Goal: Obtain resource: Obtain resource

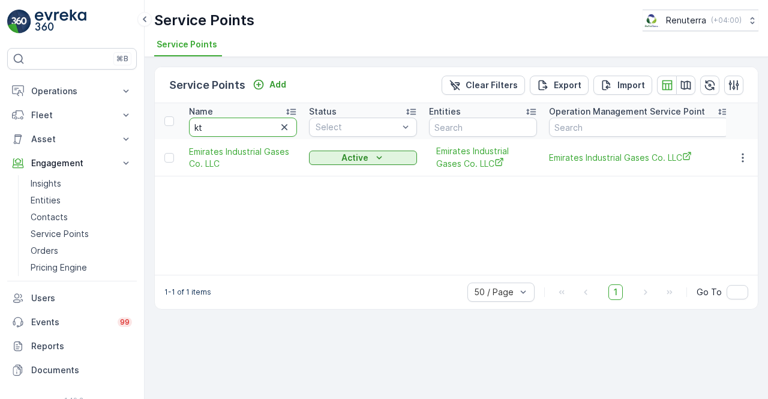
type input "ktc"
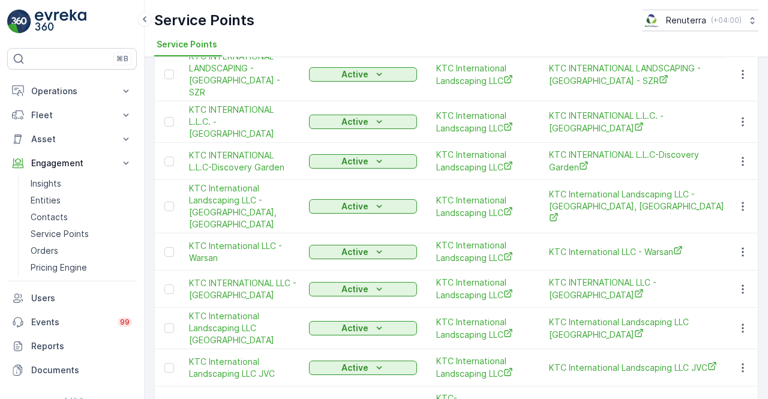
scroll to position [239, 0]
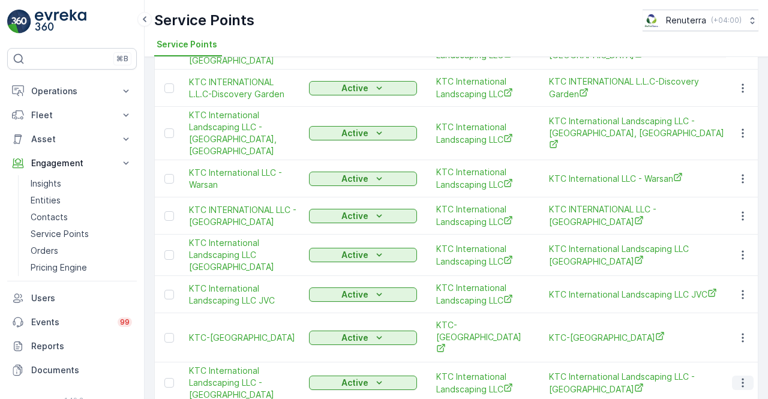
click at [737, 377] on icon "button" at bounding box center [743, 383] width 12 height 12
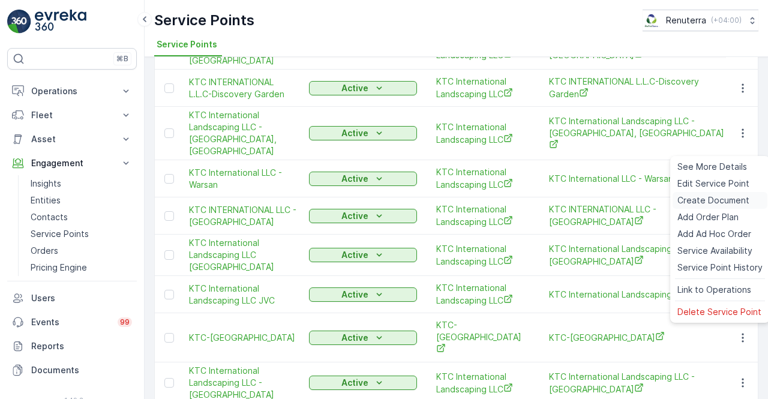
click at [698, 201] on span "Create Document" at bounding box center [714, 201] width 72 height 12
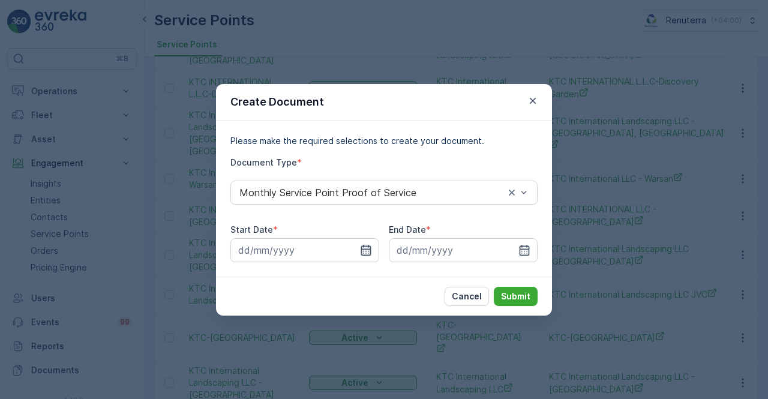
click at [361, 252] on icon "button" at bounding box center [366, 249] width 10 height 11
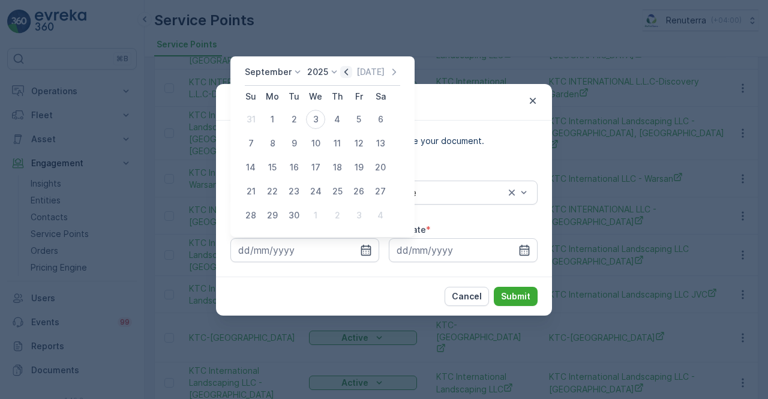
click at [345, 74] on icon "button" at bounding box center [347, 71] width 4 height 7
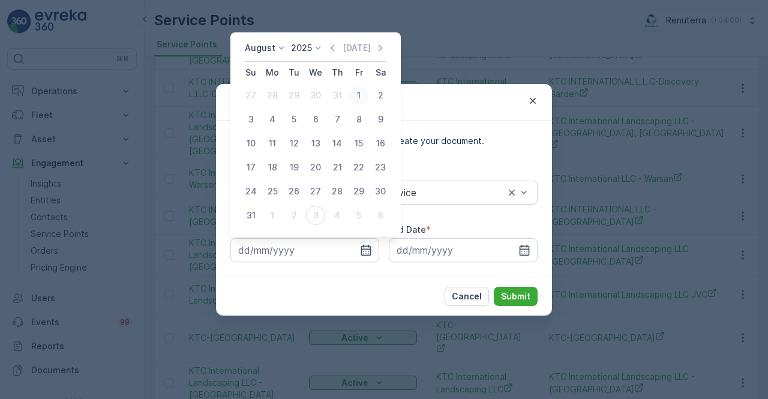
click at [360, 99] on div "1" at bounding box center [358, 95] width 19 height 19
type input "01.08.2025"
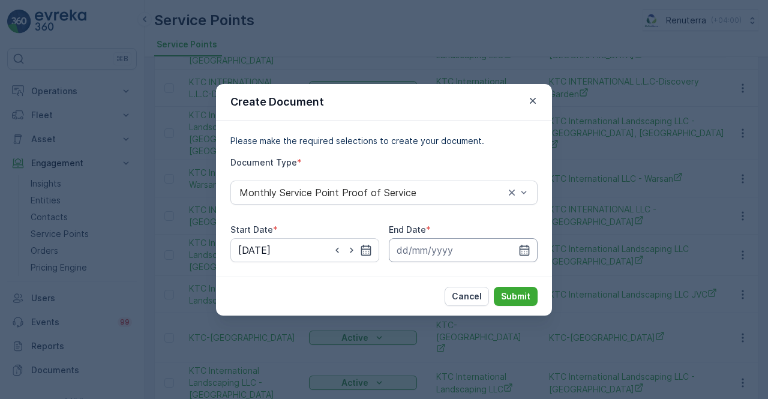
drag, startPoint x: 526, startPoint y: 251, endPoint x: 527, endPoint y: 240, distance: 11.4
click at [527, 248] on icon "button" at bounding box center [525, 250] width 12 height 12
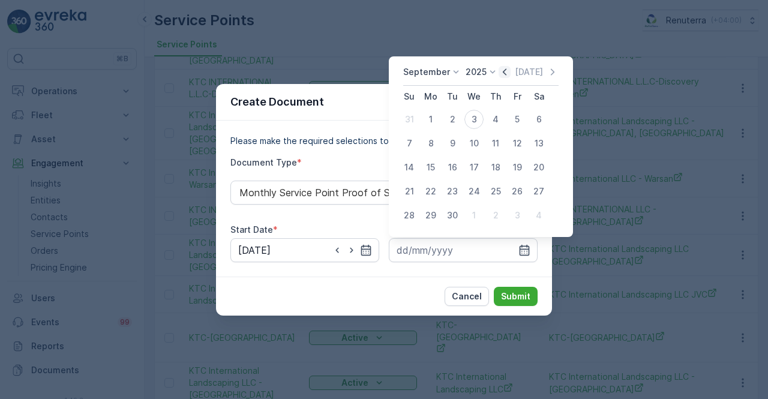
click at [504, 70] on icon "button" at bounding box center [505, 71] width 4 height 7
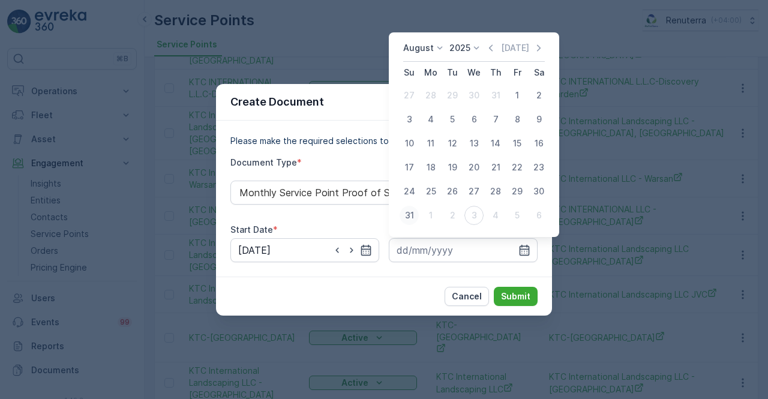
click at [414, 216] on div "31" at bounding box center [409, 215] width 19 height 19
type input "31.08.2025"
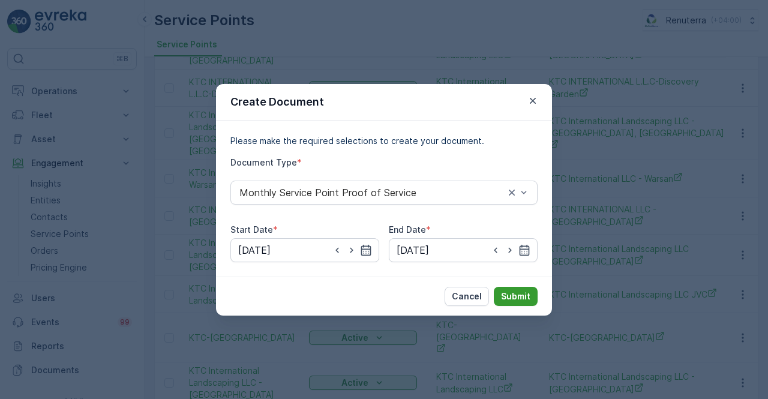
click at [522, 293] on p "Submit" at bounding box center [515, 297] width 29 height 12
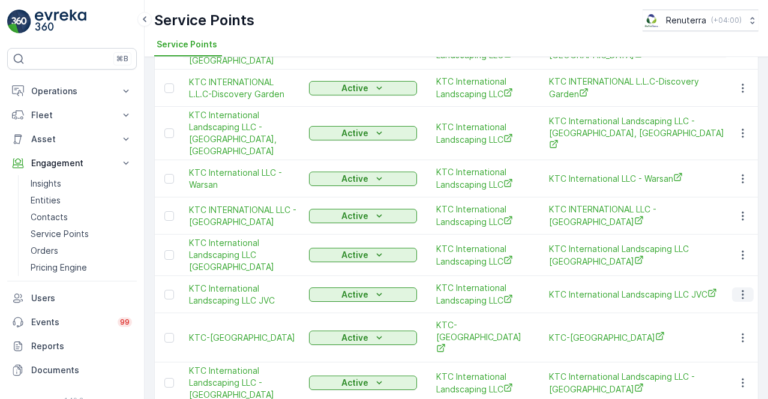
click at [743, 289] on icon "button" at bounding box center [743, 295] width 12 height 12
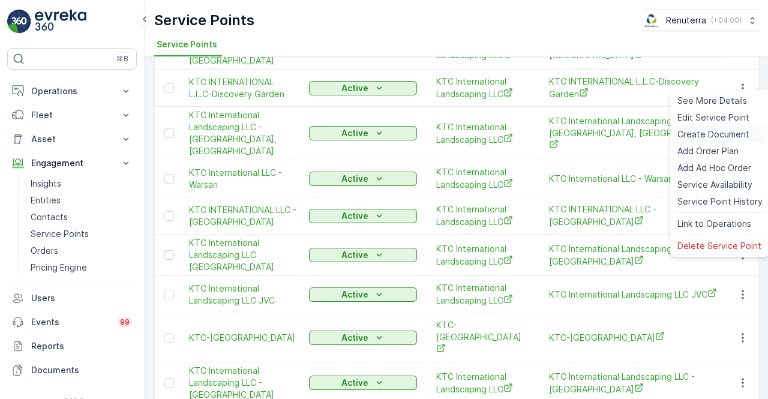
click at [704, 135] on span "Create Document" at bounding box center [714, 134] width 72 height 12
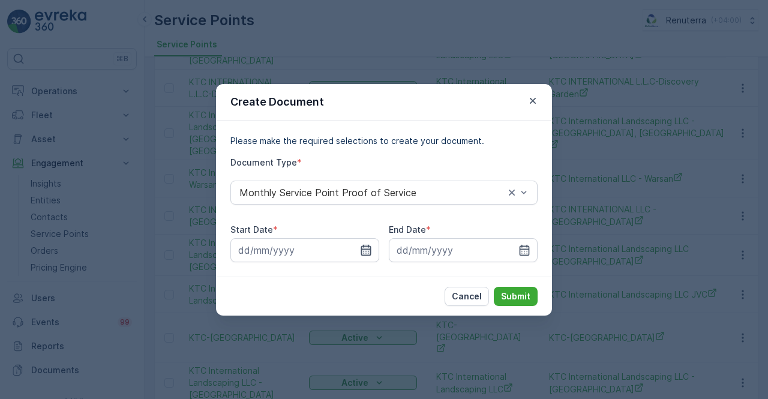
click at [369, 250] on icon "button" at bounding box center [366, 250] width 12 height 12
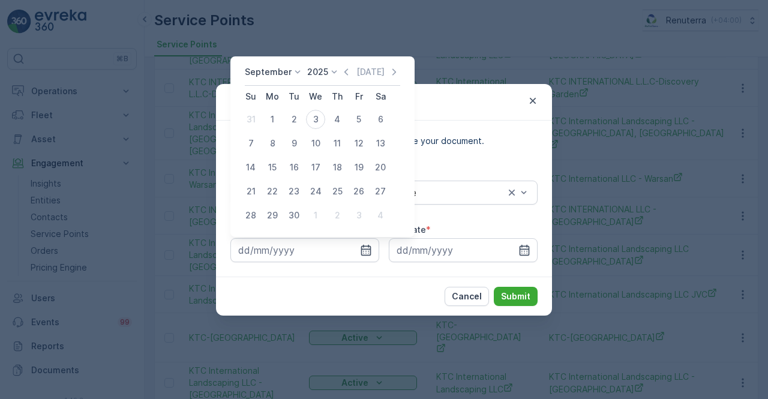
click at [341, 71] on icon "button" at bounding box center [346, 72] width 12 height 12
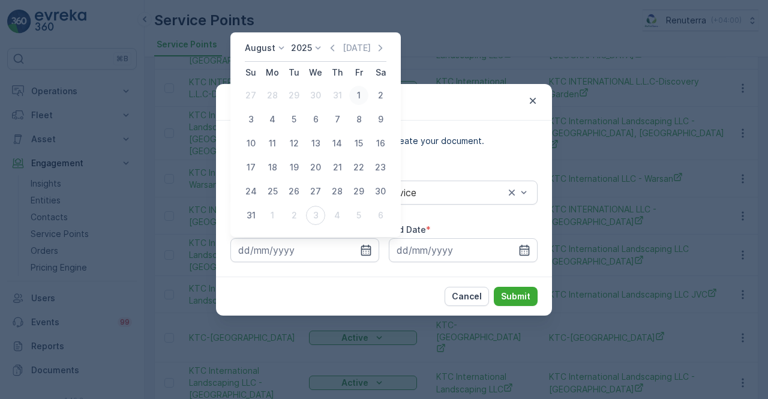
click at [352, 97] on div "1" at bounding box center [358, 95] width 19 height 19
type input "01.08.2025"
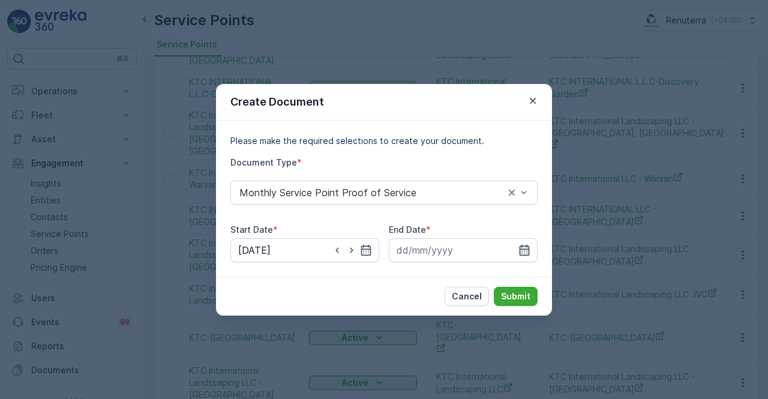
click at [528, 247] on icon "button" at bounding box center [525, 250] width 12 height 12
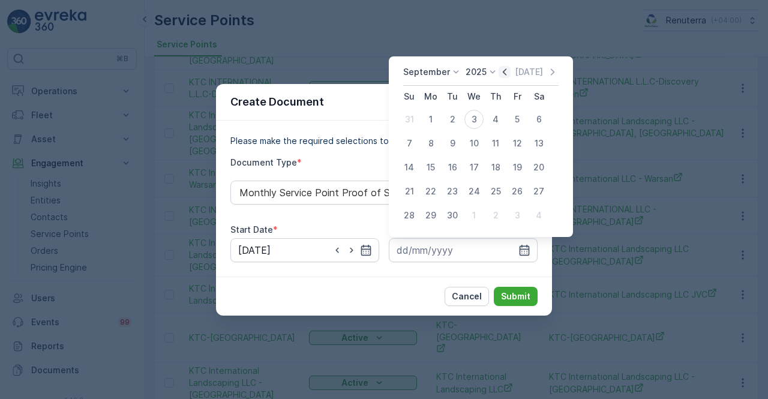
click at [504, 74] on icon "button" at bounding box center [505, 72] width 12 height 12
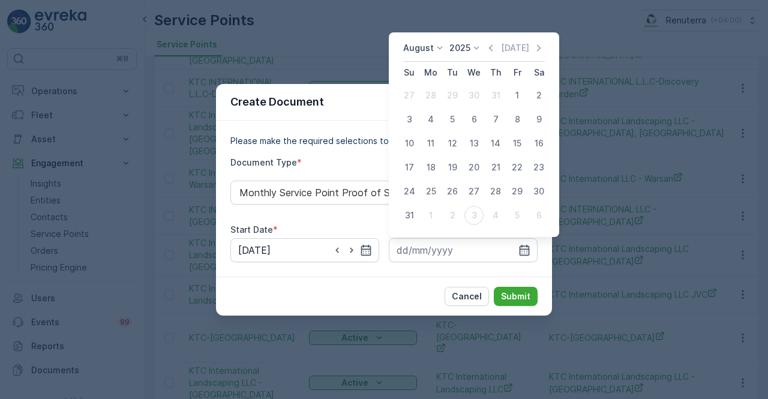
drag, startPoint x: 408, startPoint y: 214, endPoint x: 414, endPoint y: 217, distance: 6.7
click at [410, 214] on div "31" at bounding box center [409, 215] width 19 height 19
type input "31.08.2025"
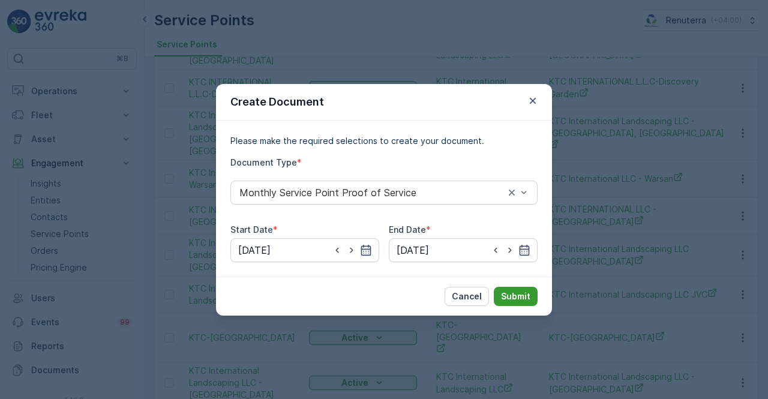
drag, startPoint x: 514, startPoint y: 294, endPoint x: 507, endPoint y: 292, distance: 7.3
click at [507, 292] on p "Submit" at bounding box center [515, 297] width 29 height 12
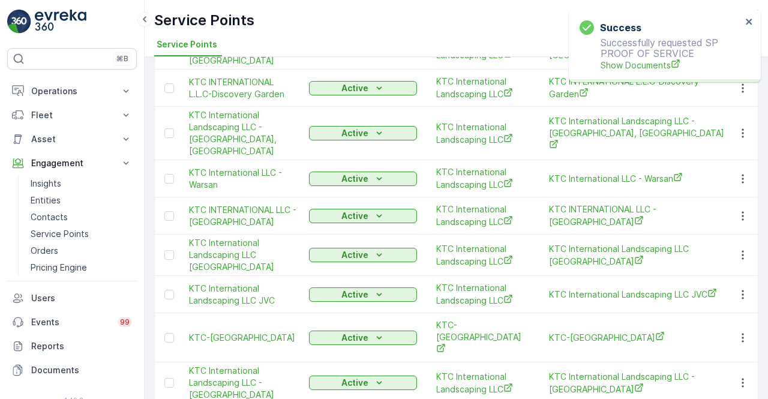
click at [622, 71] on div "Success Successfully requested SP PROOF OF SERVICE Show Documents" at bounding box center [660, 46] width 169 height 58
click at [624, 65] on span "Show Documents" at bounding box center [671, 65] width 141 height 13
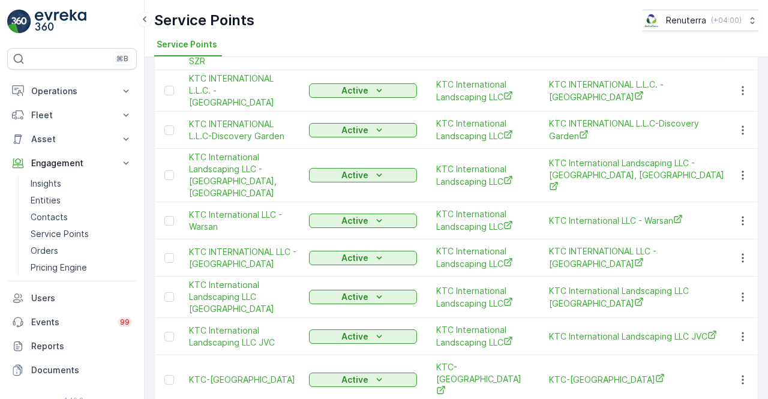
scroll to position [179, 0]
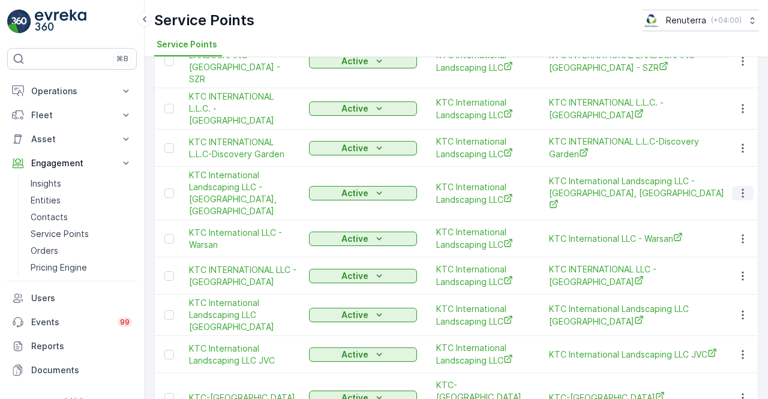
click at [737, 187] on icon "button" at bounding box center [743, 193] width 12 height 12
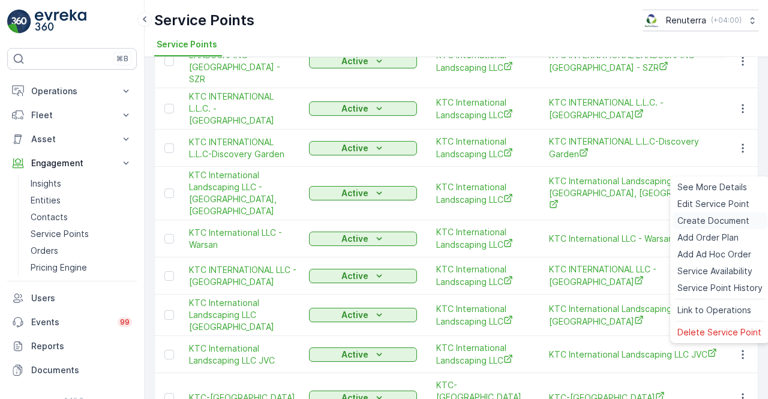
click at [712, 222] on span "Create Document" at bounding box center [714, 221] width 72 height 12
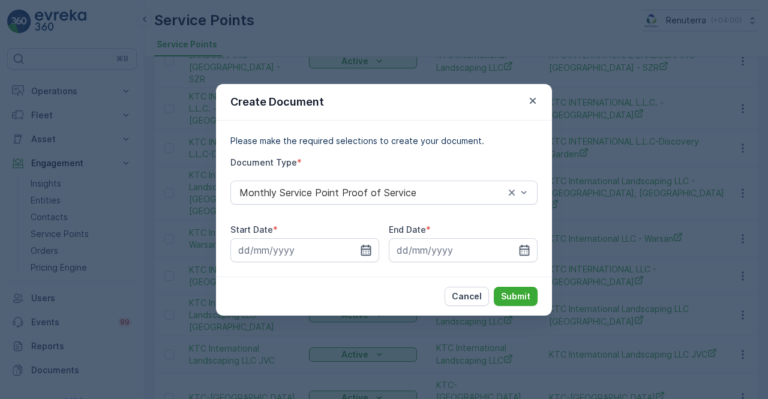
click at [372, 253] on icon "button" at bounding box center [366, 250] width 12 height 12
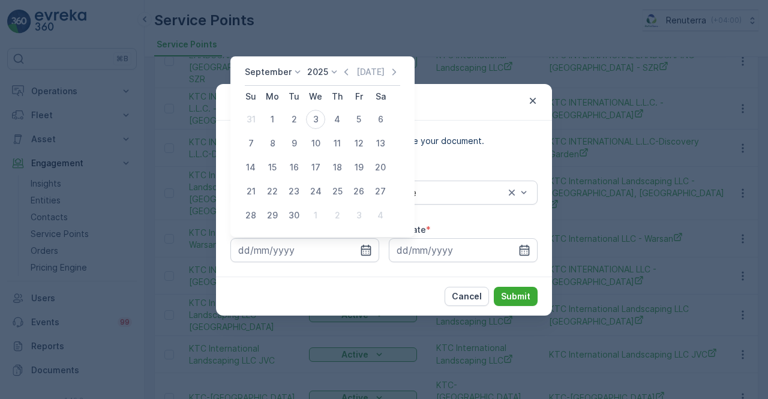
drag, startPoint x: 346, startPoint y: 71, endPoint x: 342, endPoint y: 82, distance: 11.4
click at [346, 74] on icon "button" at bounding box center [346, 72] width 12 height 12
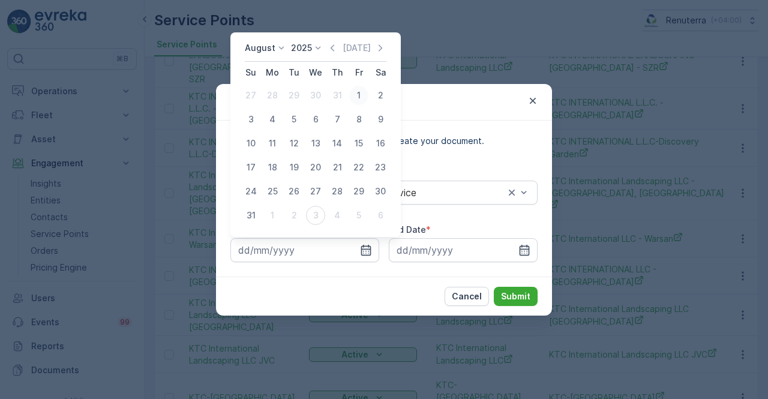
click at [361, 96] on div "1" at bounding box center [358, 95] width 19 height 19
type input "01.08.2025"
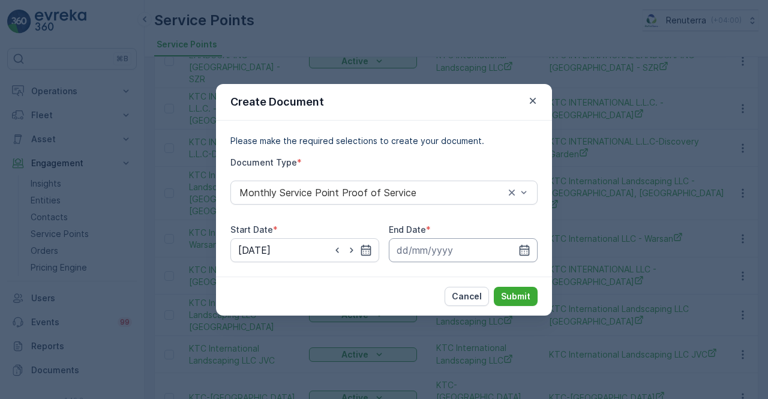
click at [520, 244] on div at bounding box center [463, 250] width 149 height 24
drag, startPoint x: 525, startPoint y: 250, endPoint x: 527, endPoint y: 240, distance: 11.1
click at [526, 249] on icon "button" at bounding box center [525, 250] width 12 height 12
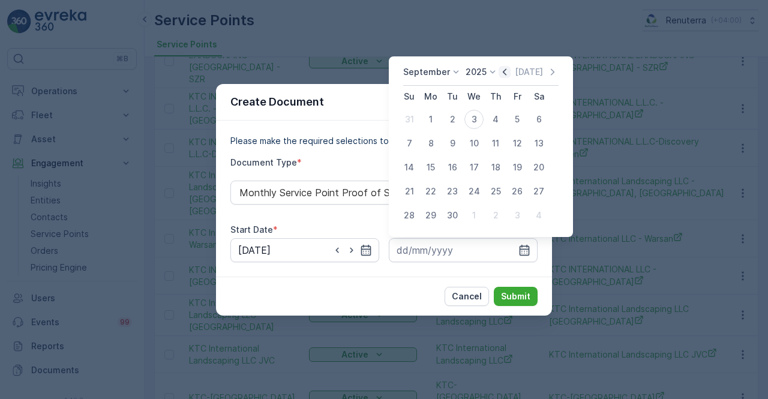
click at [502, 72] on icon "button" at bounding box center [505, 72] width 12 height 12
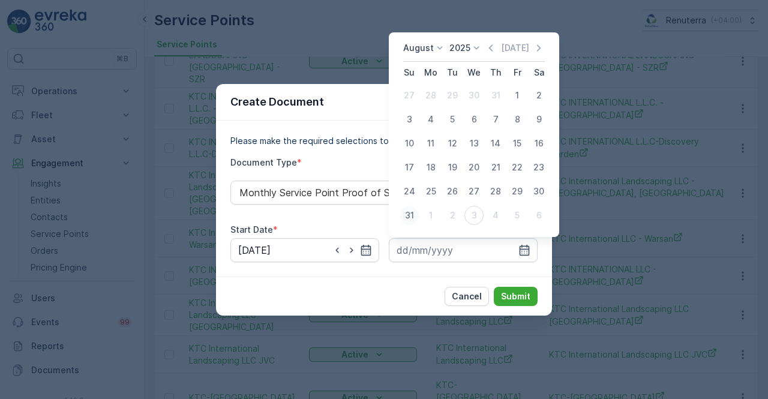
click at [411, 213] on div "31" at bounding box center [409, 215] width 19 height 19
type input "31.08.2025"
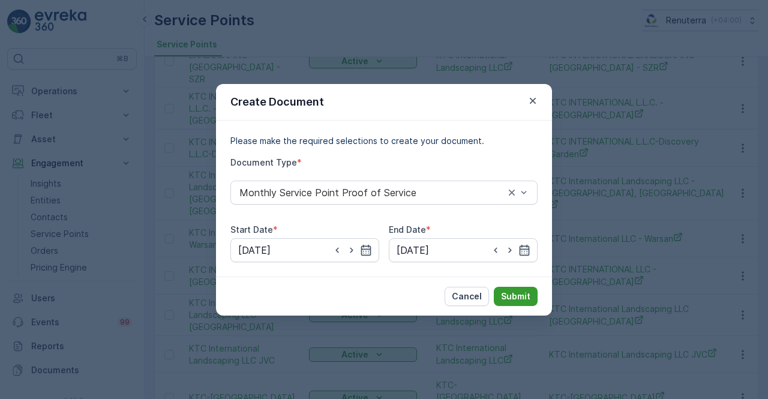
click at [530, 295] on p "Submit" at bounding box center [515, 297] width 29 height 12
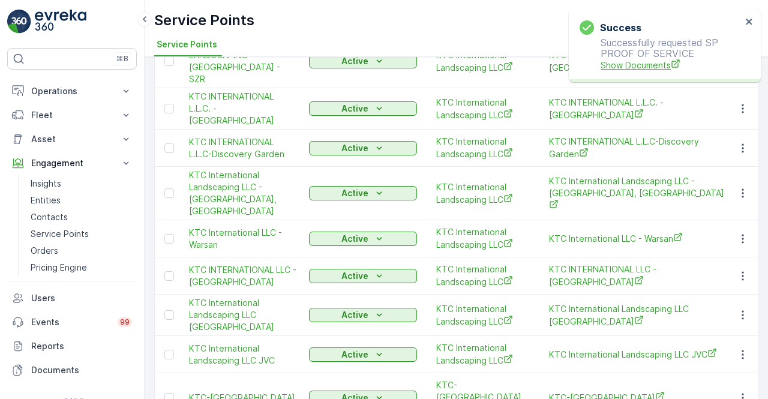
click at [642, 66] on span "Show Documents" at bounding box center [671, 65] width 141 height 13
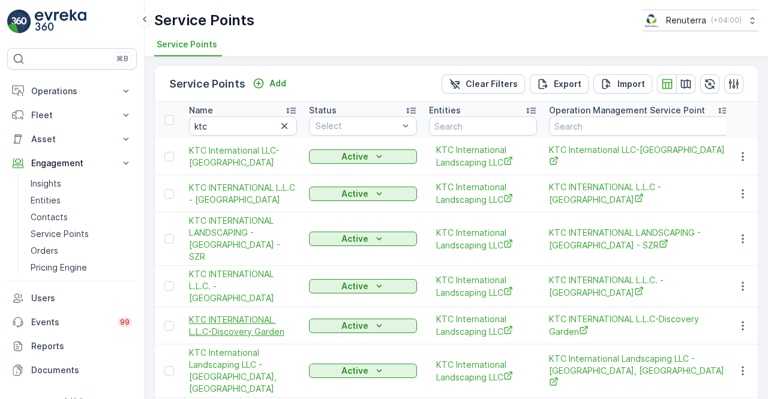
scroll to position [0, 0]
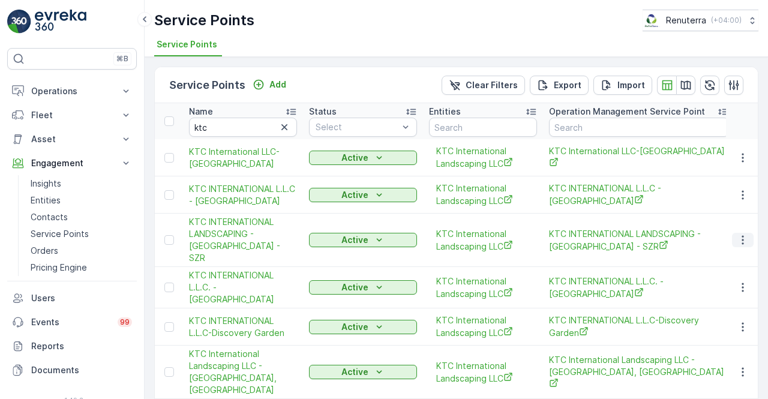
click at [737, 238] on icon "button" at bounding box center [743, 240] width 12 height 12
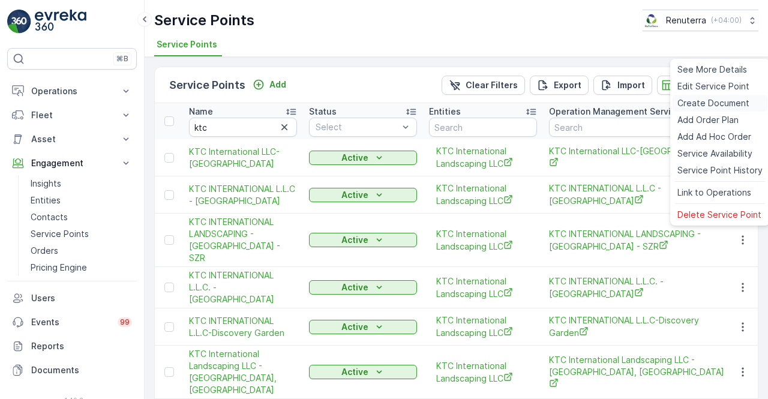
click at [698, 103] on span "Create Document" at bounding box center [714, 103] width 72 height 12
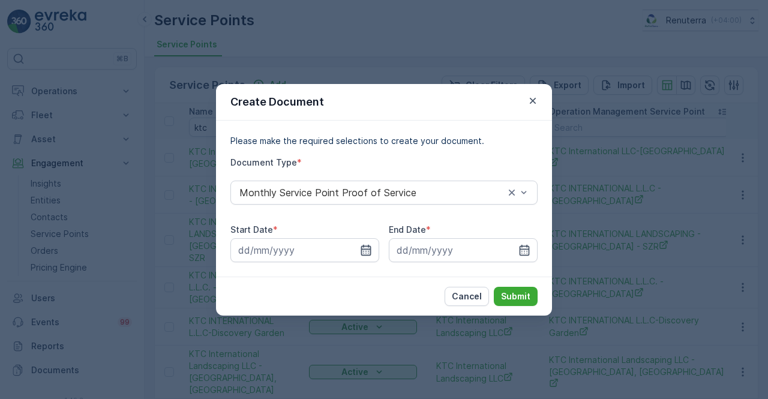
click at [370, 249] on icon "button" at bounding box center [366, 249] width 10 height 11
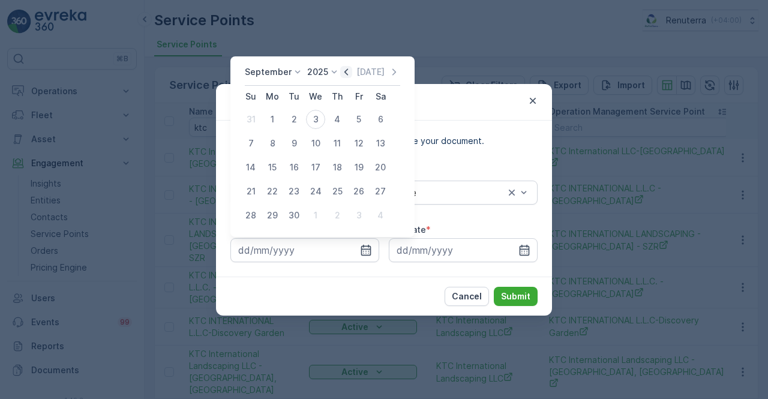
click at [348, 77] on icon "button" at bounding box center [346, 72] width 12 height 12
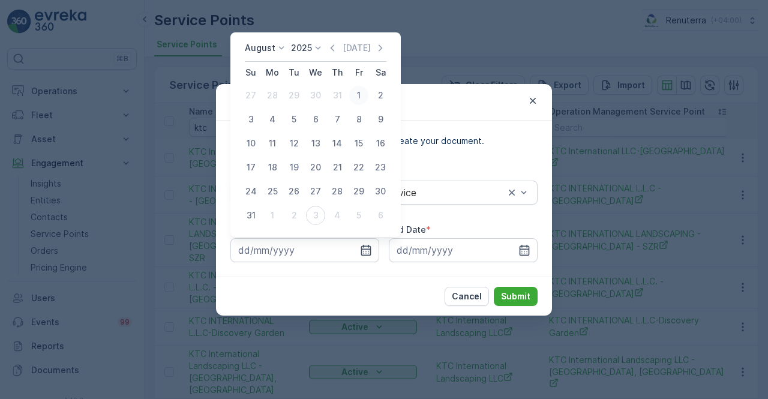
click at [355, 93] on div "1" at bounding box center [358, 95] width 19 height 19
type input "01.08.2025"
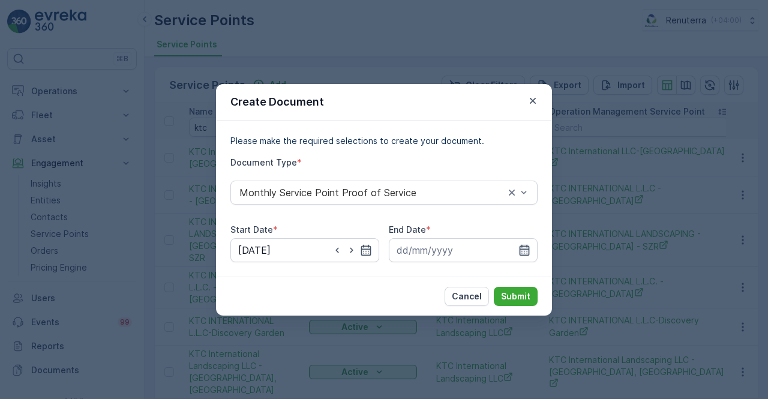
click at [527, 253] on icon "button" at bounding box center [525, 249] width 10 height 11
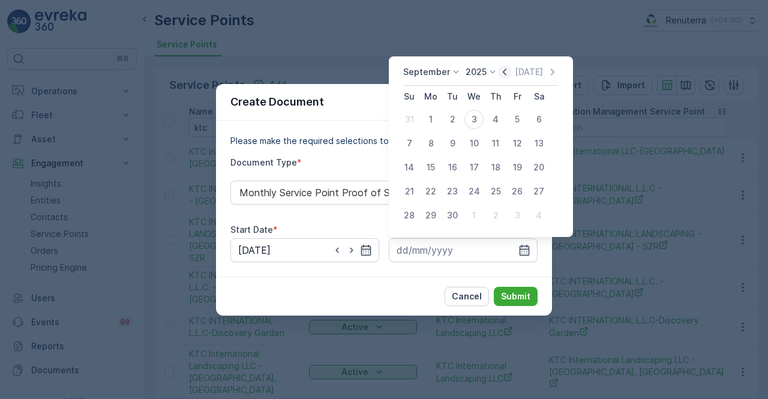
click at [500, 71] on icon "button" at bounding box center [505, 72] width 12 height 12
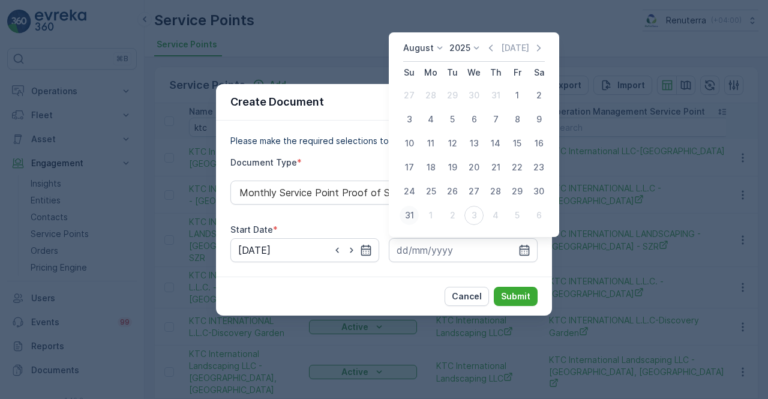
click at [413, 213] on div "31" at bounding box center [409, 215] width 19 height 19
type input "31.08.2025"
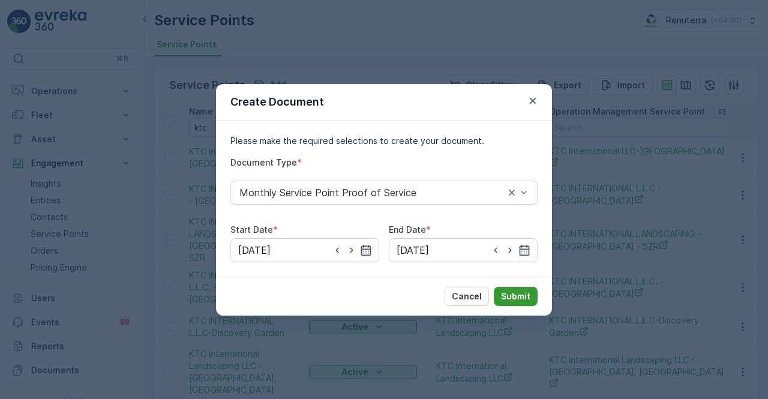
click at [521, 296] on p "Submit" at bounding box center [515, 297] width 29 height 12
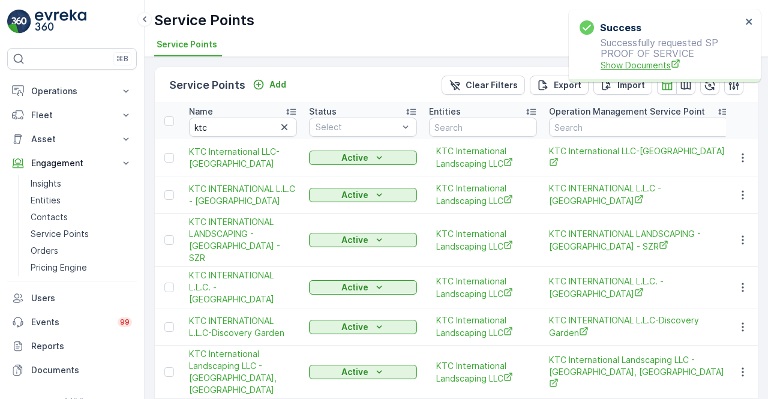
click at [644, 63] on span "Show Documents" at bounding box center [671, 65] width 141 height 13
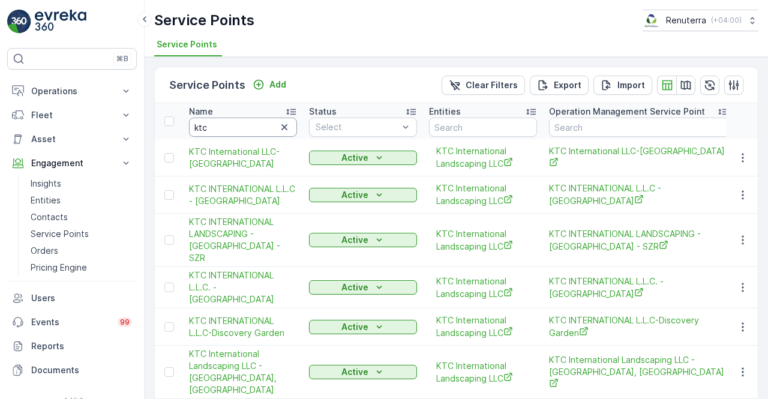
click at [235, 124] on input "ktc" at bounding box center [243, 127] width 108 height 19
type input "k"
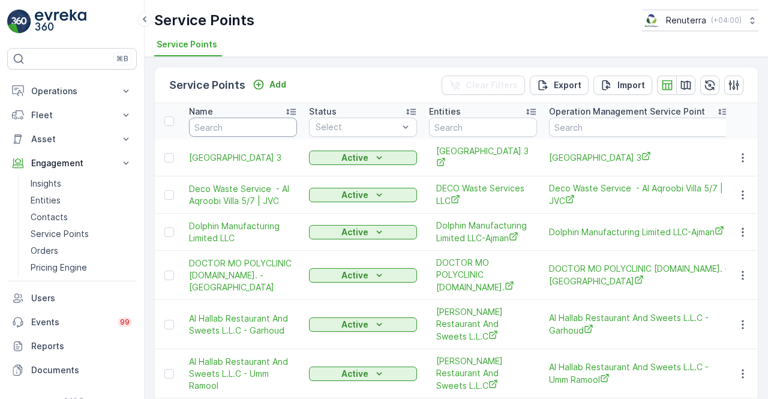
click at [224, 131] on input "text" at bounding box center [243, 127] width 108 height 19
type input "ktc"
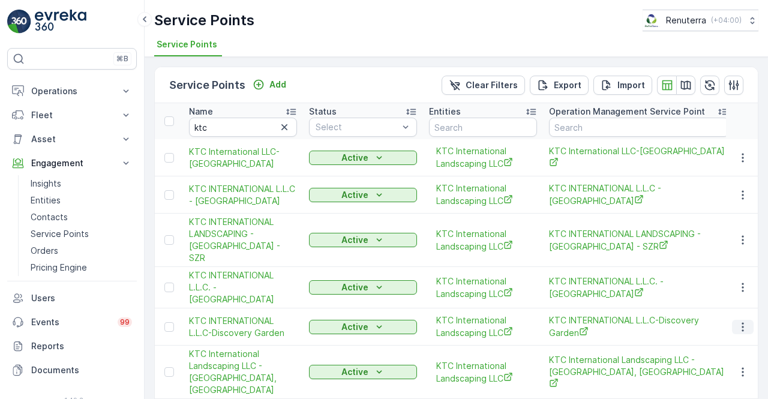
click at [741, 321] on icon "button" at bounding box center [743, 327] width 12 height 12
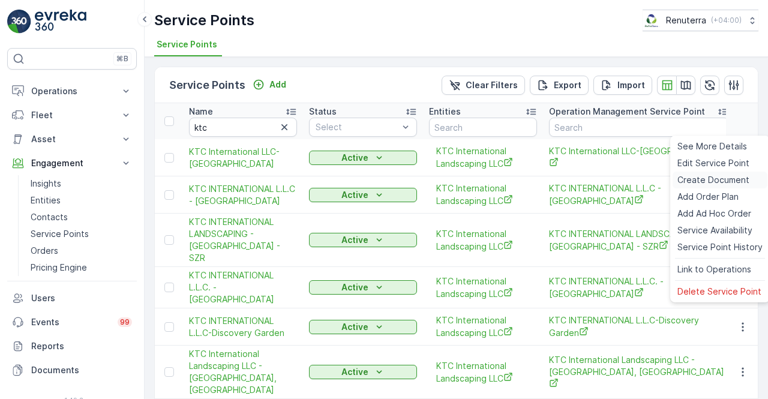
click at [702, 180] on span "Create Document" at bounding box center [714, 180] width 72 height 12
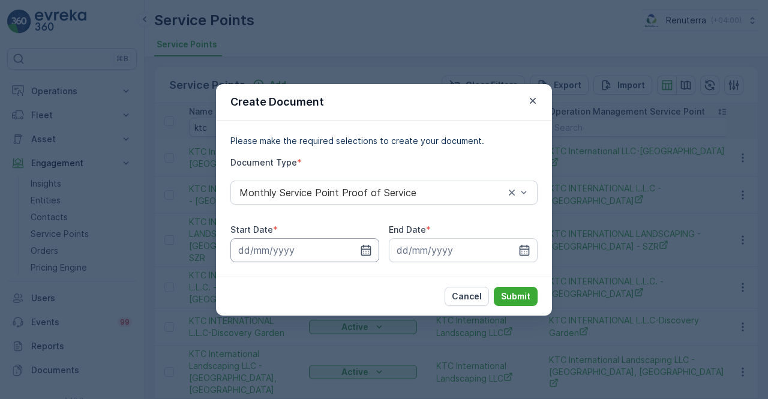
click at [355, 252] on input at bounding box center [305, 250] width 149 height 24
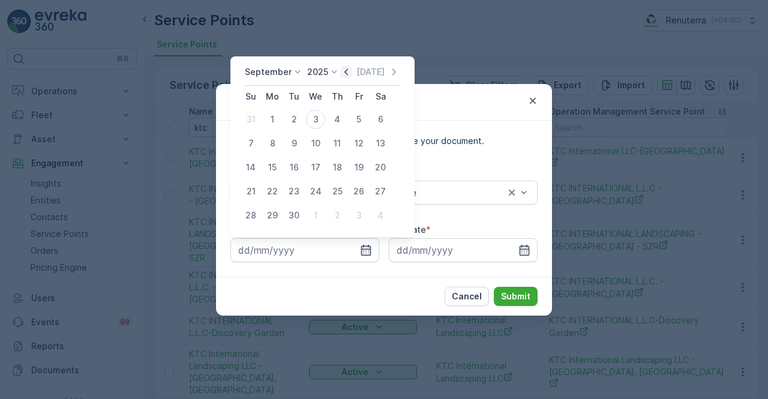
click at [346, 73] on icon "button" at bounding box center [346, 72] width 12 height 12
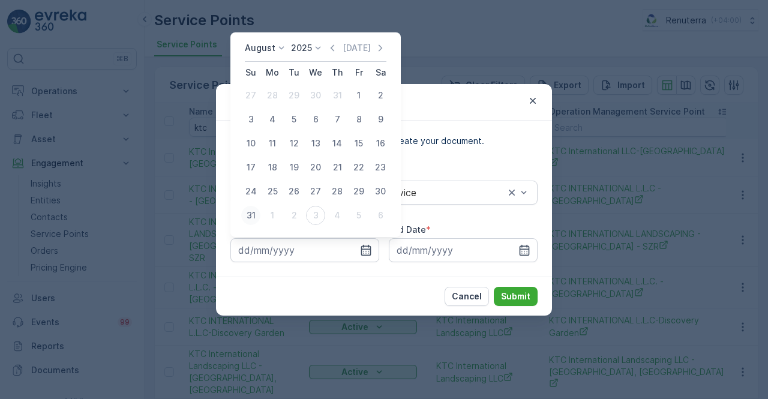
click at [248, 217] on div "31" at bounding box center [250, 215] width 19 height 19
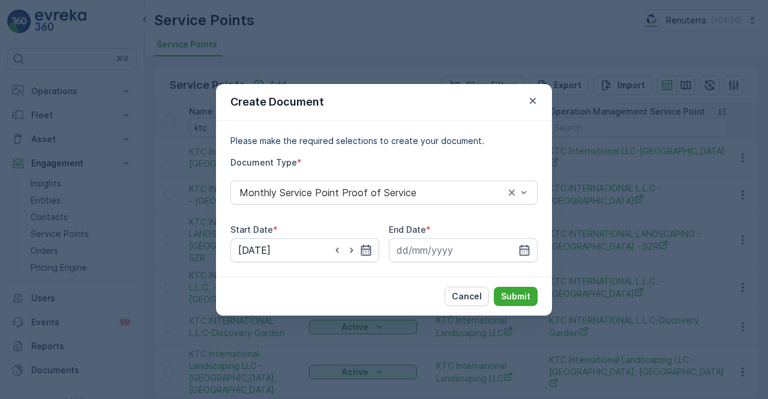
click at [360, 250] on icon "button" at bounding box center [366, 250] width 12 height 12
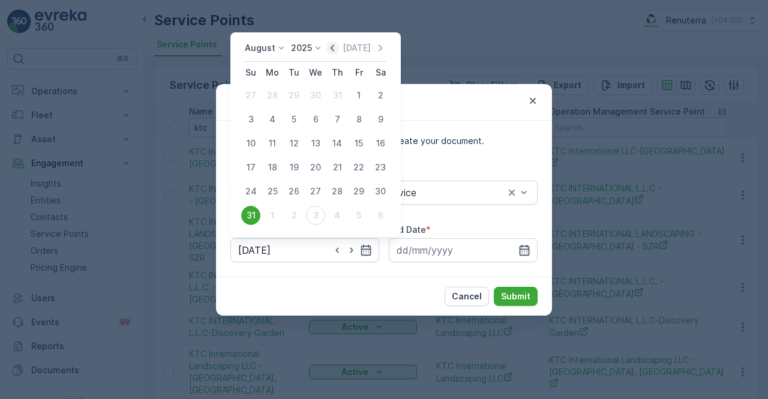
click at [339, 50] on icon "button" at bounding box center [333, 48] width 12 height 12
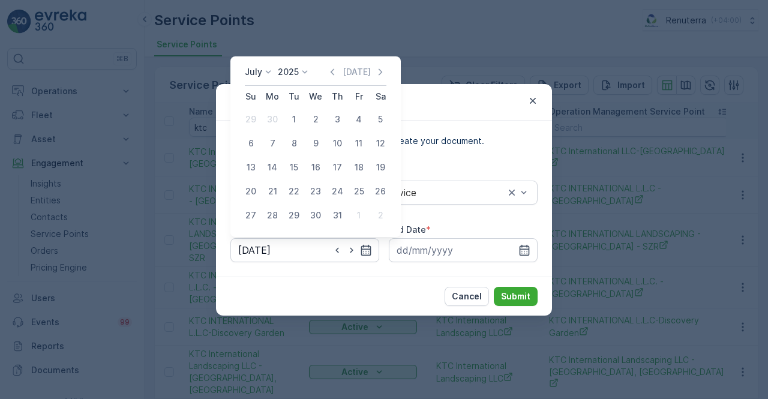
drag, startPoint x: 379, startPoint y: 73, endPoint x: 371, endPoint y: 76, distance: 8.6
click at [379, 73] on icon "button" at bounding box center [381, 72] width 12 height 12
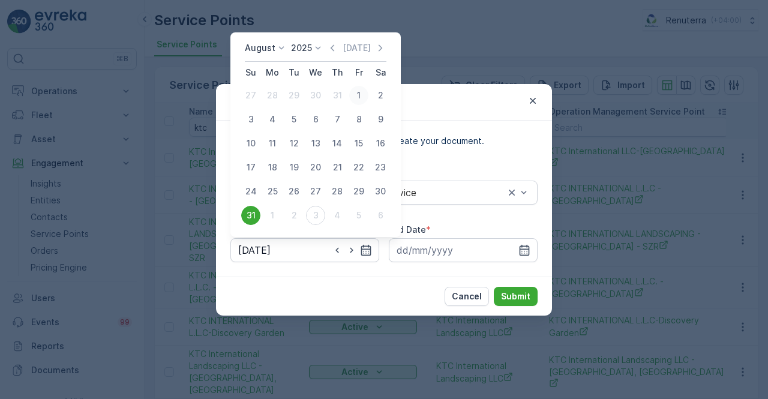
click at [359, 92] on div "1" at bounding box center [358, 95] width 19 height 19
type input "01.08.2025"
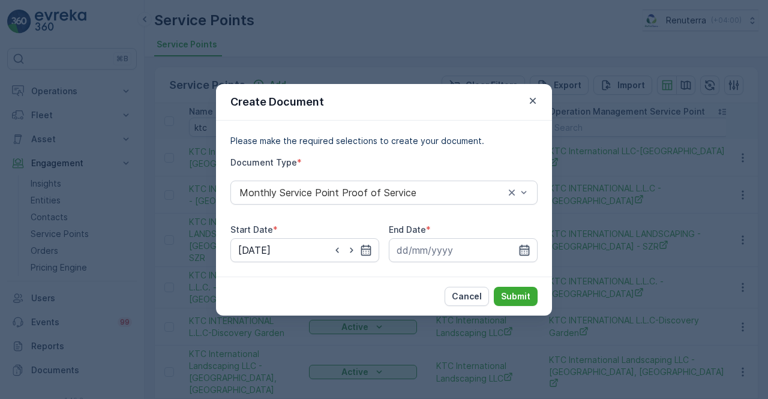
click at [530, 247] on icon "button" at bounding box center [525, 250] width 12 height 12
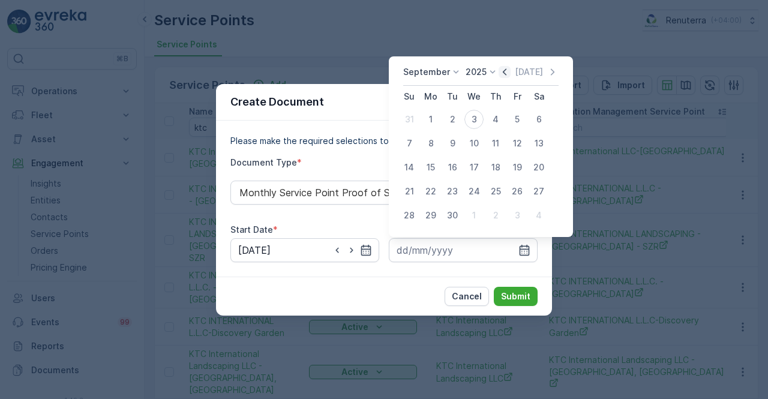
click at [503, 73] on icon "button" at bounding box center [505, 72] width 12 height 12
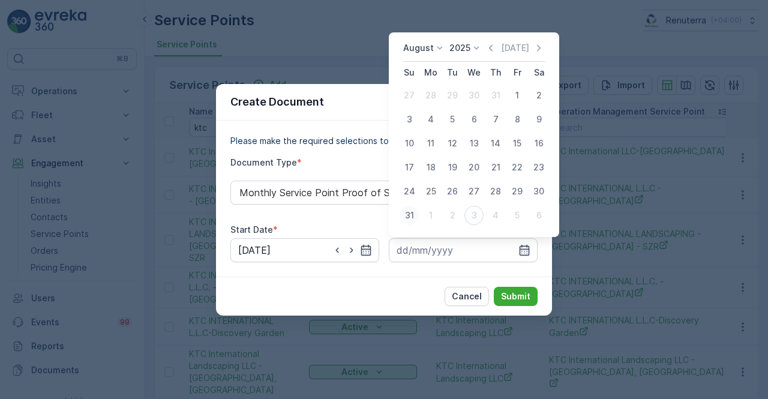
click at [408, 219] on div "31" at bounding box center [409, 215] width 19 height 19
type input "31.08.2025"
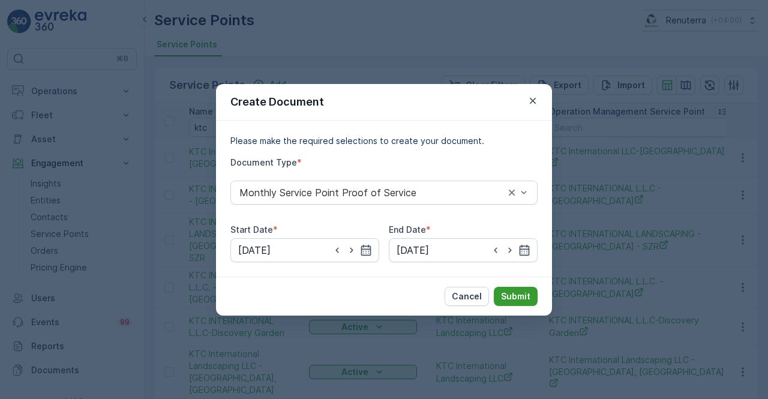
click at [500, 294] on button "Submit" at bounding box center [516, 296] width 44 height 19
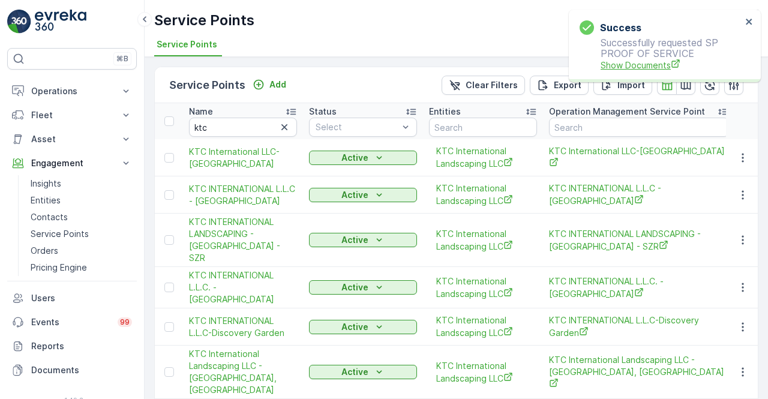
click at [647, 67] on span "Show Documents" at bounding box center [671, 65] width 141 height 13
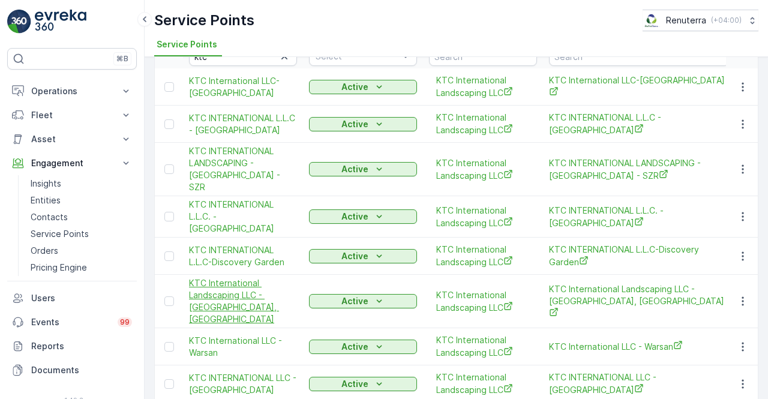
scroll to position [120, 0]
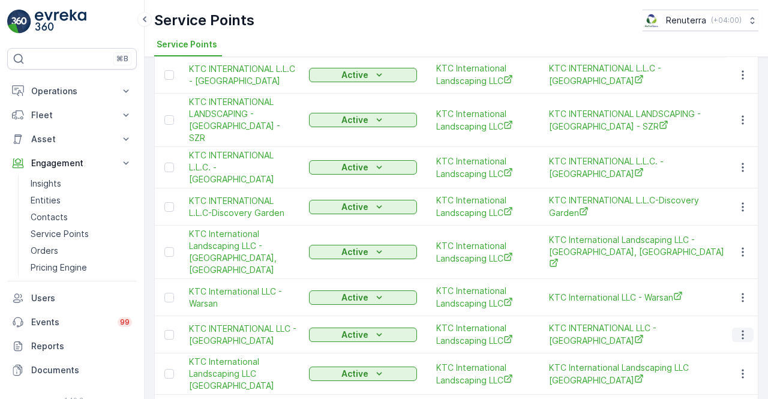
click at [744, 329] on icon "button" at bounding box center [743, 335] width 12 height 12
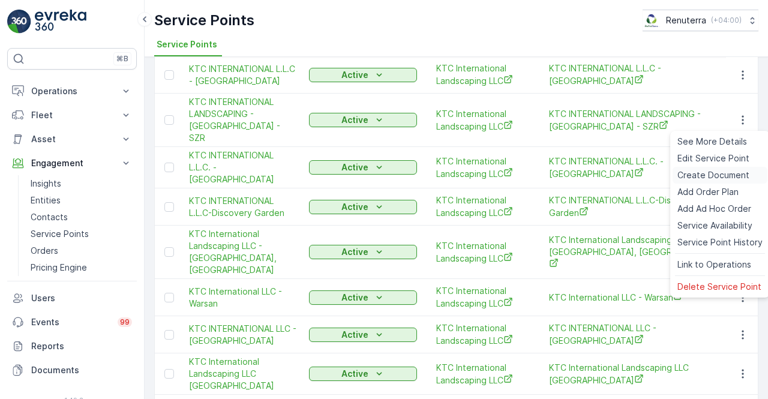
click at [709, 175] on span "Create Document" at bounding box center [714, 175] width 72 height 12
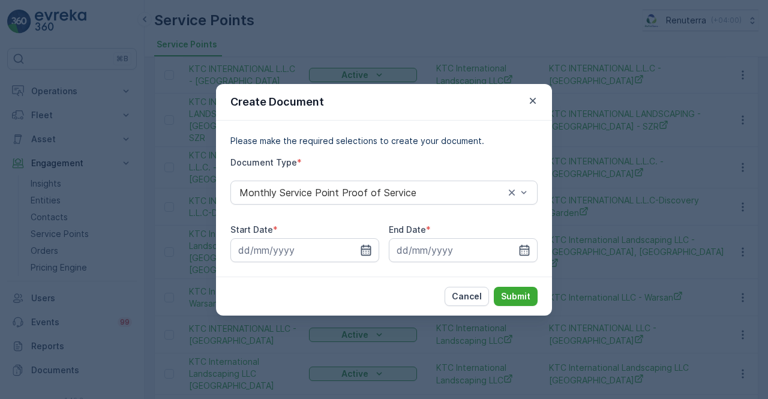
click at [363, 249] on icon "button" at bounding box center [366, 249] width 10 height 11
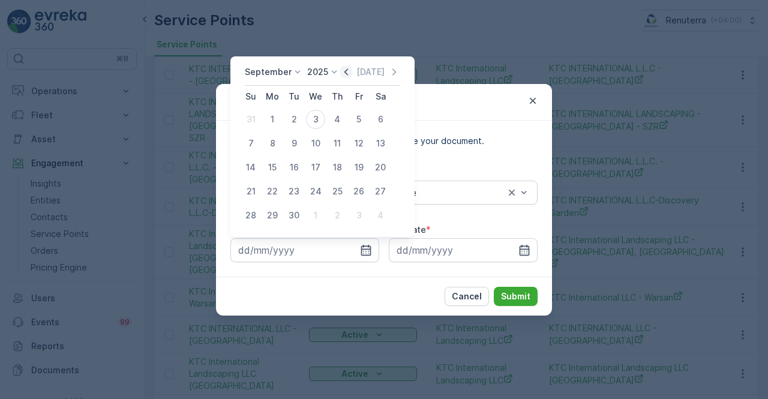
click at [345, 71] on icon "button" at bounding box center [347, 71] width 4 height 7
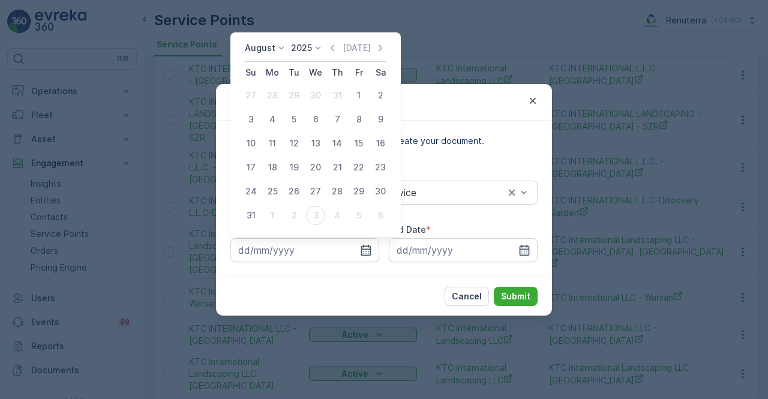
click at [355, 98] on div "1" at bounding box center [358, 95] width 19 height 19
type input "01.08.2025"
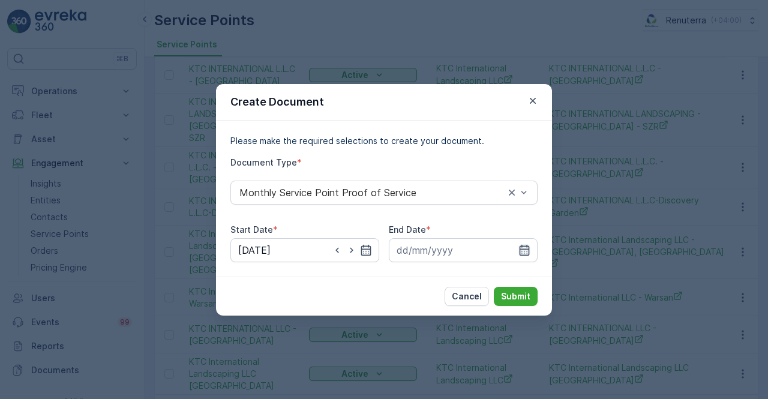
click at [520, 249] on icon "button" at bounding box center [525, 249] width 10 height 11
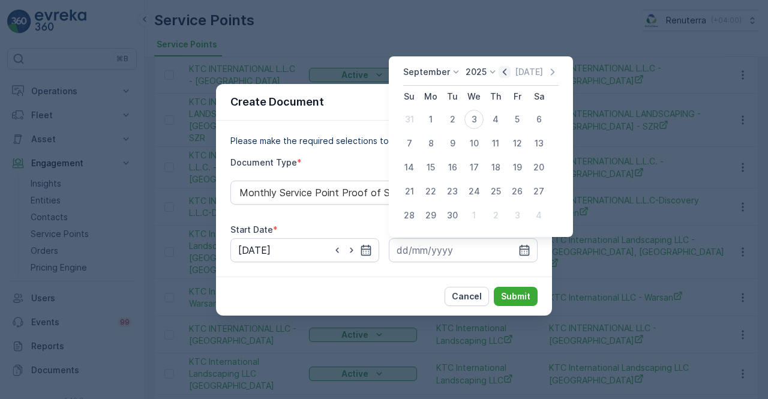
click at [503, 70] on icon "button" at bounding box center [505, 71] width 4 height 7
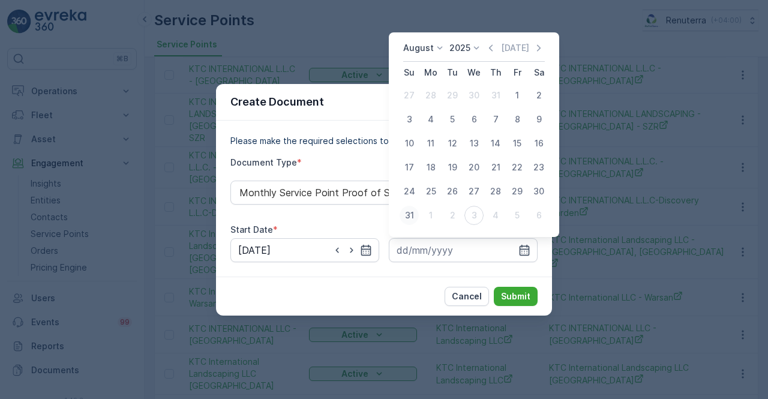
click at [405, 222] on div "31" at bounding box center [409, 215] width 19 height 19
type input "31.08.2025"
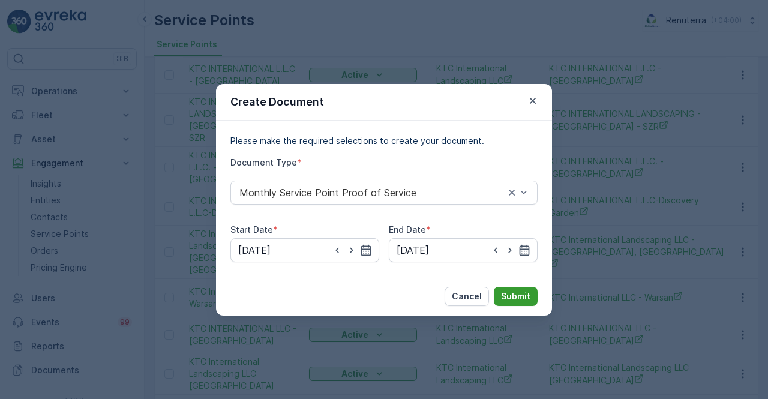
click at [515, 293] on p "Submit" at bounding box center [515, 297] width 29 height 12
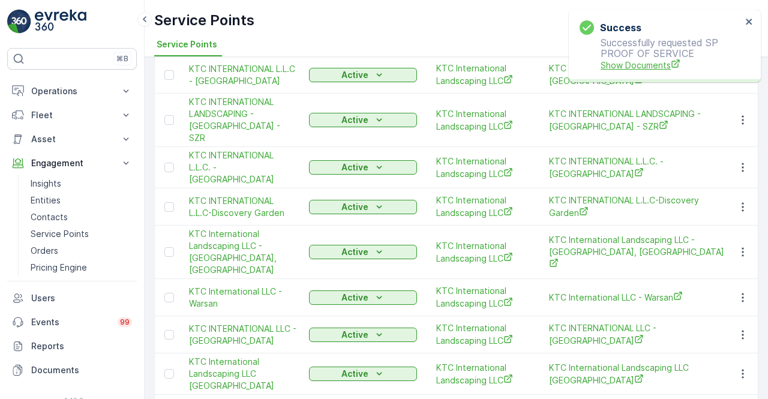
click at [641, 71] on span "Show Documents" at bounding box center [671, 65] width 141 height 13
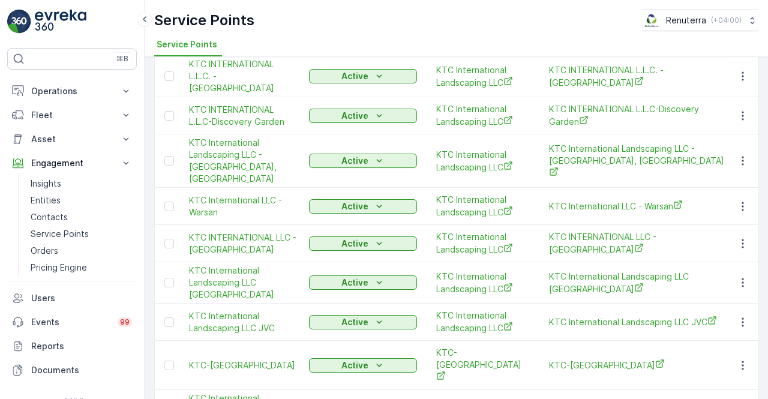
scroll to position [239, 0]
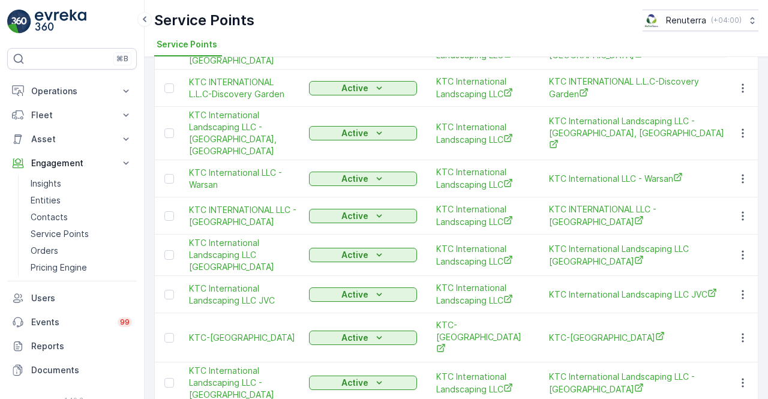
click at [285, 200] on td "KTC INTERNATIONAL LLC - Emirates Hills" at bounding box center [243, 216] width 120 height 37
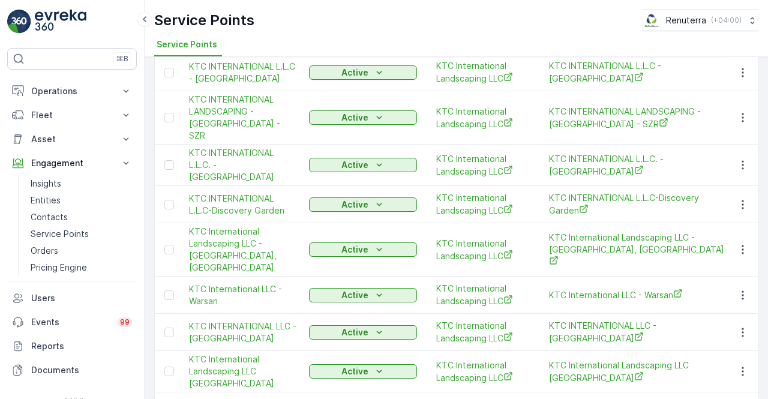
scroll to position [119, 0]
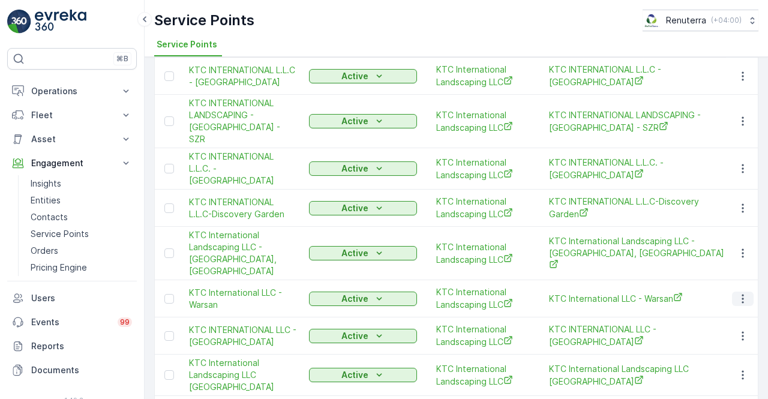
click at [743, 293] on icon "button" at bounding box center [743, 299] width 12 height 12
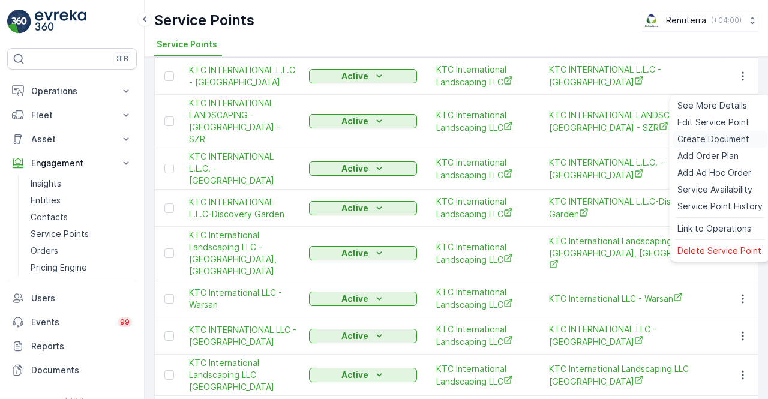
click at [701, 140] on span "Create Document" at bounding box center [714, 139] width 72 height 12
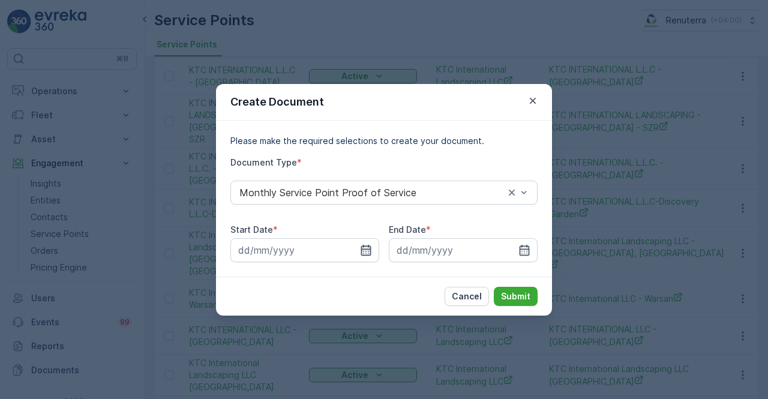
click at [363, 254] on icon "button" at bounding box center [366, 250] width 12 height 12
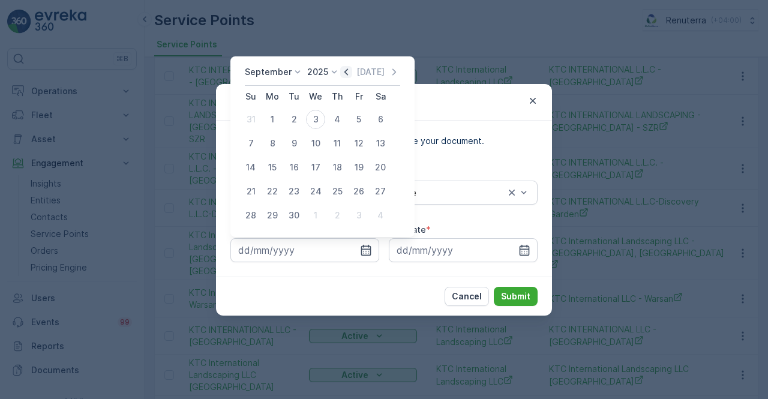
click at [345, 73] on icon "button" at bounding box center [347, 71] width 4 height 7
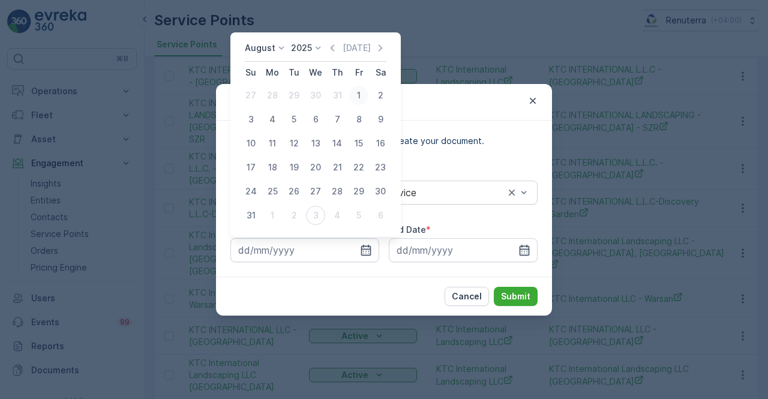
click at [360, 95] on div "1" at bounding box center [358, 95] width 19 height 19
type input "01.08.2025"
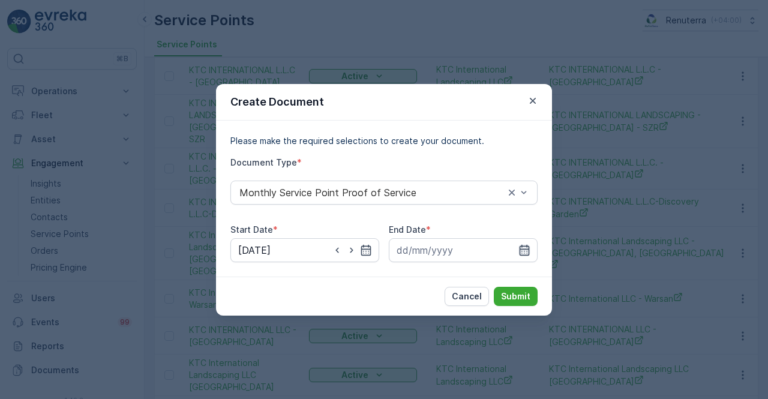
click at [525, 244] on div at bounding box center [463, 250] width 149 height 24
drag, startPoint x: 527, startPoint y: 246, endPoint x: 522, endPoint y: 240, distance: 6.8
click at [525, 244] on icon "button" at bounding box center [525, 250] width 12 height 12
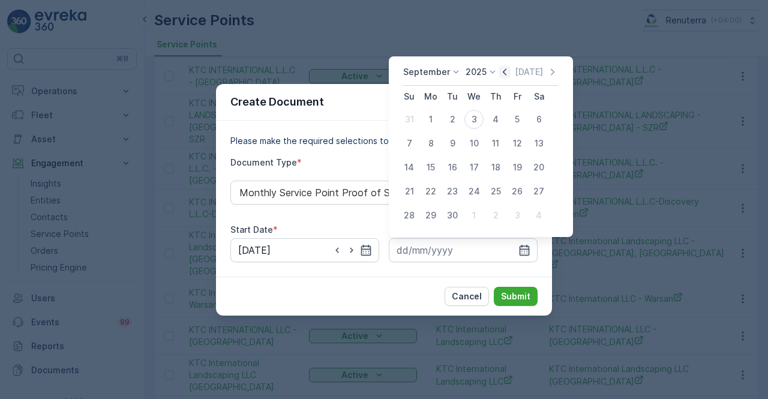
click at [503, 71] on icon "button" at bounding box center [505, 71] width 4 height 7
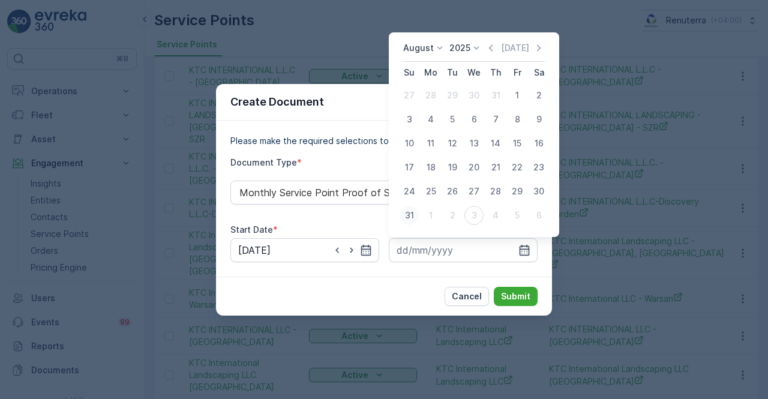
click at [408, 217] on div "31" at bounding box center [409, 215] width 19 height 19
type input "31.08.2025"
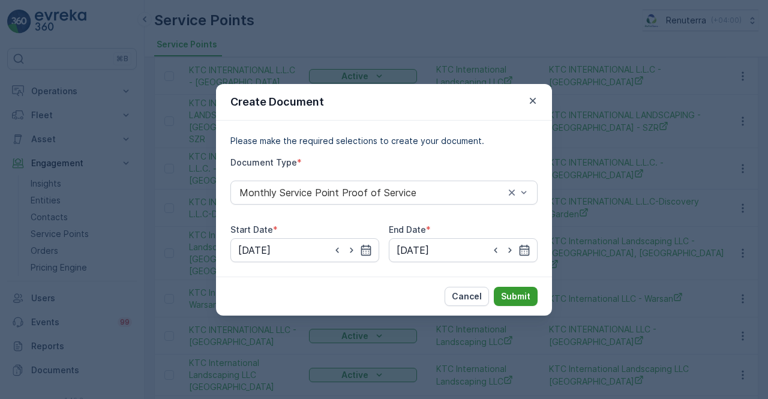
click at [502, 297] on p "Submit" at bounding box center [515, 297] width 29 height 12
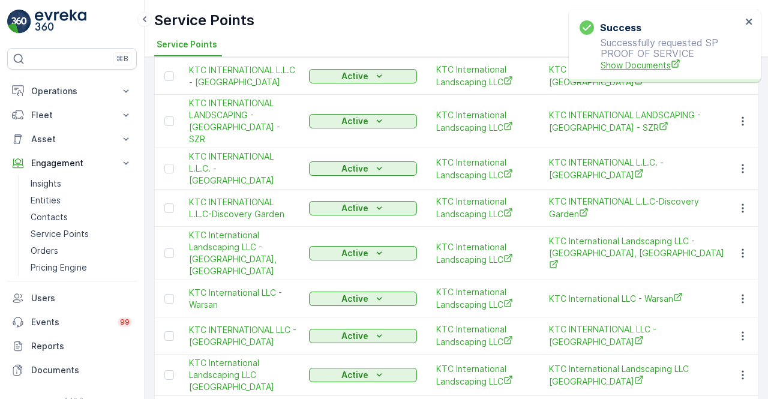
click at [648, 62] on span "Show Documents" at bounding box center [671, 65] width 141 height 13
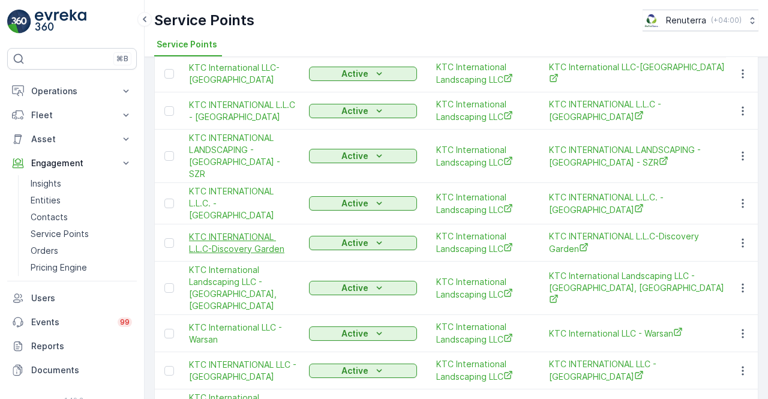
scroll to position [59, 0]
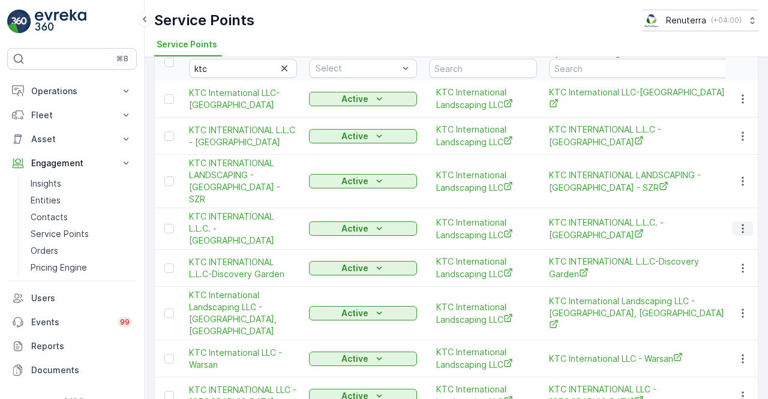
click at [743, 223] on icon "button" at bounding box center [743, 229] width 12 height 12
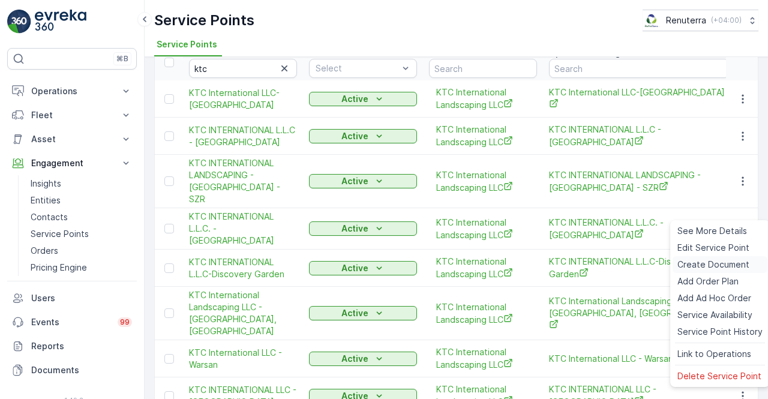
click at [708, 262] on span "Create Document" at bounding box center [714, 265] width 72 height 12
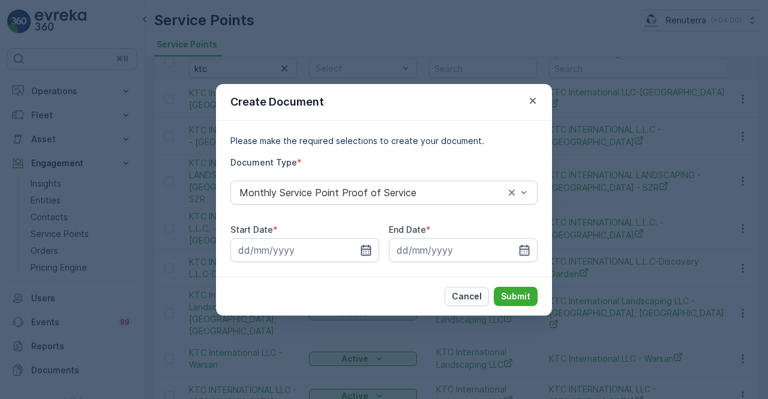
click at [363, 252] on icon "button" at bounding box center [366, 250] width 12 height 12
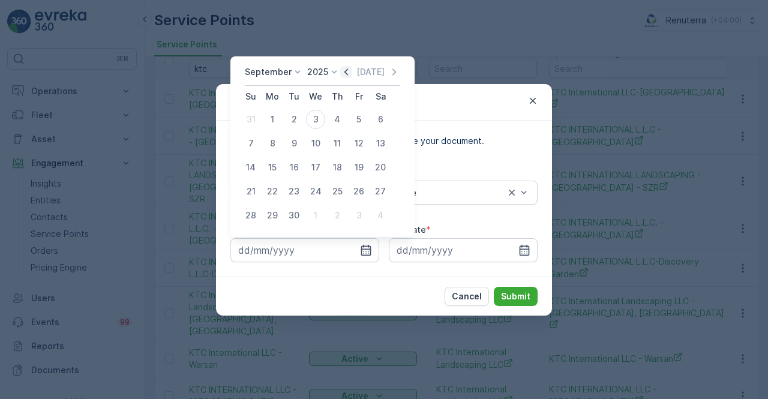
click at [345, 71] on icon "button" at bounding box center [346, 72] width 12 height 12
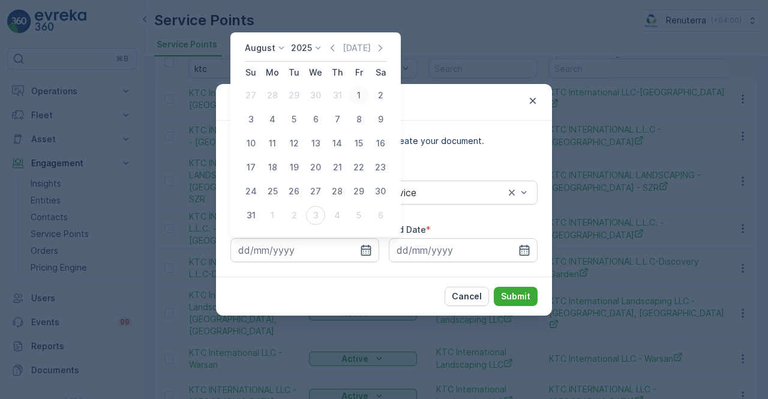
click at [354, 98] on div "1" at bounding box center [358, 95] width 19 height 19
type input "01.08.2025"
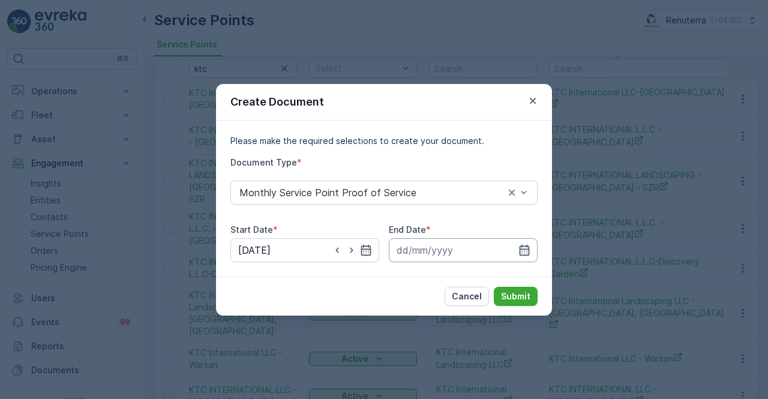
drag, startPoint x: 529, startPoint y: 248, endPoint x: 528, endPoint y: 238, distance: 10.3
click at [528, 247] on icon "button" at bounding box center [525, 249] width 10 height 11
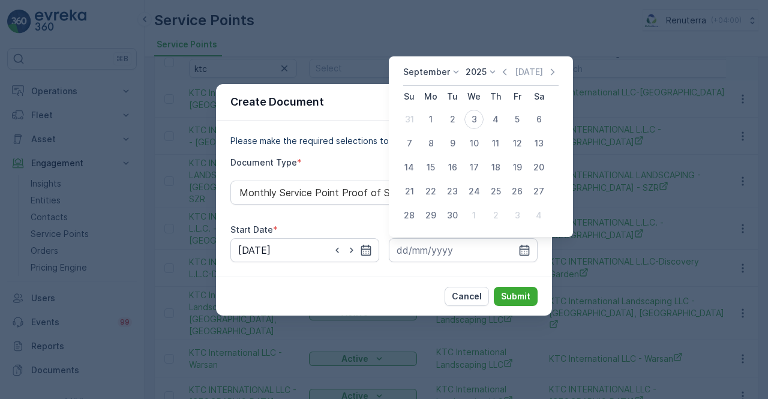
drag, startPoint x: 503, startPoint y: 61, endPoint x: 504, endPoint y: 72, distance: 10.8
click at [503, 62] on div "September 2025 Today Su Mo Tu We Th Fr Sa 31 1 2 3 4 5 6 7 8 9 10 11 12 13 14 1…" at bounding box center [481, 146] width 184 height 181
click at [505, 74] on icon "button" at bounding box center [505, 72] width 12 height 12
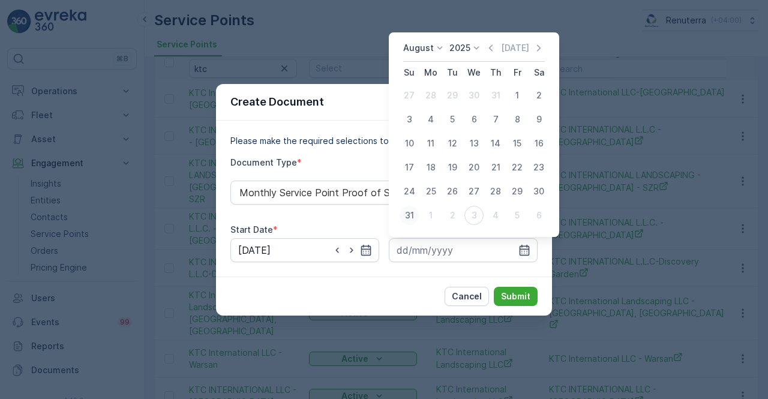
click at [403, 222] on div "31" at bounding box center [409, 215] width 19 height 19
type input "31.08.2025"
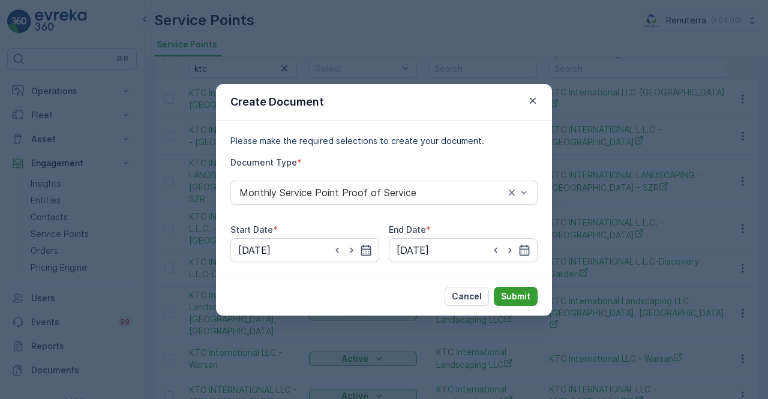
click at [510, 298] on p "Submit" at bounding box center [515, 297] width 29 height 12
click at [628, 144] on div "Create Document Please make the required selections to create your document. Do…" at bounding box center [384, 199] width 768 height 399
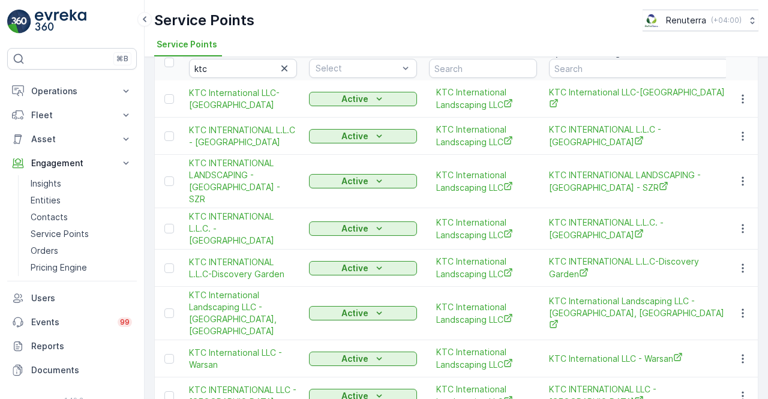
scroll to position [0, 0]
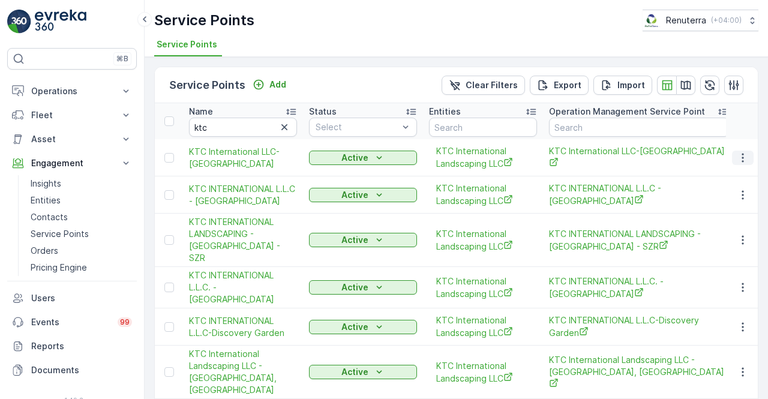
click at [737, 154] on icon "button" at bounding box center [743, 158] width 12 height 12
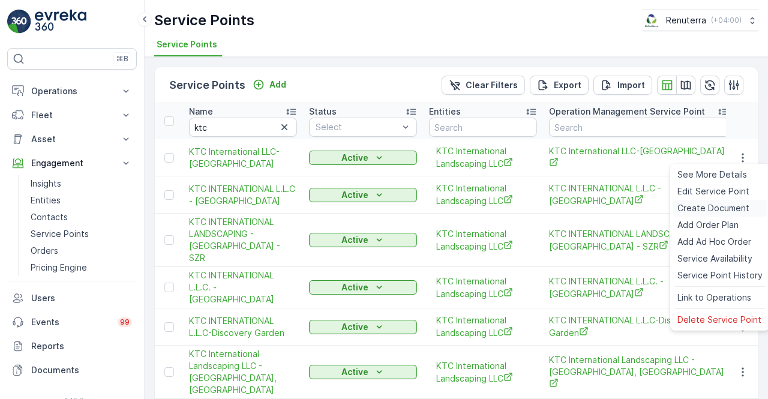
click at [714, 208] on span "Create Document" at bounding box center [714, 208] width 72 height 12
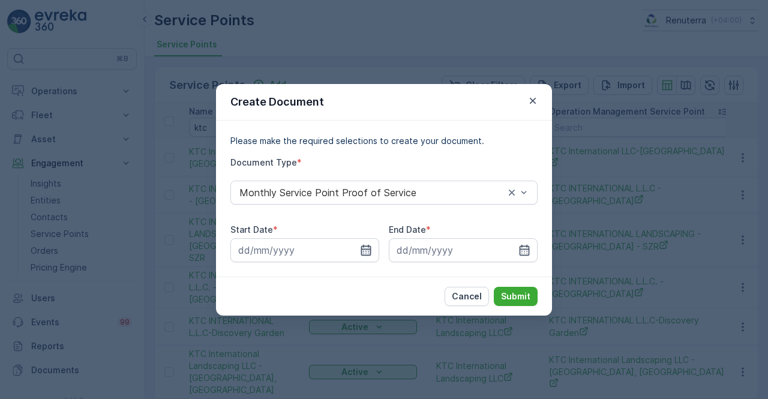
click at [369, 253] on icon "button" at bounding box center [366, 249] width 10 height 11
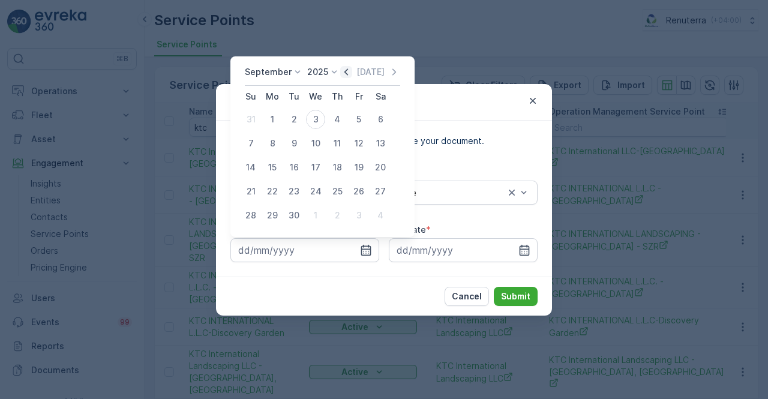
click at [340, 71] on icon "button" at bounding box center [346, 72] width 12 height 12
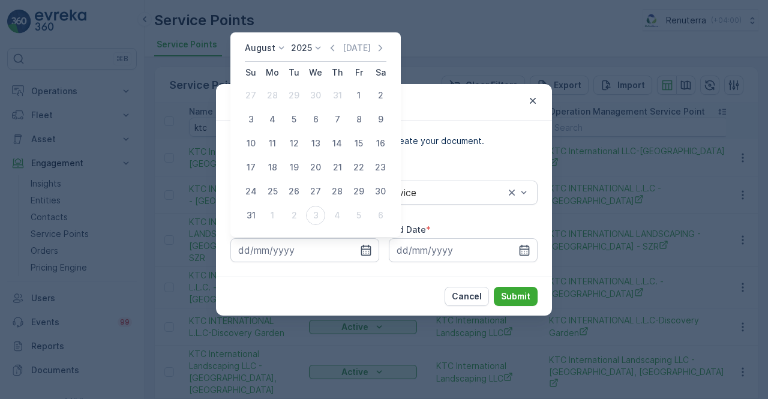
click at [360, 98] on div "1" at bounding box center [358, 95] width 19 height 19
type input "01.08.2025"
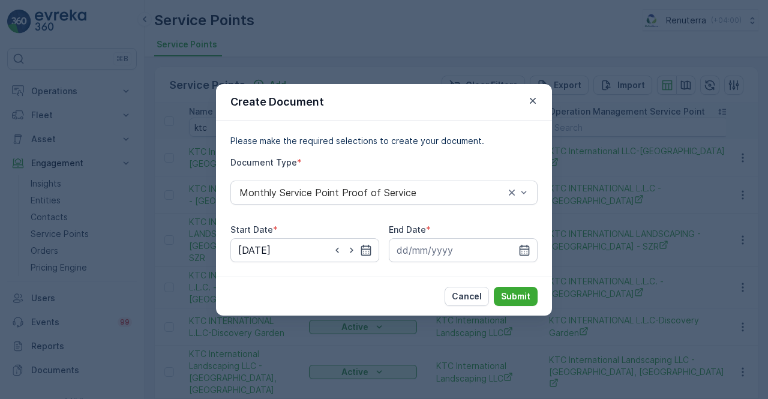
drag, startPoint x: 522, startPoint y: 244, endPoint x: 520, endPoint y: 229, distance: 15.2
click at [522, 243] on div at bounding box center [463, 250] width 149 height 24
click at [527, 250] on icon "button" at bounding box center [525, 250] width 12 height 12
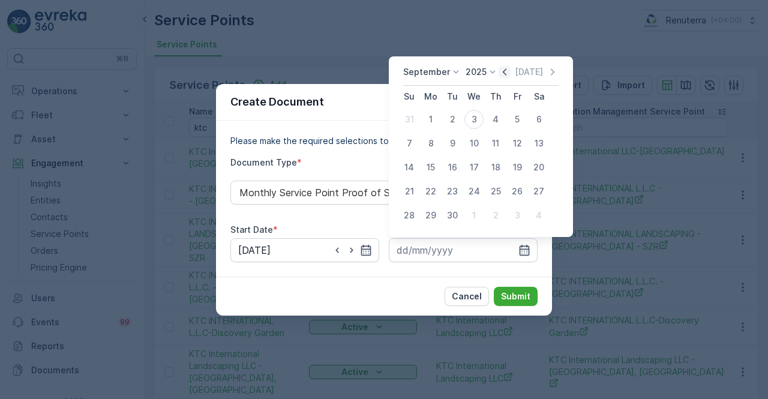
click at [506, 69] on icon "button" at bounding box center [505, 72] width 12 height 12
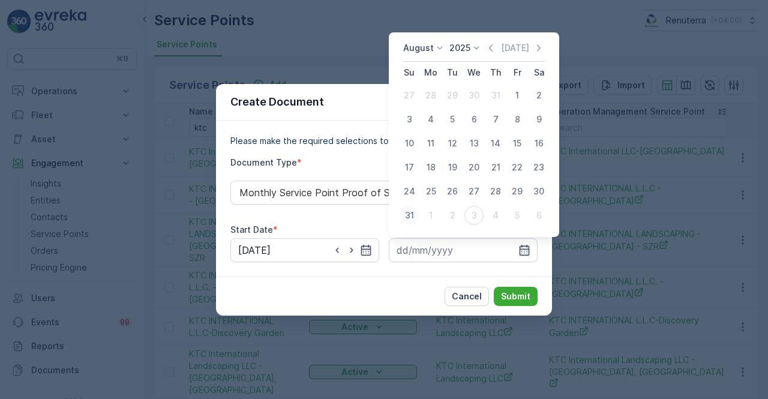
click at [412, 216] on div "31" at bounding box center [409, 215] width 19 height 19
type input "31.08.2025"
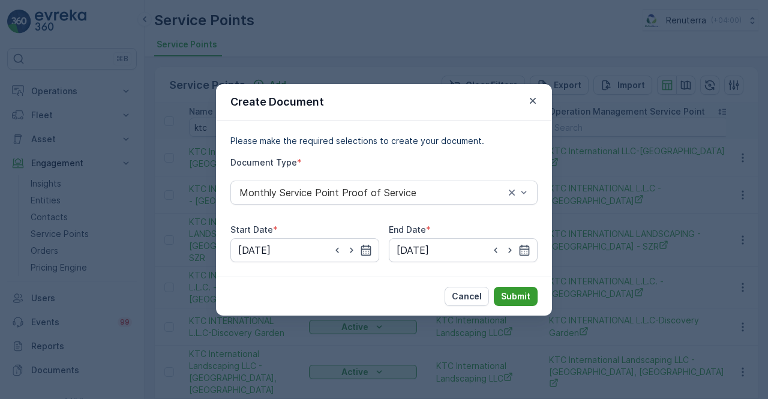
click at [519, 298] on p "Submit" at bounding box center [515, 297] width 29 height 12
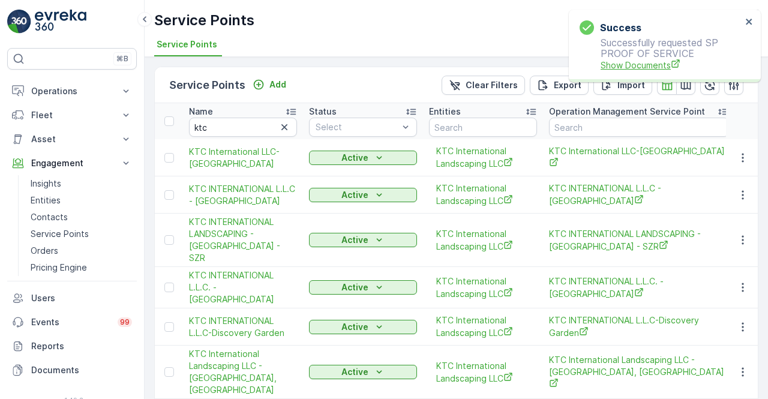
click at [644, 66] on span "Show Documents" at bounding box center [671, 65] width 141 height 13
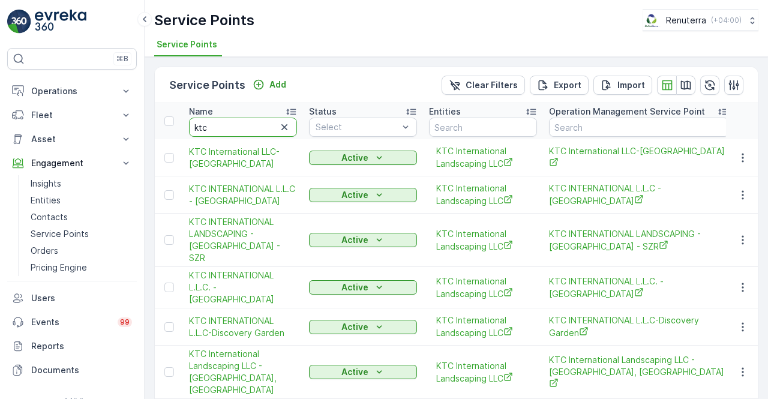
click at [220, 123] on input "ktc" at bounding box center [243, 127] width 108 height 19
type input "k"
type input "A"
click at [220, 123] on input "G" at bounding box center [243, 127] width 108 height 19
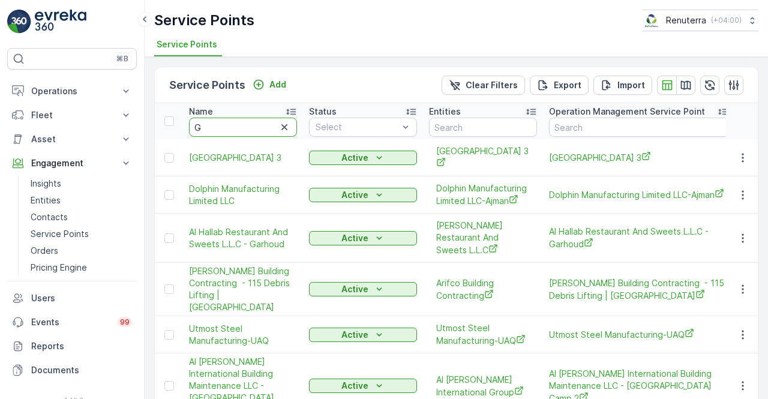
click at [220, 123] on input "G" at bounding box center [243, 127] width 108 height 19
type input "Golden"
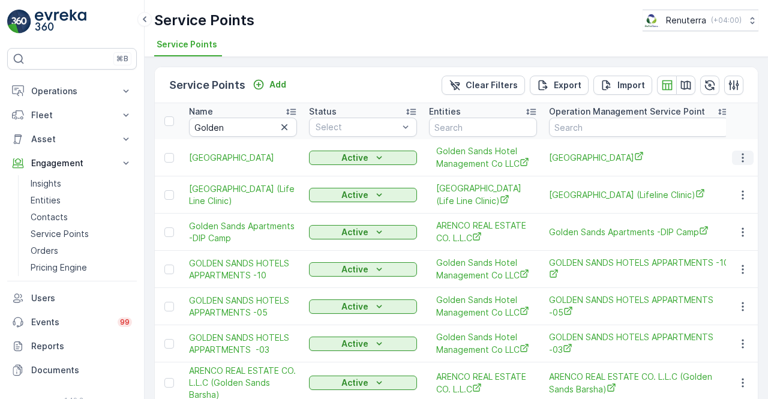
click at [749, 153] on button "button" at bounding box center [743, 158] width 22 height 14
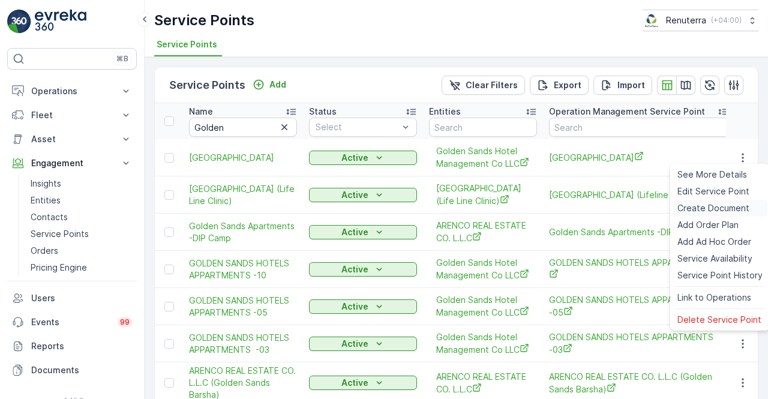
click at [702, 209] on span "Create Document" at bounding box center [714, 208] width 72 height 12
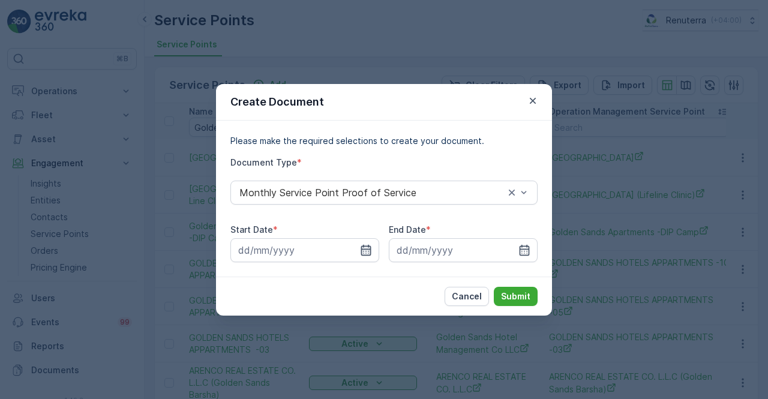
click at [361, 249] on icon "button" at bounding box center [366, 250] width 12 height 12
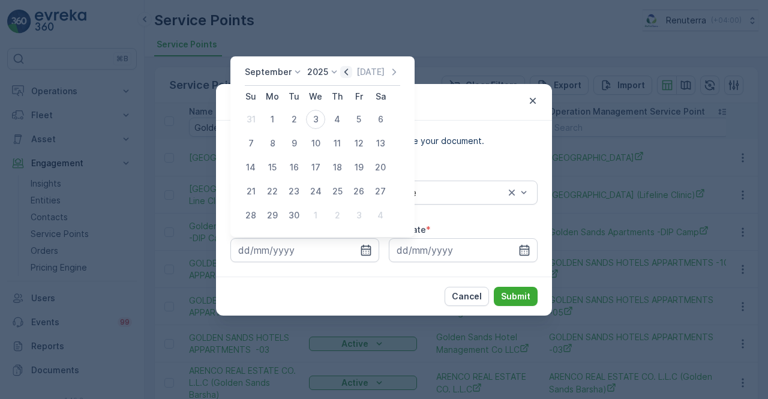
click at [347, 77] on icon "button" at bounding box center [346, 72] width 12 height 12
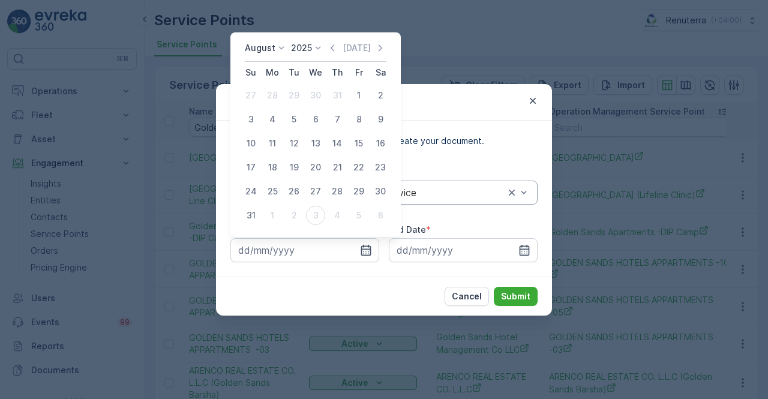
drag, startPoint x: 360, startPoint y: 97, endPoint x: 439, endPoint y: 190, distance: 122.2
click at [360, 98] on div "1" at bounding box center [358, 95] width 19 height 19
type input "01.08.2025"
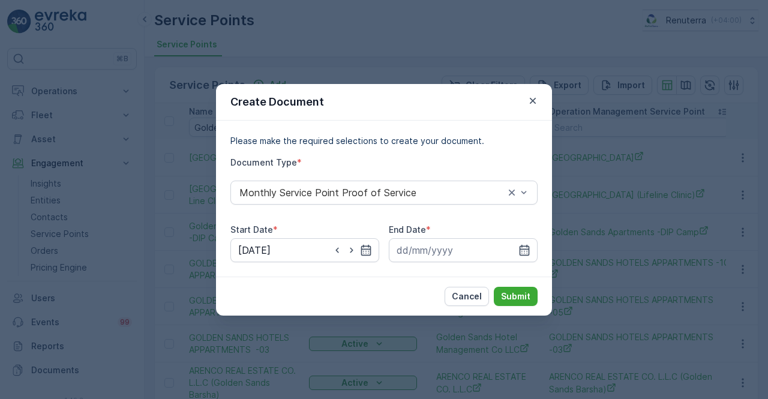
drag, startPoint x: 523, startPoint y: 247, endPoint x: 526, endPoint y: 237, distance: 10.1
click at [524, 245] on icon "button" at bounding box center [525, 250] width 12 height 12
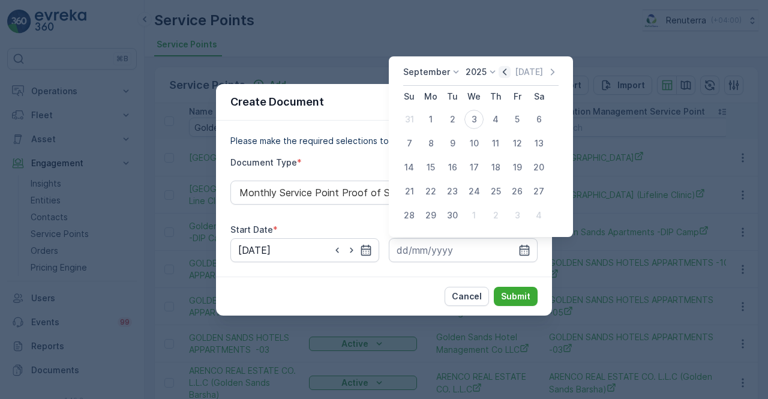
click at [500, 74] on icon "button" at bounding box center [505, 72] width 12 height 12
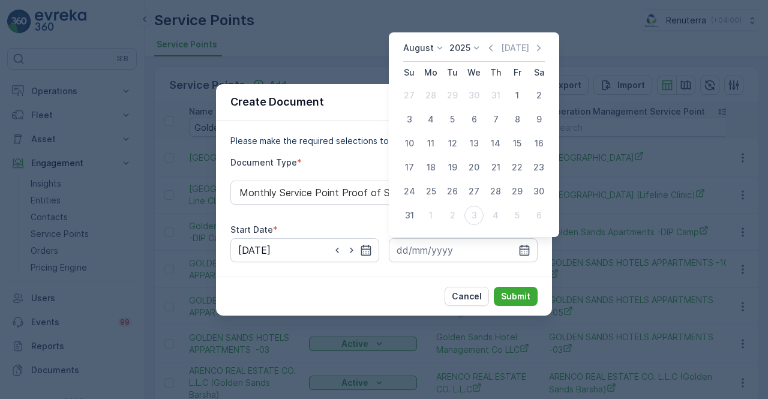
drag, startPoint x: 411, startPoint y: 219, endPoint x: 466, endPoint y: 271, distance: 75.6
click at [417, 221] on div "31" at bounding box center [409, 215] width 19 height 19
type input "31.08.2025"
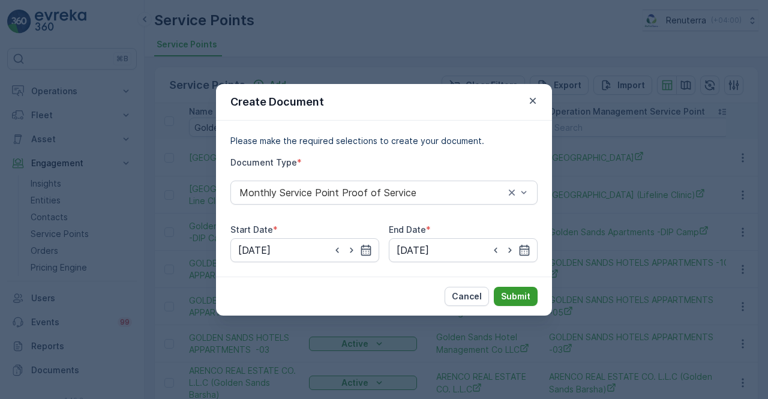
click at [504, 291] on p "Submit" at bounding box center [515, 297] width 29 height 12
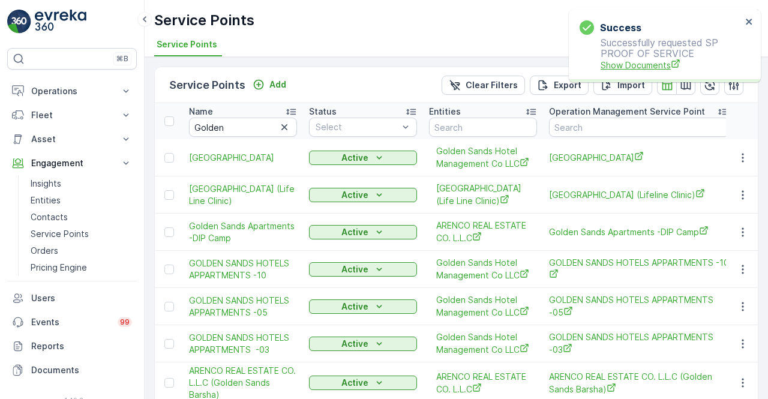
click at [657, 63] on span "Show Documents" at bounding box center [671, 65] width 141 height 13
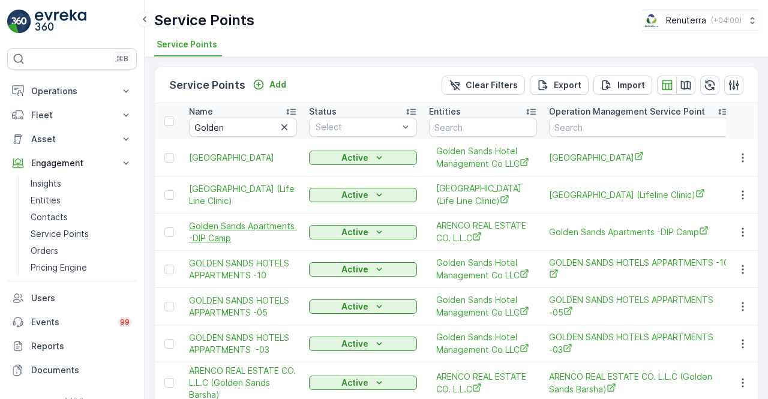
scroll to position [60, 0]
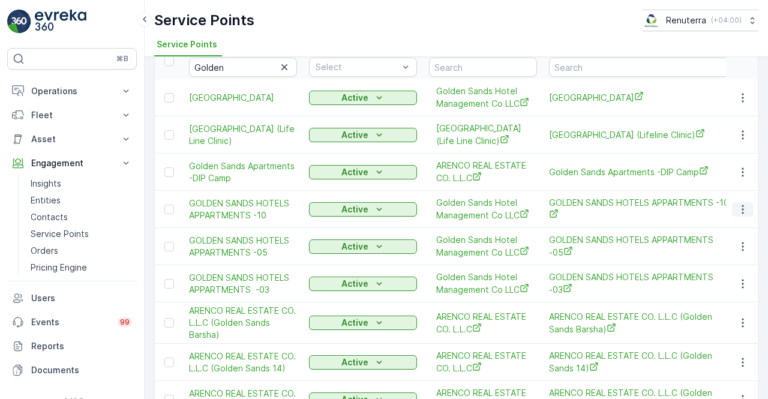
click at [737, 216] on icon "button" at bounding box center [743, 210] width 12 height 12
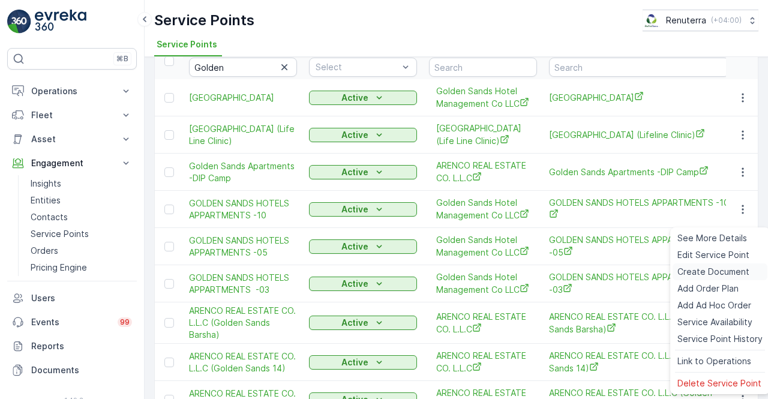
click at [689, 273] on span "Create Document" at bounding box center [714, 272] width 72 height 12
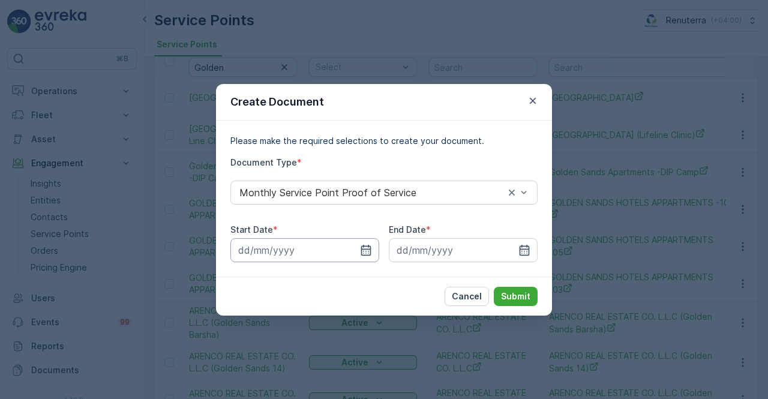
drag, startPoint x: 369, startPoint y: 249, endPoint x: 363, endPoint y: 241, distance: 9.5
click at [369, 248] on icon "button" at bounding box center [366, 250] width 12 height 12
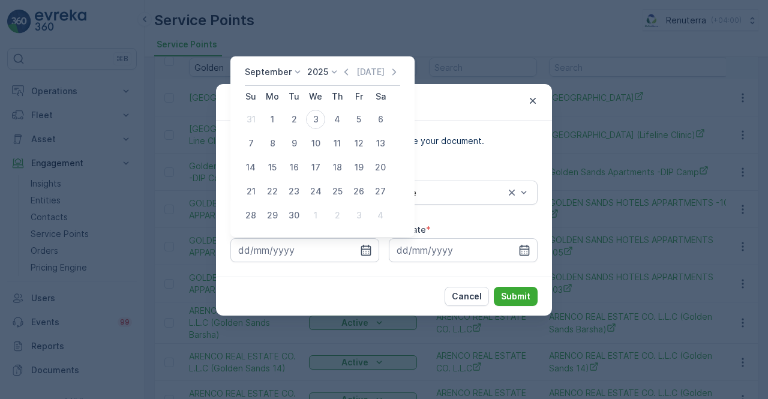
drag, startPoint x: 345, startPoint y: 72, endPoint x: 342, endPoint y: 81, distance: 9.7
click at [345, 75] on icon "button" at bounding box center [346, 72] width 12 height 12
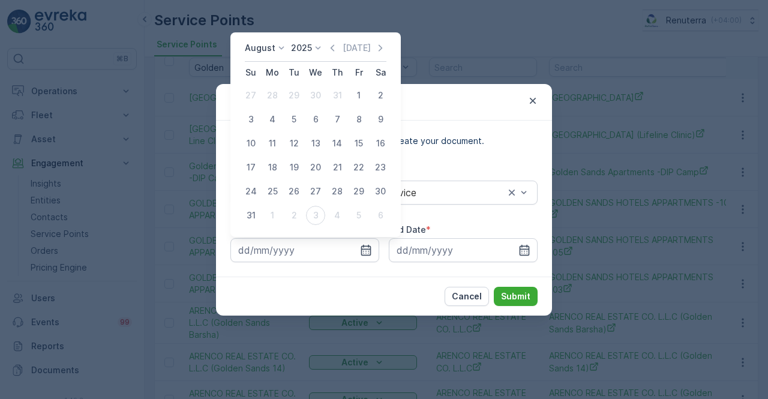
drag, startPoint x: 361, startPoint y: 91, endPoint x: 411, endPoint y: 146, distance: 73.9
click at [361, 91] on div "1" at bounding box center [358, 95] width 19 height 19
type input "01.08.2025"
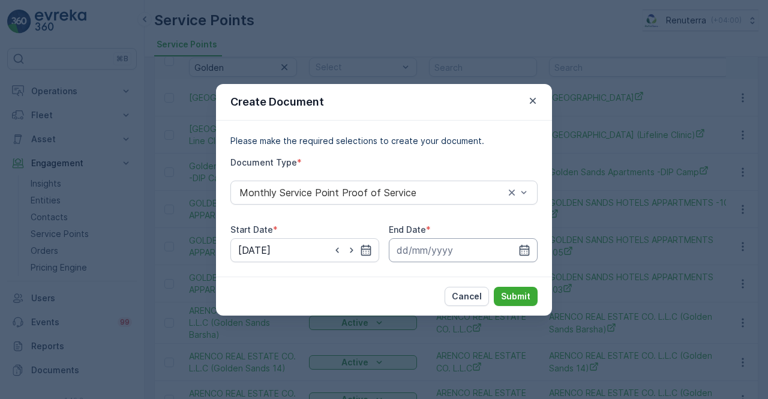
click at [525, 246] on icon "button" at bounding box center [525, 250] width 12 height 12
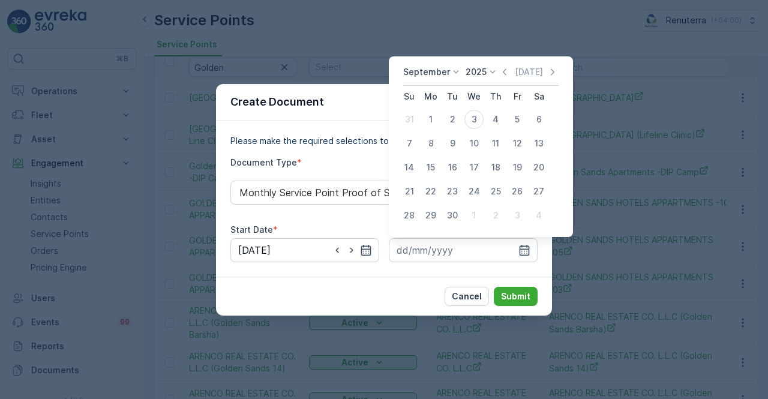
drag, startPoint x: 504, startPoint y: 73, endPoint x: 505, endPoint y: 79, distance: 6.6
click at [504, 73] on icon "button" at bounding box center [505, 72] width 12 height 12
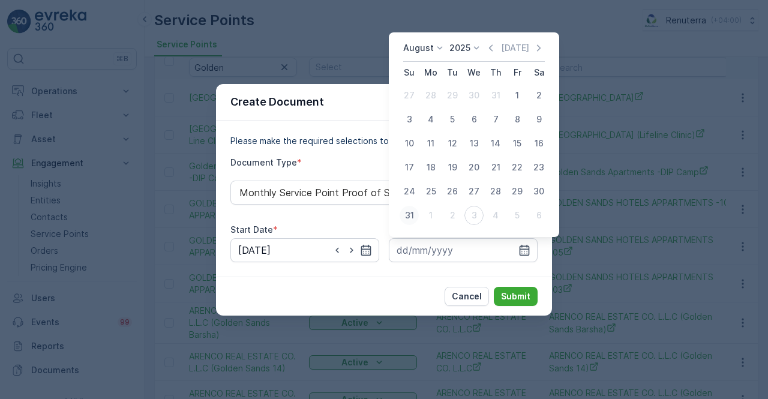
click at [412, 218] on div "31" at bounding box center [409, 215] width 19 height 19
type input "31.08.2025"
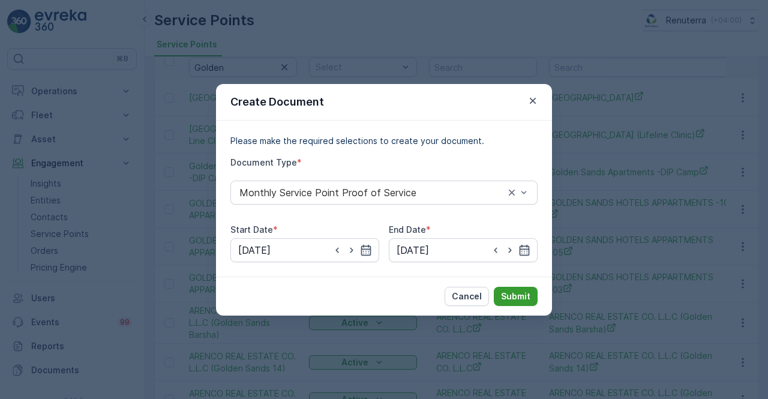
click at [514, 294] on p "Submit" at bounding box center [515, 297] width 29 height 12
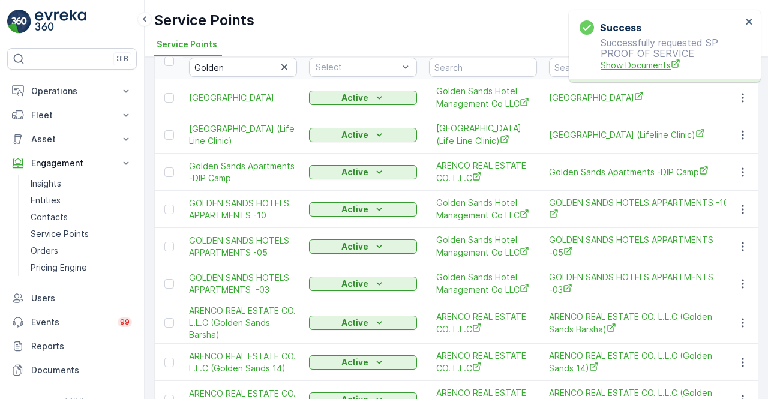
click at [638, 66] on span "Show Documents" at bounding box center [671, 65] width 141 height 13
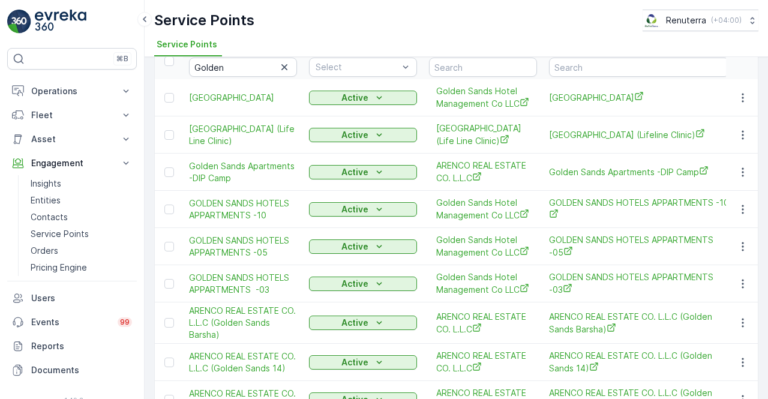
click at [753, 176] on td at bounding box center [742, 172] width 32 height 37
click at [737, 178] on icon "button" at bounding box center [743, 172] width 12 height 12
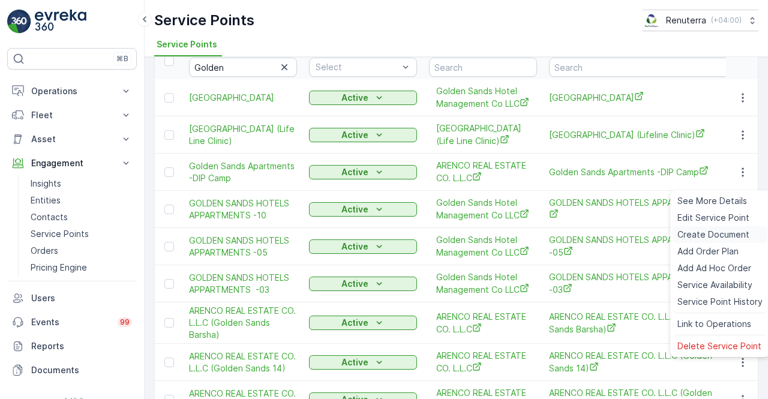
click at [699, 232] on span "Create Document" at bounding box center [714, 235] width 72 height 12
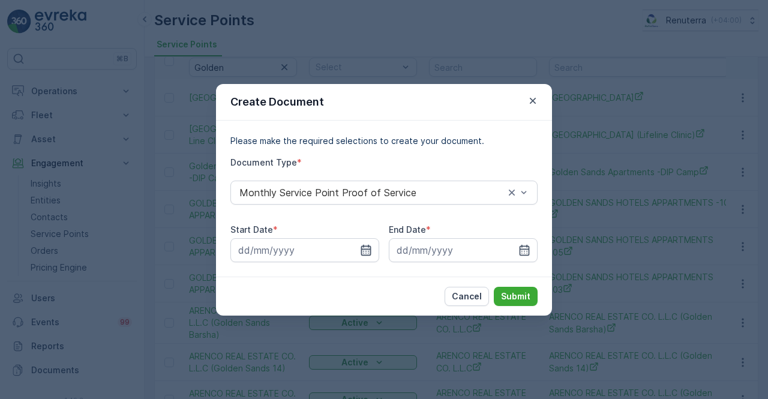
click at [371, 252] on icon "button" at bounding box center [366, 249] width 10 height 11
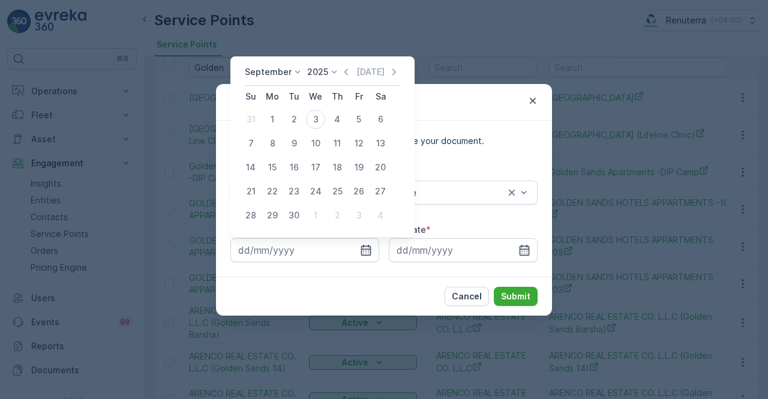
click at [344, 74] on icon "button" at bounding box center [346, 72] width 12 height 12
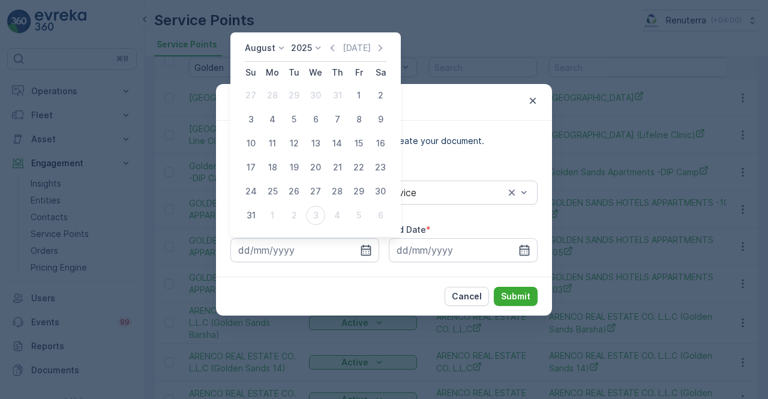
click at [354, 95] on div "1" at bounding box center [358, 95] width 19 height 19
type input "01.08.2025"
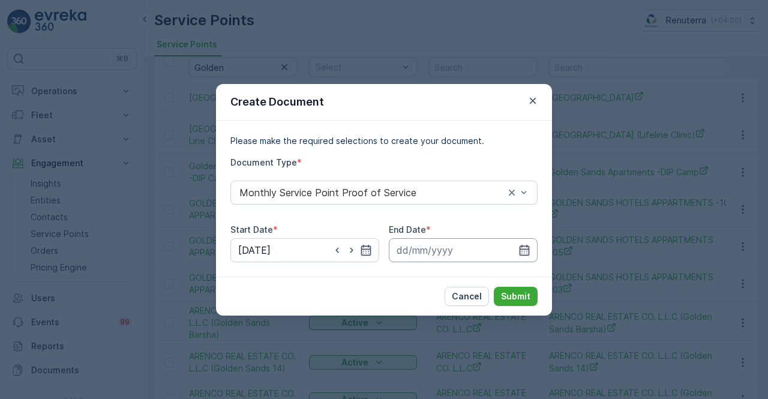
drag, startPoint x: 522, startPoint y: 252, endPoint x: 523, endPoint y: 238, distance: 13.8
click at [523, 251] on icon "button" at bounding box center [525, 250] width 12 height 12
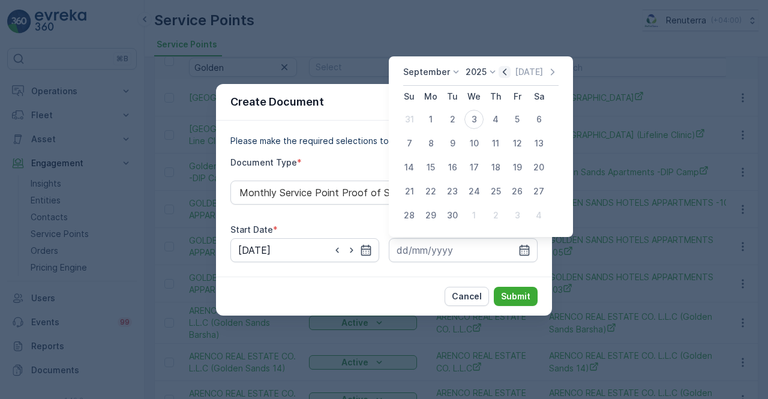
click at [501, 76] on icon "button" at bounding box center [505, 72] width 12 height 12
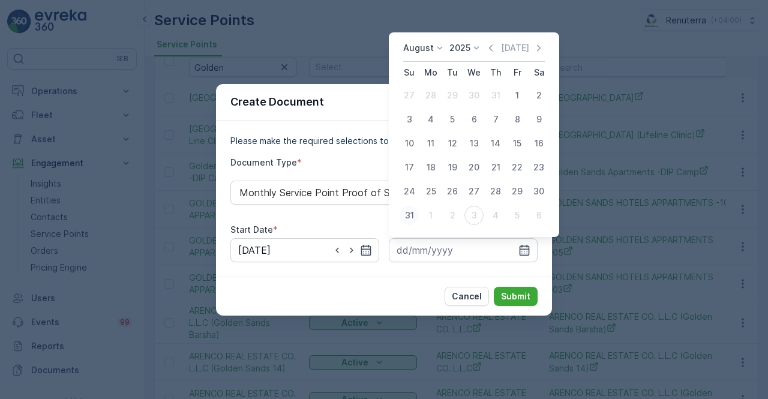
click at [414, 210] on div "31" at bounding box center [409, 215] width 19 height 19
type input "31.08.2025"
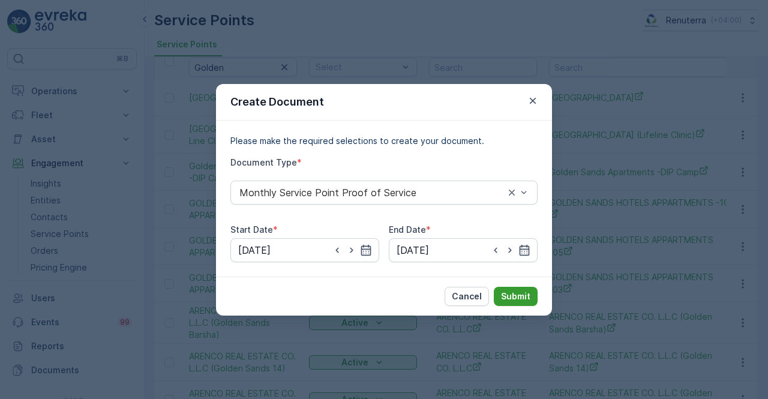
drag, startPoint x: 499, startPoint y: 277, endPoint x: 509, endPoint y: 290, distance: 15.8
click at [502, 283] on div "Cancel Submit" at bounding box center [384, 296] width 336 height 39
click at [510, 291] on p "Submit" at bounding box center [515, 297] width 29 height 12
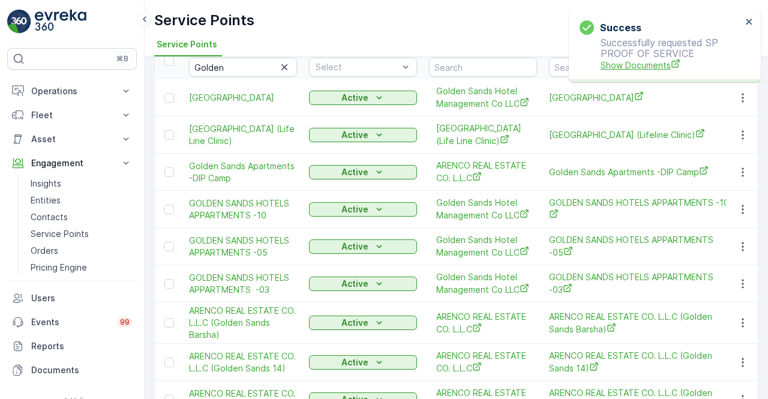
click at [652, 65] on span "Show Documents" at bounding box center [671, 65] width 141 height 13
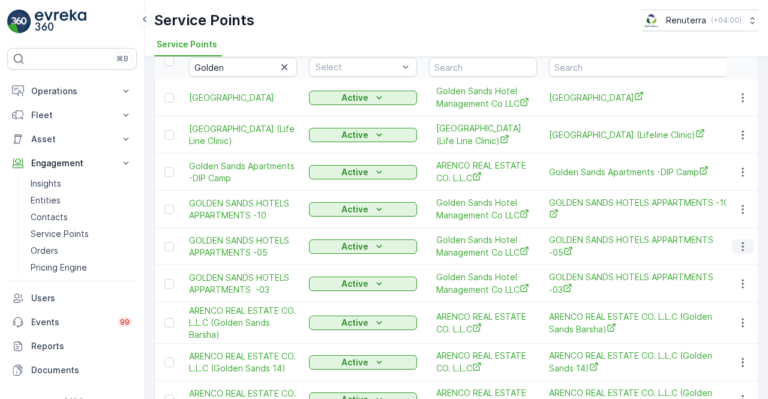
click at [742, 253] on icon "button" at bounding box center [743, 247] width 12 height 12
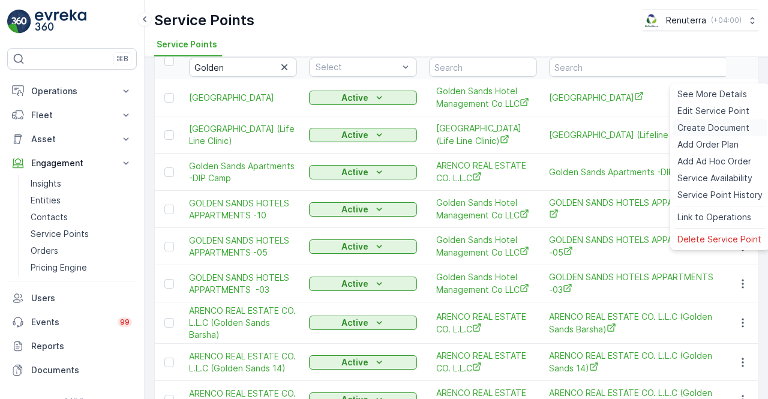
click at [698, 128] on span "Create Document" at bounding box center [714, 128] width 72 height 12
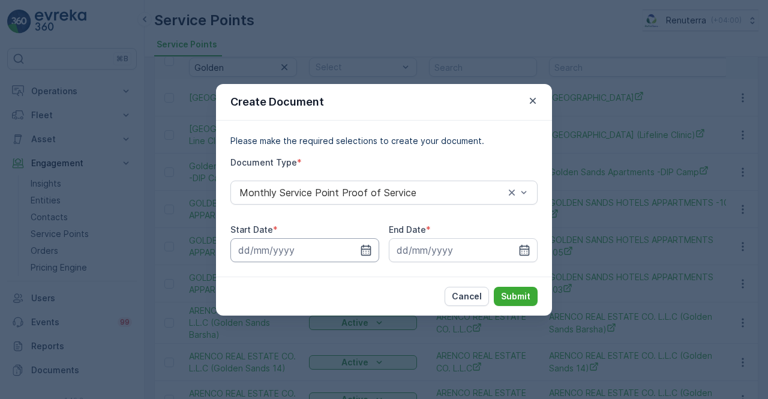
click at [369, 242] on input at bounding box center [305, 250] width 149 height 24
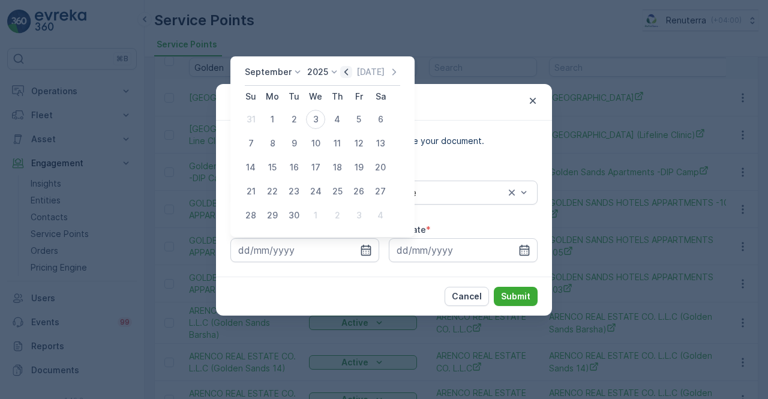
click at [343, 74] on icon "button" at bounding box center [346, 72] width 12 height 12
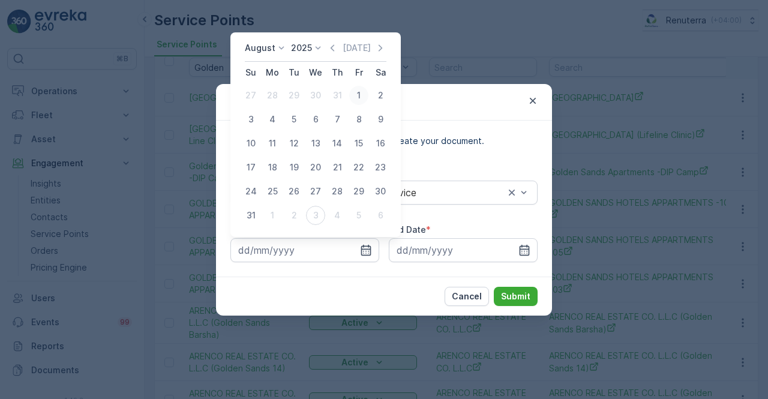
click at [356, 91] on div "1" at bounding box center [358, 95] width 19 height 19
type input "01.08.2025"
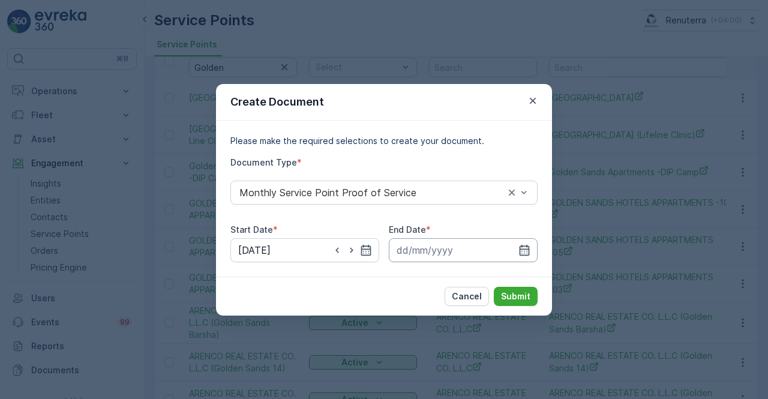
click at [533, 254] on input at bounding box center [463, 250] width 149 height 24
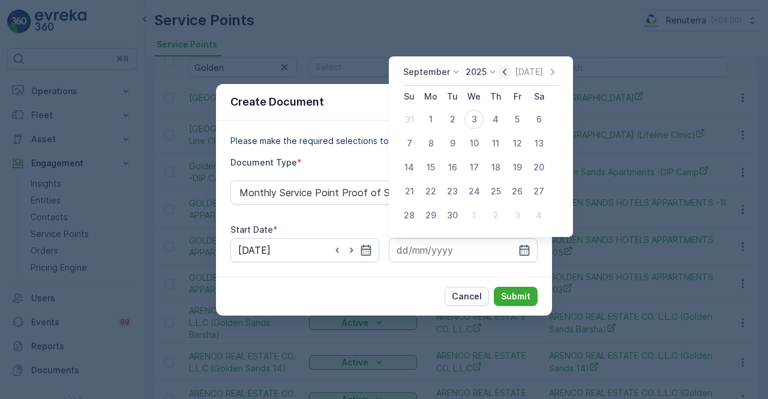
click at [503, 76] on icon "button" at bounding box center [505, 72] width 12 height 12
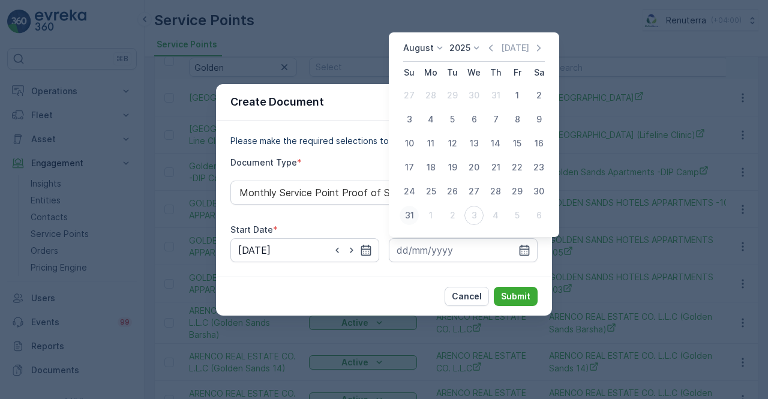
click at [415, 212] on div "31" at bounding box center [409, 215] width 19 height 19
type input "31.08.2025"
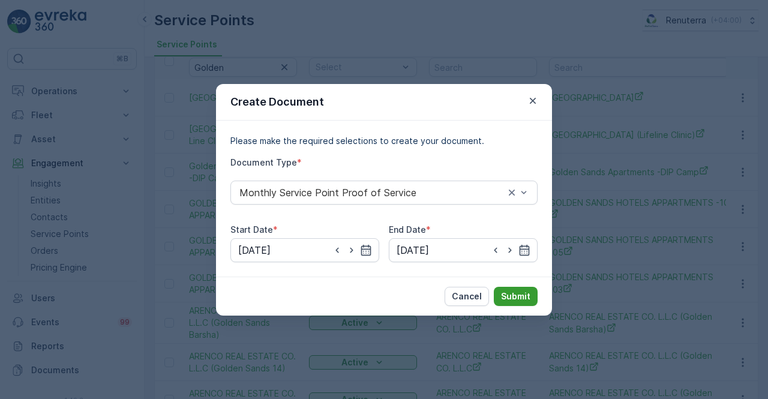
click at [507, 288] on button "Submit" at bounding box center [516, 296] width 44 height 19
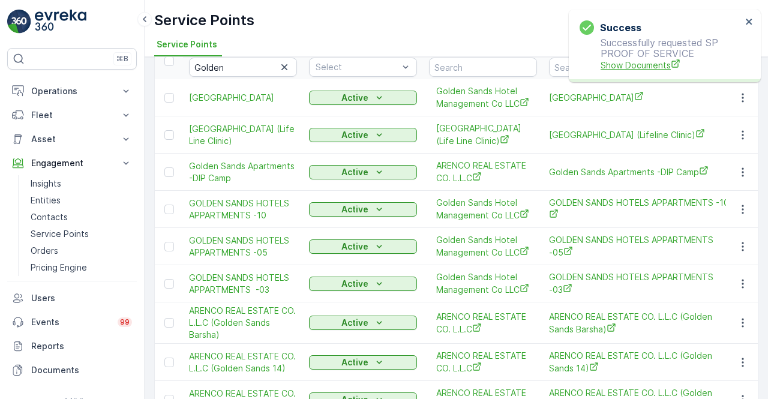
click at [608, 61] on span "Show Documents" at bounding box center [671, 65] width 141 height 13
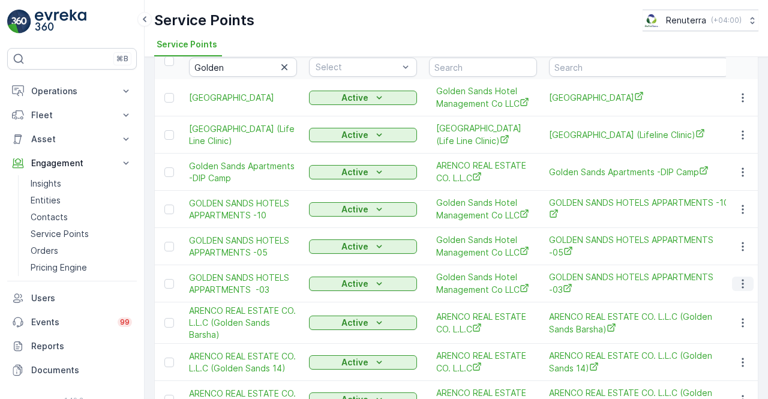
click at [744, 290] on icon "button" at bounding box center [743, 284] width 12 height 12
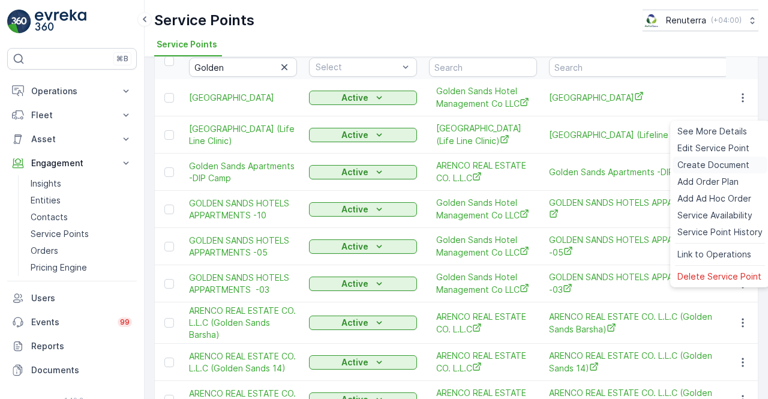
click at [702, 169] on span "Create Document" at bounding box center [714, 165] width 72 height 12
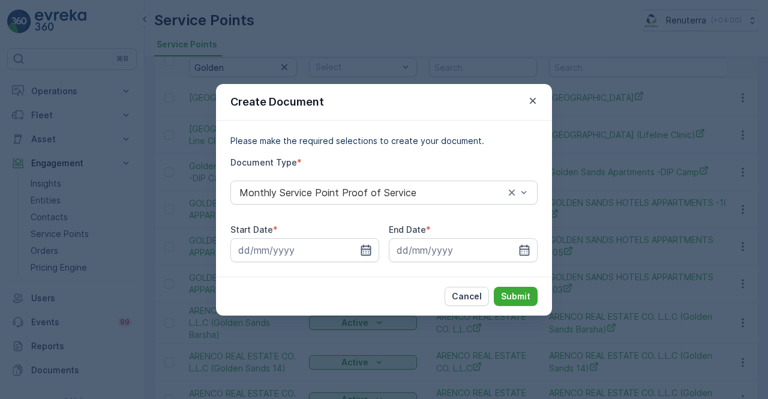
click at [368, 253] on icon "button" at bounding box center [366, 250] width 12 height 12
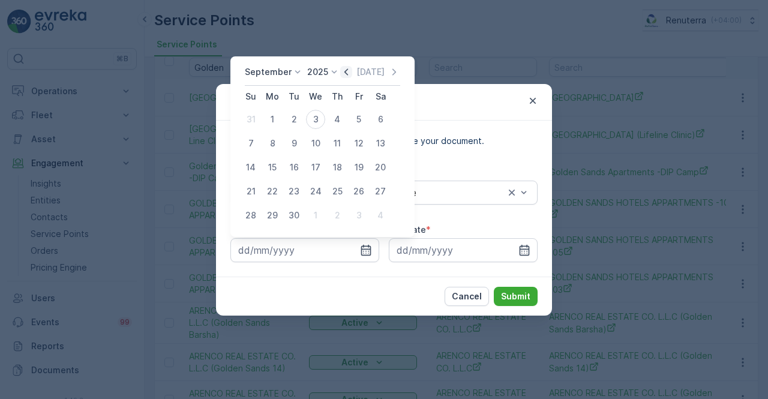
click at [345, 71] on icon "button" at bounding box center [346, 72] width 12 height 12
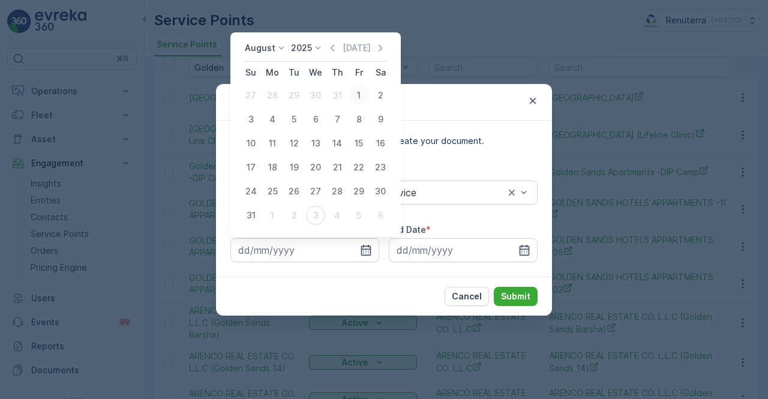
click at [358, 89] on div "1" at bounding box center [358, 95] width 19 height 19
type input "01.08.2025"
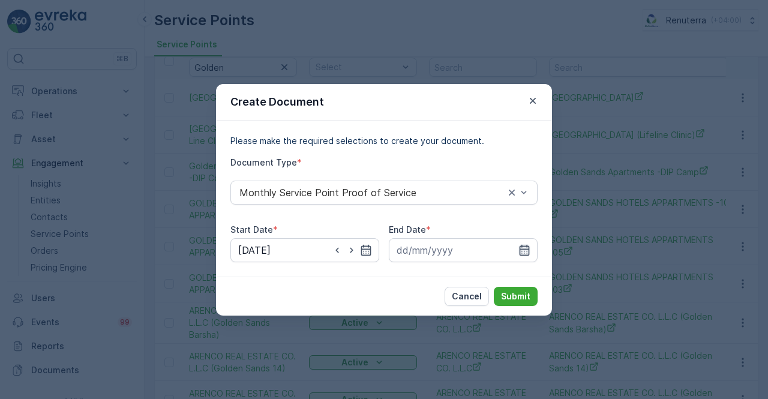
click at [522, 252] on icon "button" at bounding box center [525, 249] width 10 height 11
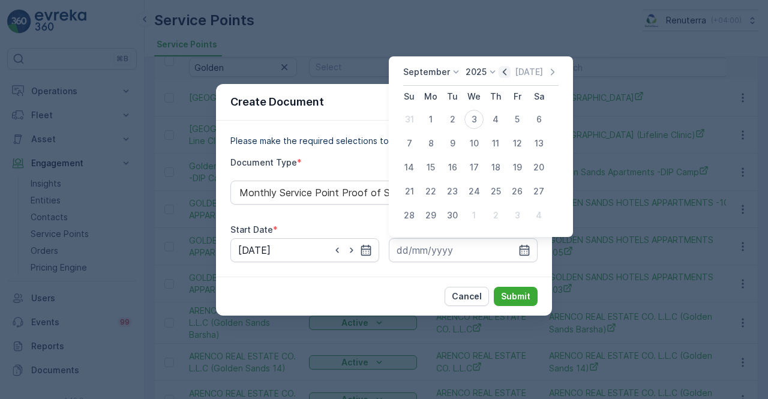
click at [499, 72] on icon "button" at bounding box center [505, 72] width 12 height 12
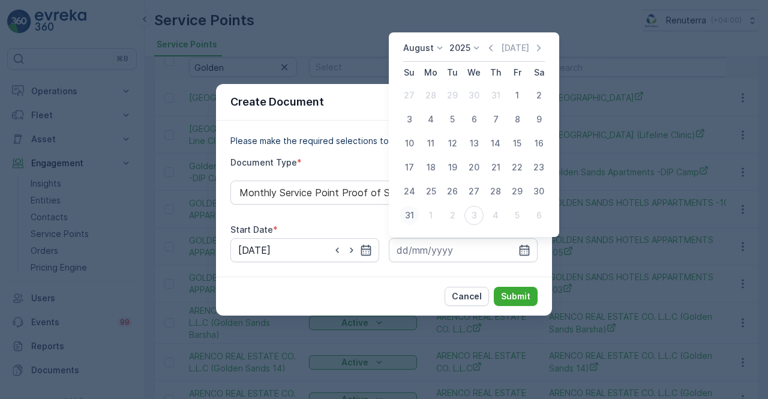
click at [410, 217] on div "31" at bounding box center [409, 215] width 19 height 19
type input "31.08.2025"
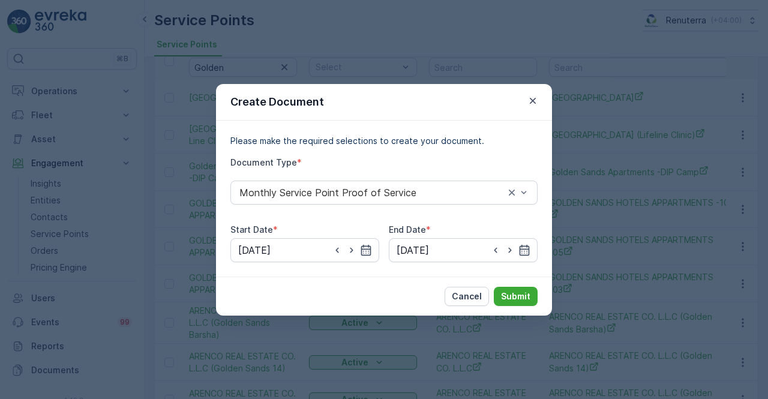
click at [545, 307] on div "Cancel Submit" at bounding box center [384, 296] width 336 height 39
click at [536, 301] on button "Submit" at bounding box center [516, 296] width 44 height 19
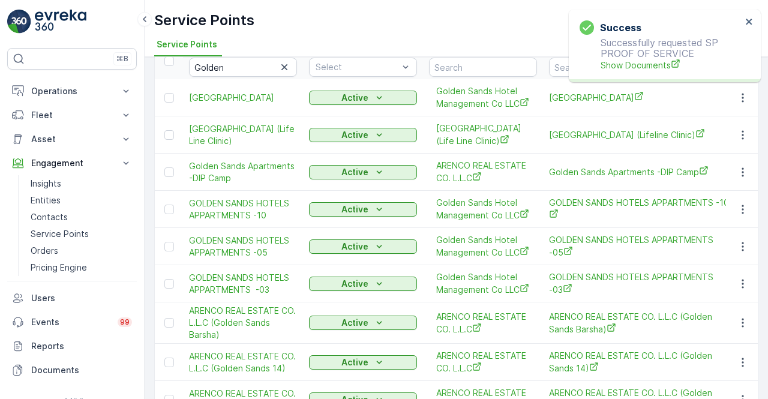
click at [630, 55] on p "Successfully requested SP PROOF OF SERVICE Show Documents" at bounding box center [661, 54] width 162 height 34
click at [635, 62] on span "Show Documents" at bounding box center [671, 65] width 141 height 13
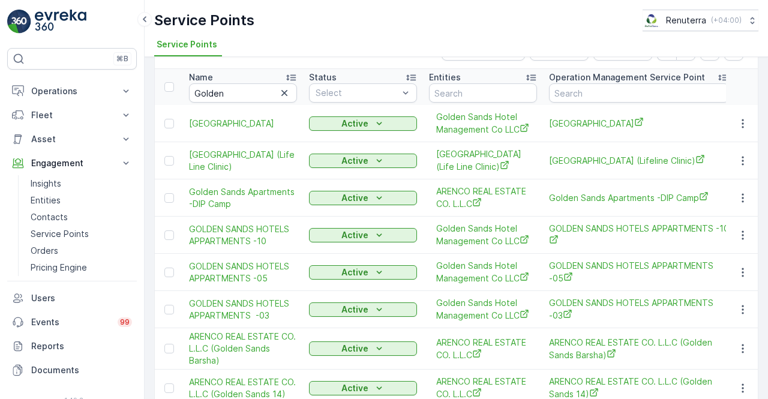
scroll to position [0, 0]
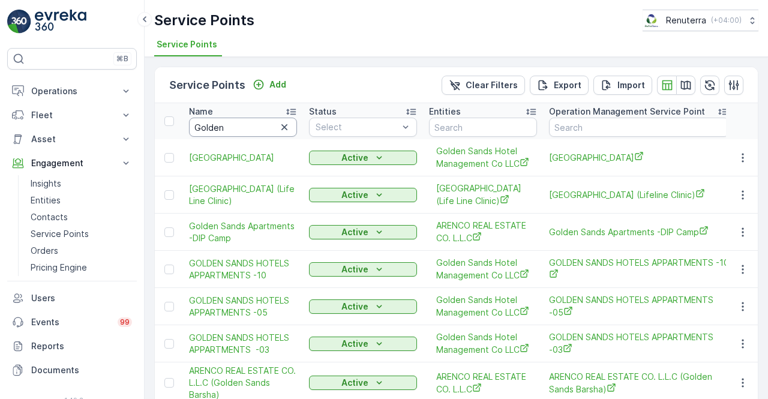
click at [245, 127] on input "Golden" at bounding box center [243, 127] width 108 height 19
type input "G"
type input "A"
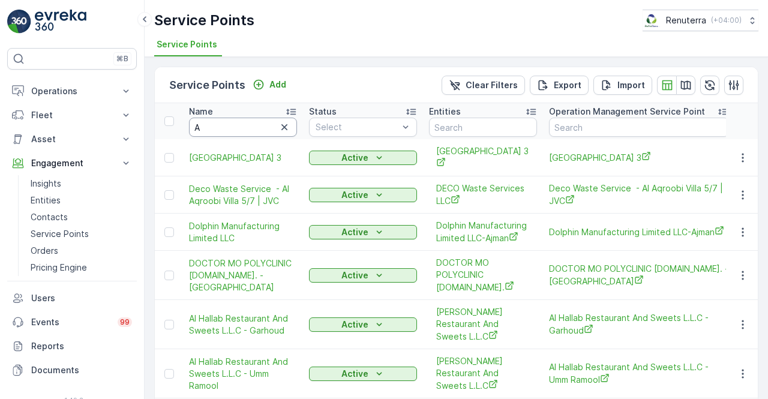
click at [245, 127] on input "A" at bounding box center [243, 127] width 108 height 19
type input "Arenci"
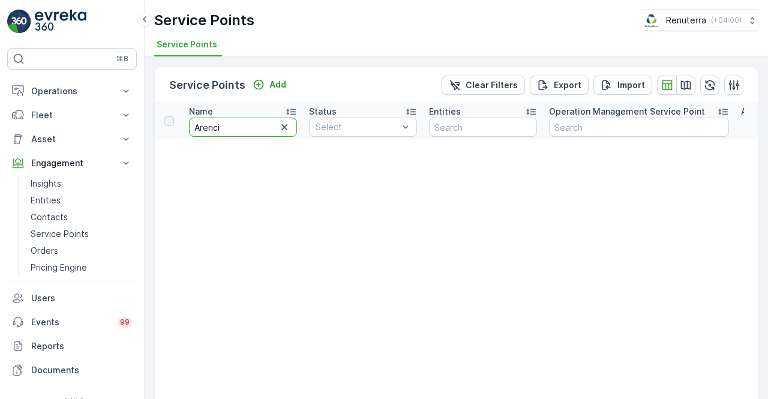
click at [245, 127] on input "Arenci" at bounding box center [243, 127] width 108 height 19
type input "Arenco"
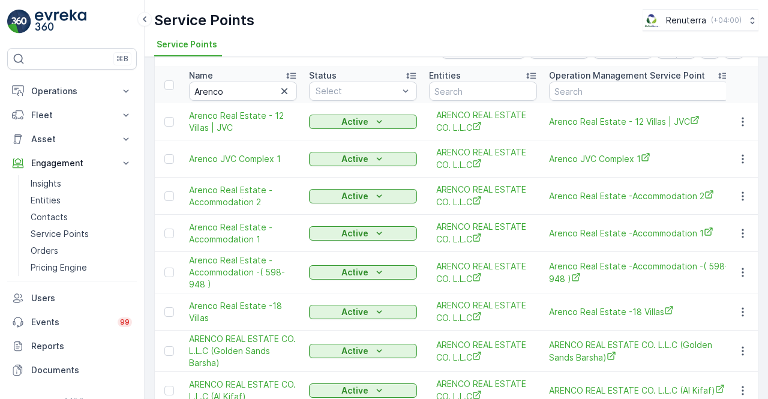
scroll to position [60, 0]
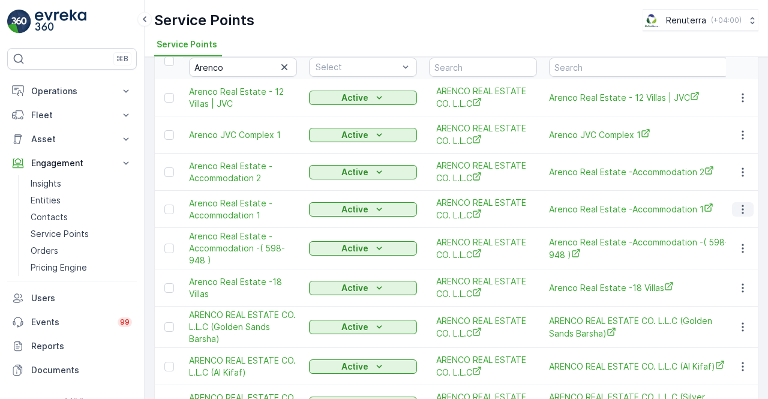
click at [743, 211] on icon "button" at bounding box center [743, 210] width 12 height 12
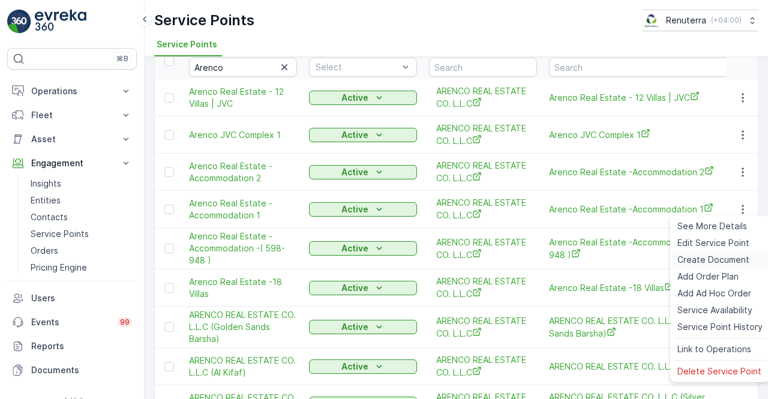
click at [692, 259] on span "Create Document" at bounding box center [714, 260] width 72 height 12
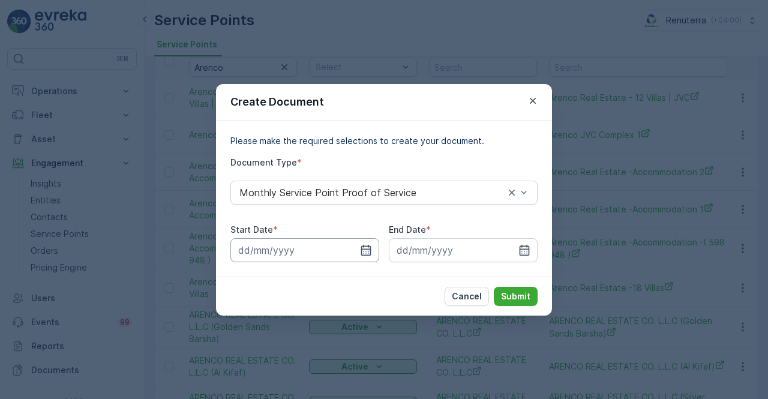
click at [359, 249] on input at bounding box center [305, 250] width 149 height 24
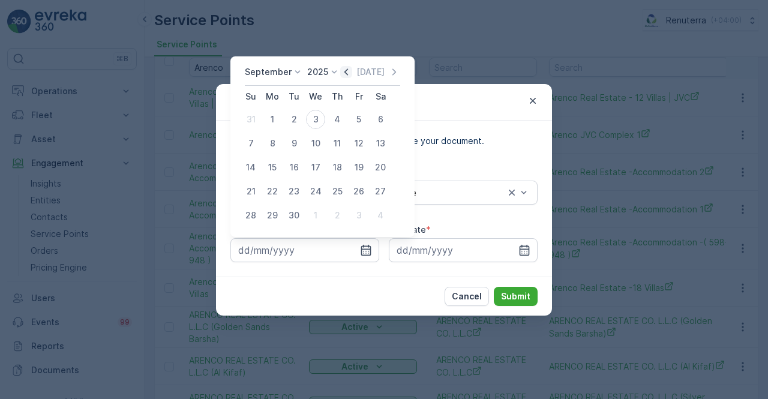
click at [340, 67] on icon "button" at bounding box center [346, 72] width 12 height 12
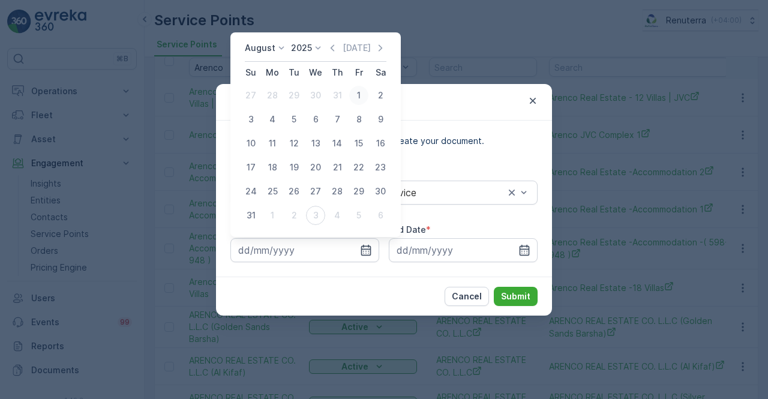
click at [358, 92] on div "1" at bounding box center [358, 95] width 19 height 19
type input "01.08.2025"
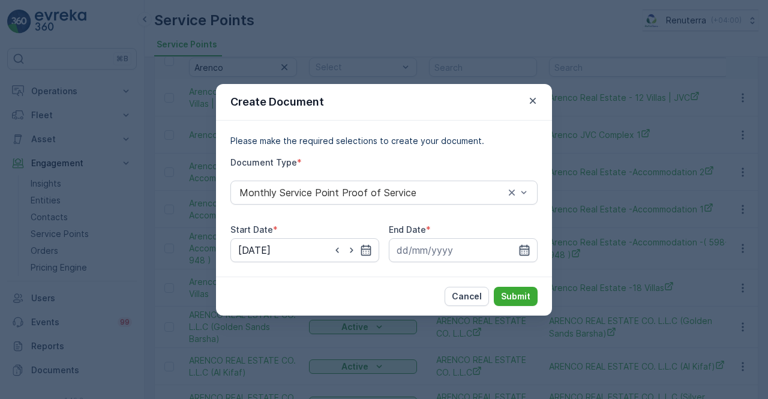
click at [528, 250] on icon "button" at bounding box center [525, 250] width 12 height 12
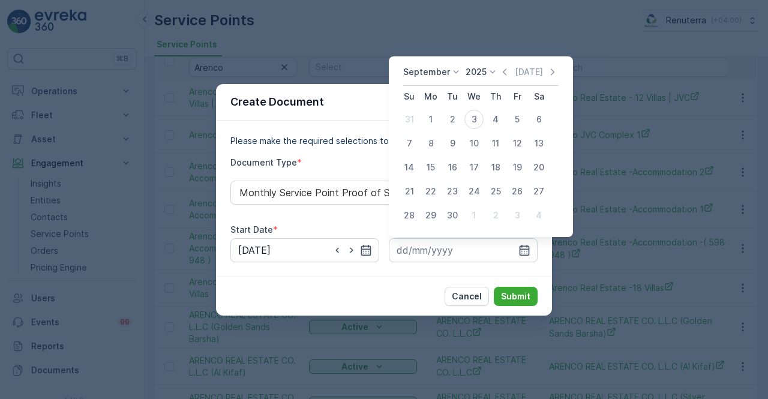
drag, startPoint x: 507, startPoint y: 72, endPoint x: 502, endPoint y: 81, distance: 10.2
click at [504, 73] on icon "button" at bounding box center [505, 72] width 12 height 12
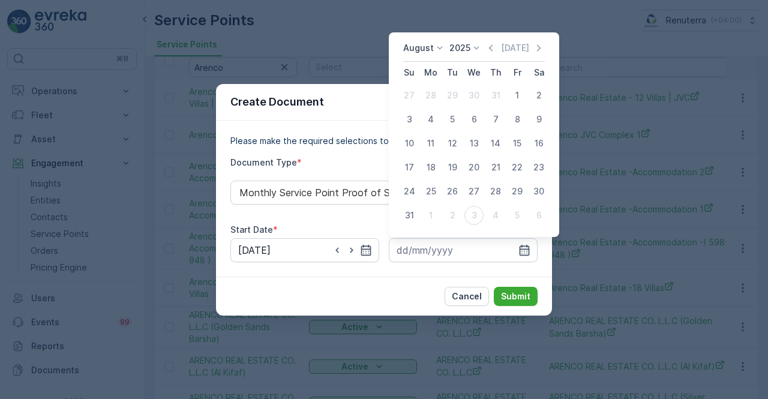
click at [404, 212] on div "31" at bounding box center [409, 215] width 19 height 19
type input "31.08.2025"
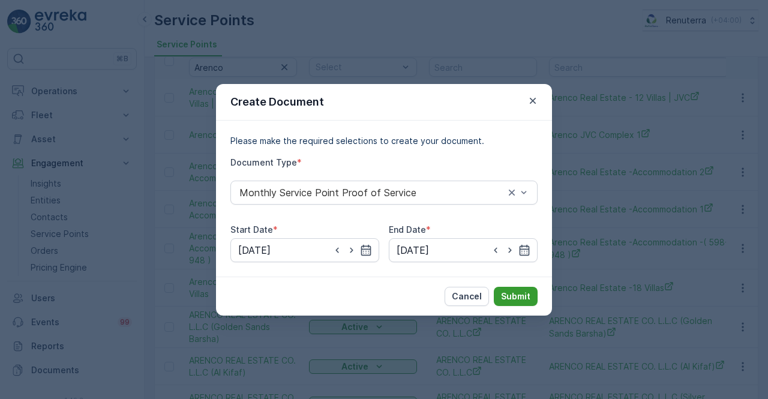
click at [519, 301] on p "Submit" at bounding box center [515, 297] width 29 height 12
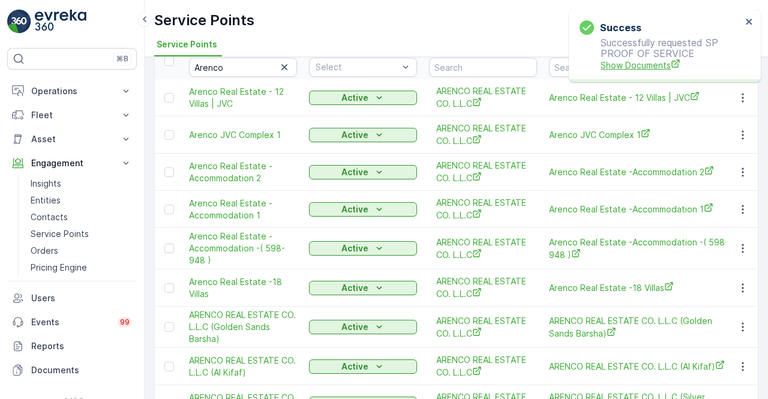
click at [641, 67] on span "Show Documents" at bounding box center [671, 65] width 141 height 13
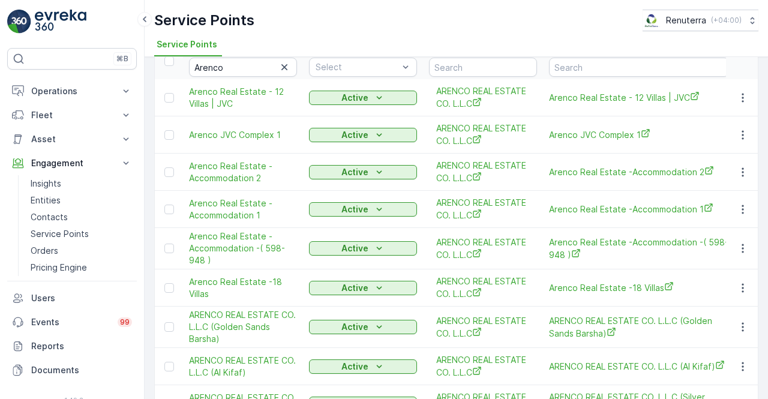
click at [728, 172] on td at bounding box center [742, 172] width 32 height 37
click at [738, 174] on icon "button" at bounding box center [743, 172] width 12 height 12
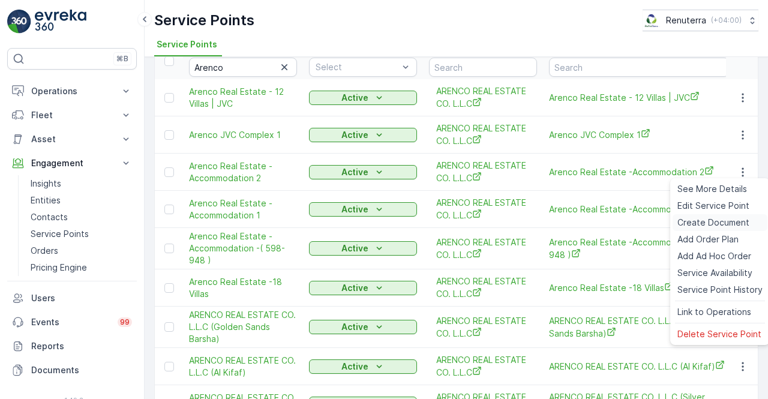
click at [700, 221] on span "Create Document" at bounding box center [714, 223] width 72 height 12
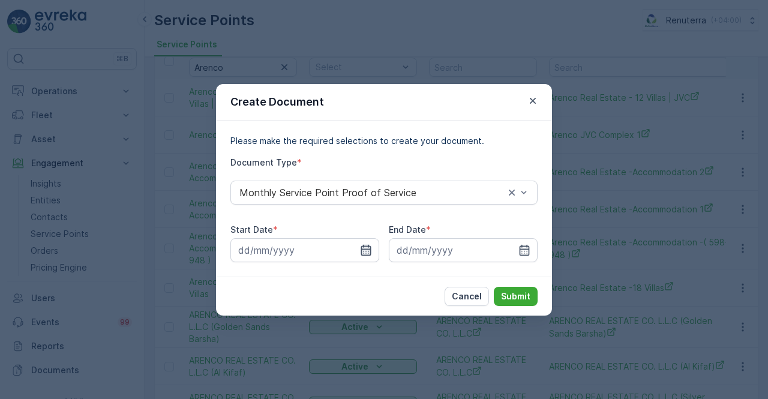
click at [368, 252] on icon "button" at bounding box center [366, 250] width 12 height 12
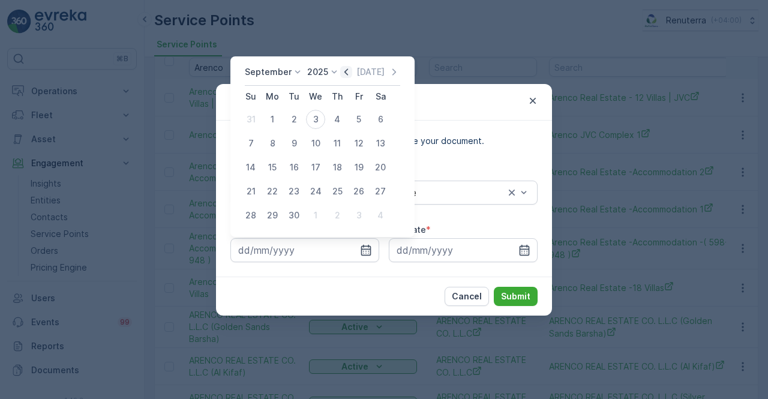
click at [347, 71] on icon "button" at bounding box center [346, 72] width 12 height 12
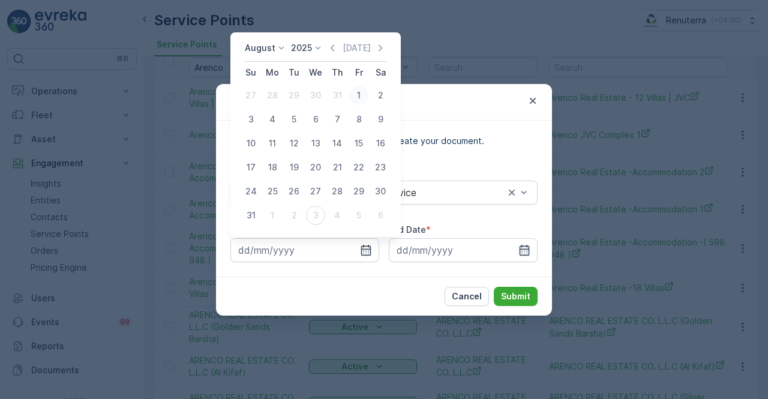
click at [355, 98] on div "1" at bounding box center [358, 95] width 19 height 19
type input "01.08.2025"
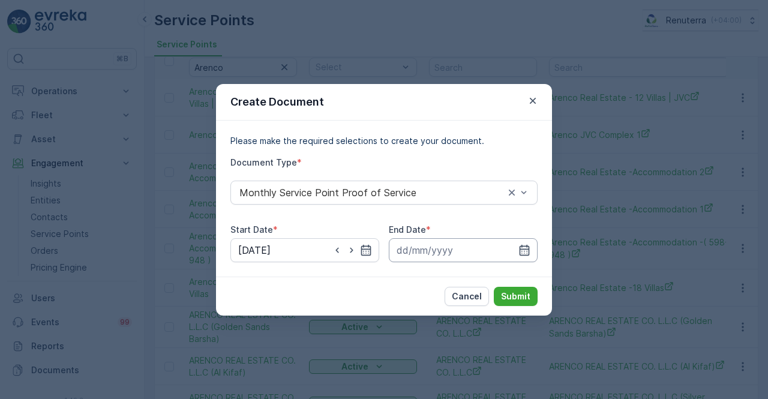
click at [531, 250] on input at bounding box center [463, 250] width 149 height 24
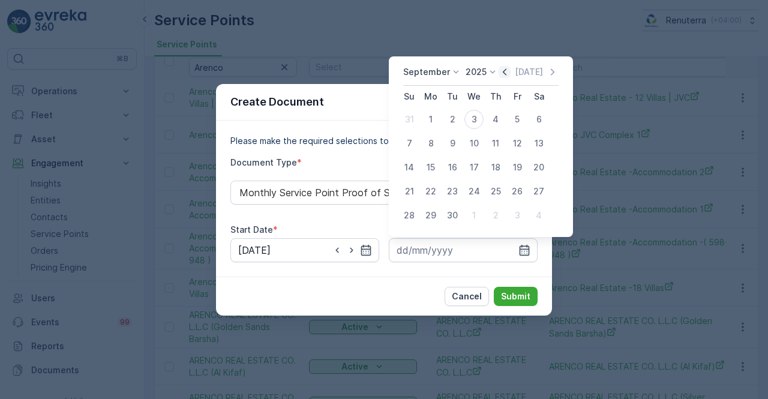
click at [503, 72] on icon "button" at bounding box center [505, 72] width 12 height 12
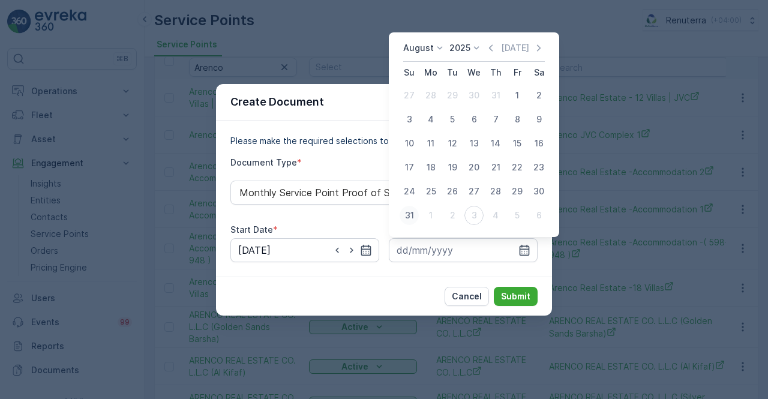
click at [412, 213] on div "31" at bounding box center [409, 215] width 19 height 19
type input "31.08.2025"
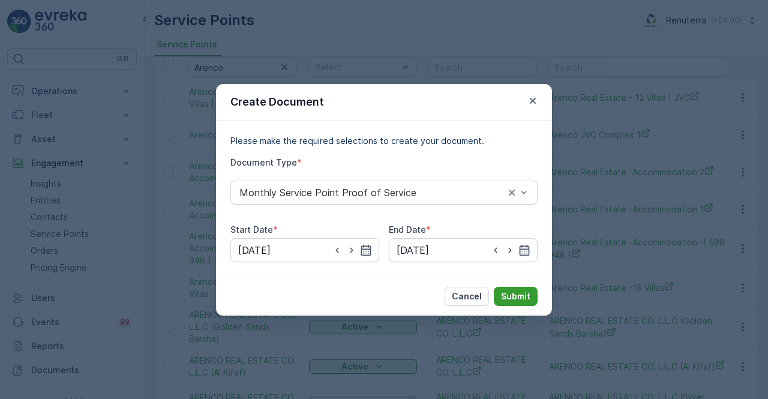
click at [514, 288] on button "Submit" at bounding box center [516, 296] width 44 height 19
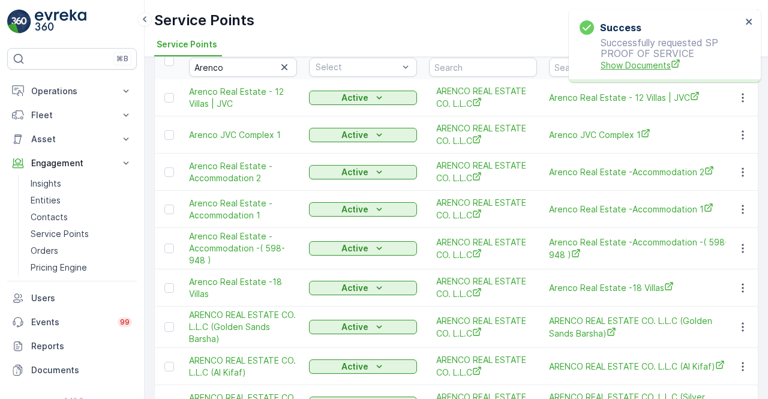
click at [639, 69] on span "Show Documents" at bounding box center [671, 65] width 141 height 13
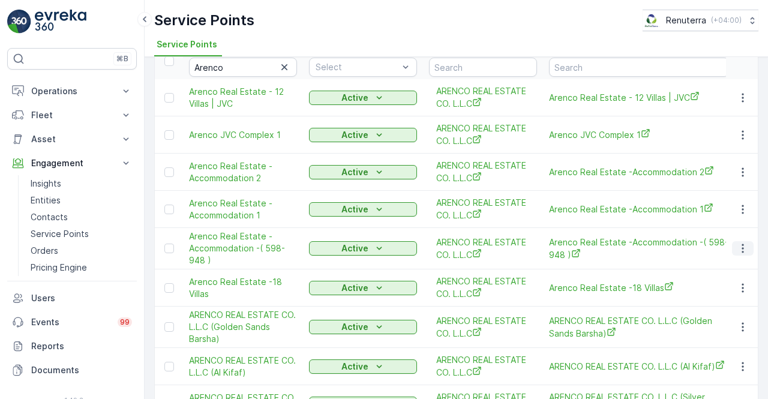
click at [741, 249] on icon "button" at bounding box center [743, 249] width 12 height 12
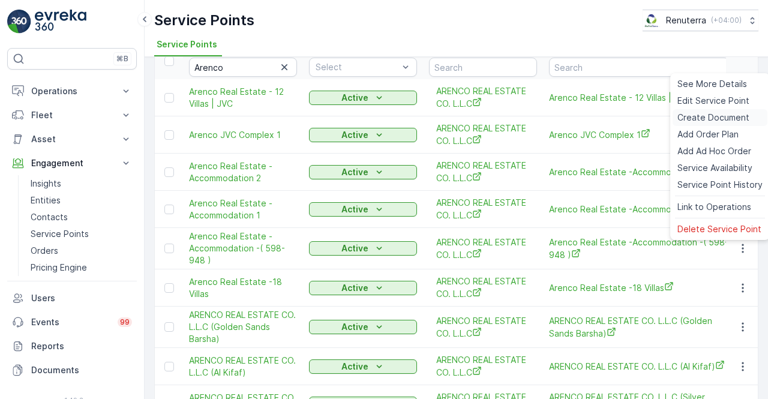
click at [698, 123] on span "Create Document" at bounding box center [714, 118] width 72 height 12
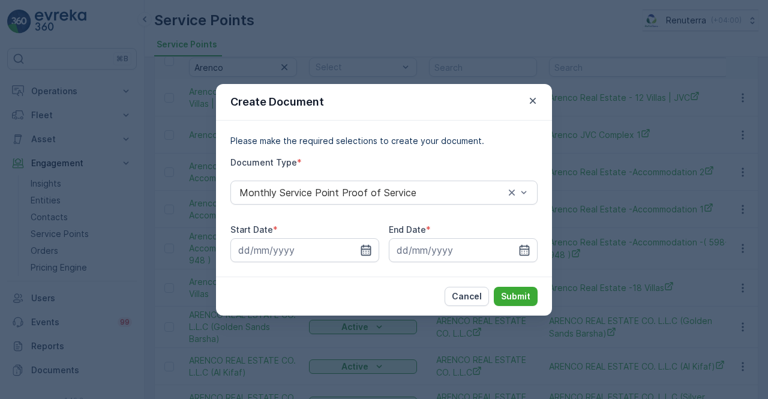
click at [365, 251] on icon "button" at bounding box center [366, 250] width 12 height 12
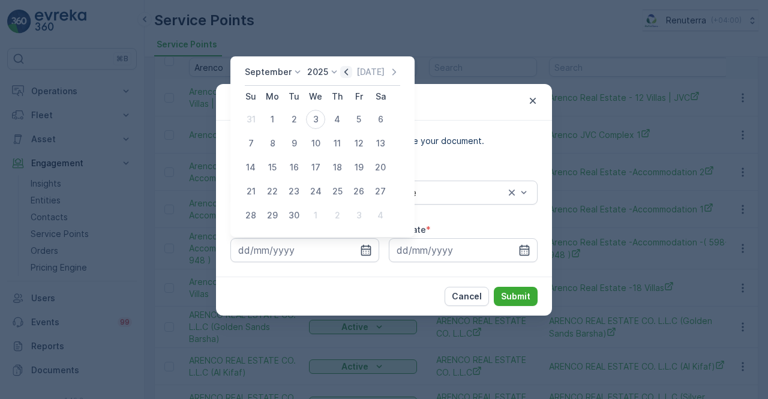
click at [343, 76] on icon "button" at bounding box center [346, 72] width 12 height 12
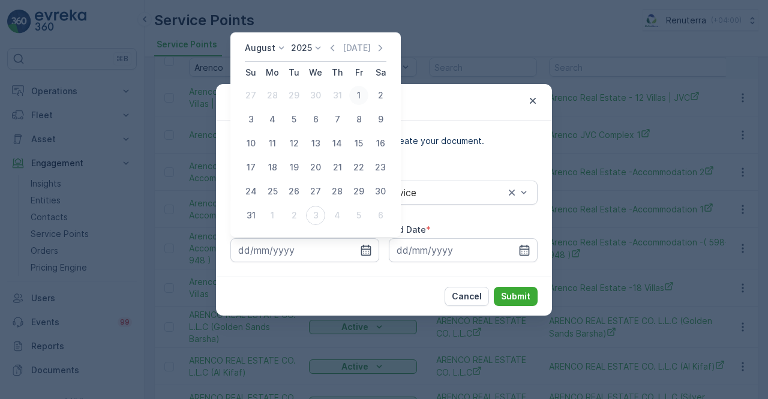
click at [357, 98] on div "1" at bounding box center [358, 95] width 19 height 19
type input "01.08.2025"
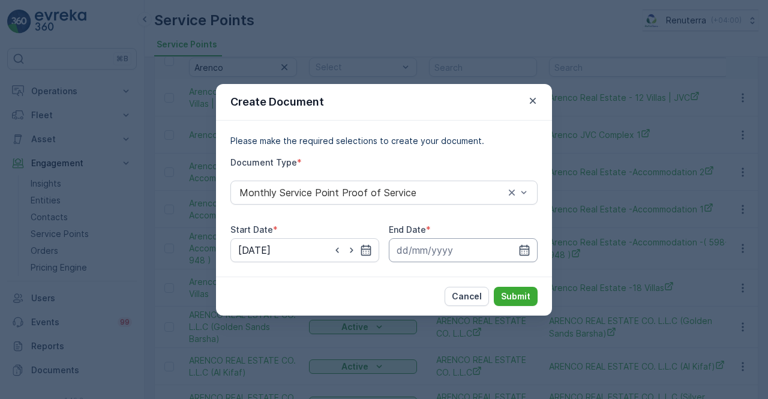
drag, startPoint x: 525, startPoint y: 256, endPoint x: 522, endPoint y: 239, distance: 17.1
click at [525, 249] on icon "button" at bounding box center [525, 250] width 12 height 12
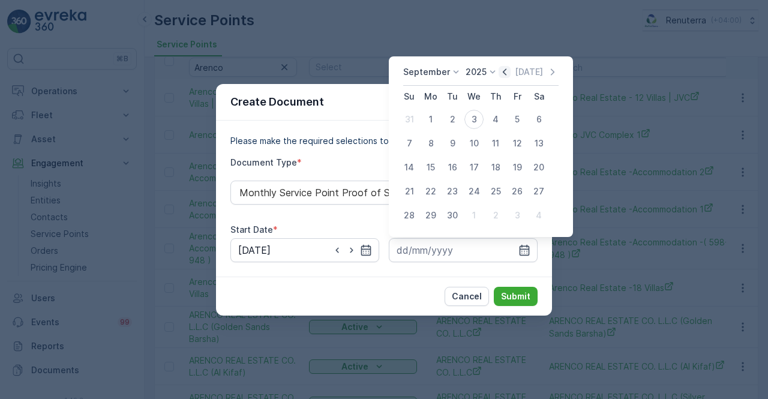
click at [504, 76] on icon "button" at bounding box center [505, 72] width 12 height 12
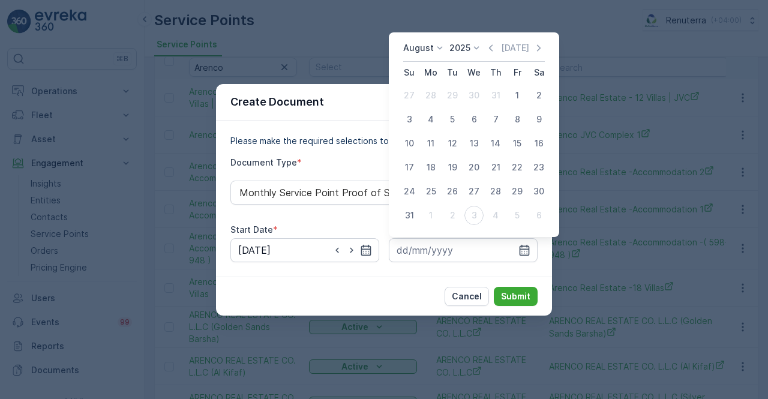
click at [408, 212] on div "31" at bounding box center [409, 215] width 19 height 19
type input "31.08.2025"
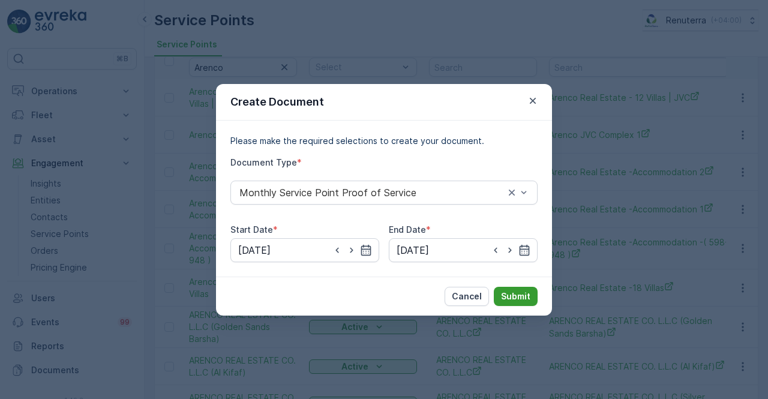
click at [517, 291] on p "Submit" at bounding box center [515, 297] width 29 height 12
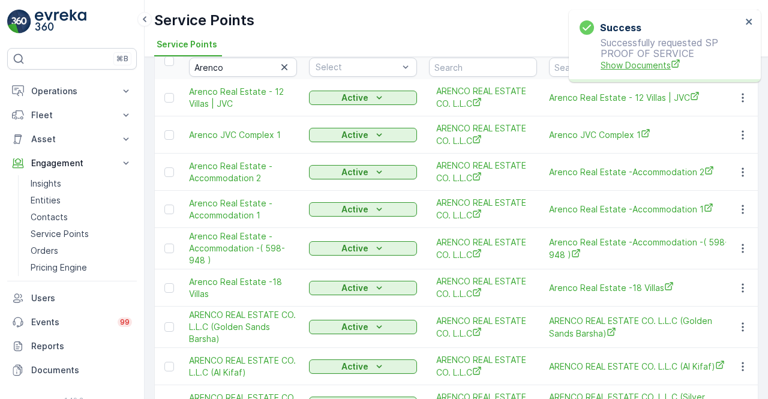
click at [639, 63] on span "Show Documents" at bounding box center [671, 65] width 141 height 13
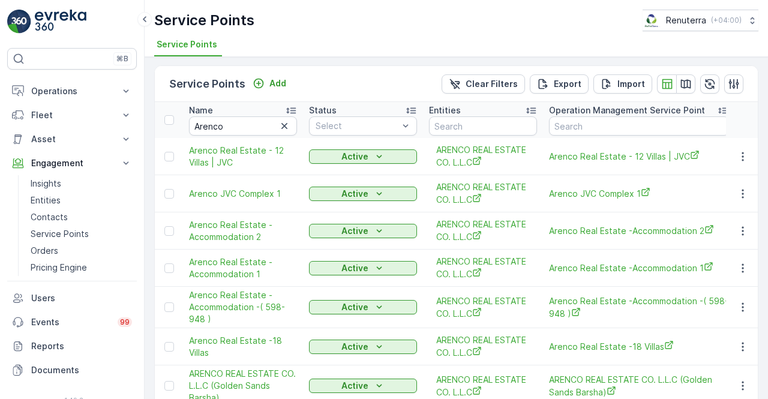
scroll to position [0, 0]
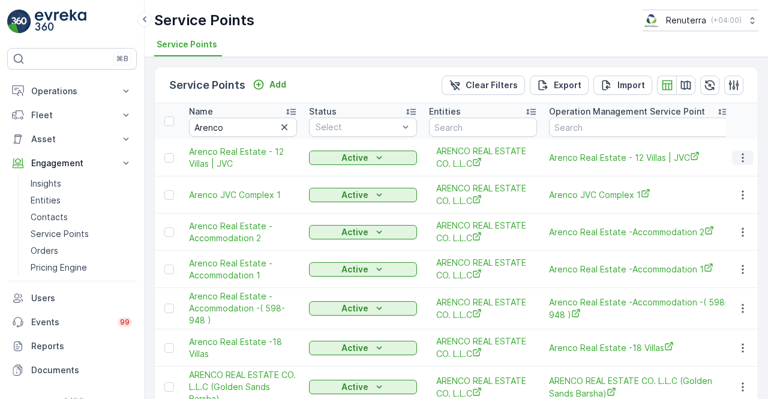
click at [741, 158] on icon "button" at bounding box center [743, 158] width 12 height 12
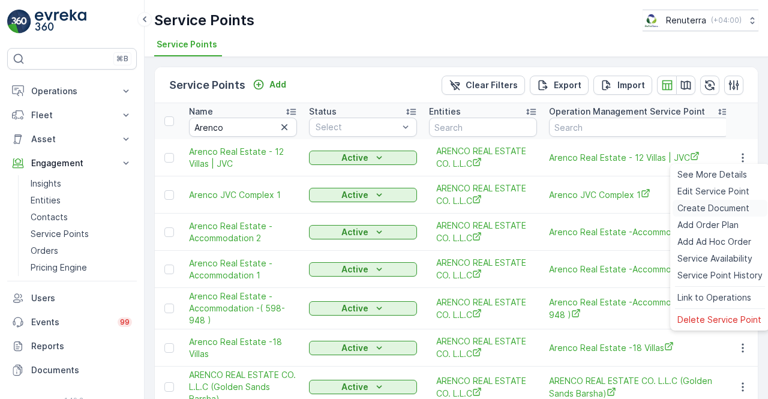
click at [683, 206] on span "Create Document" at bounding box center [714, 208] width 72 height 12
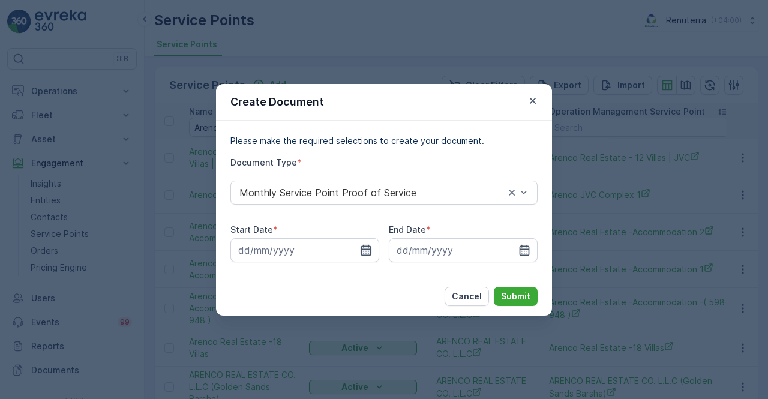
click at [367, 249] on icon "button" at bounding box center [366, 249] width 10 height 11
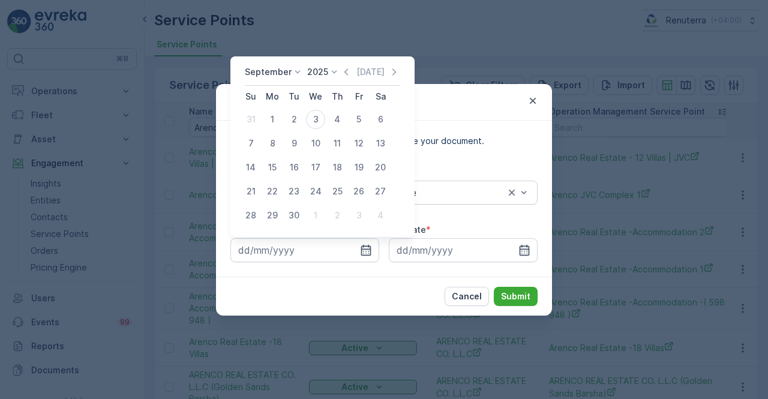
drag, startPoint x: 345, startPoint y: 70, endPoint x: 340, endPoint y: 80, distance: 10.7
click at [343, 70] on icon "button" at bounding box center [346, 72] width 12 height 12
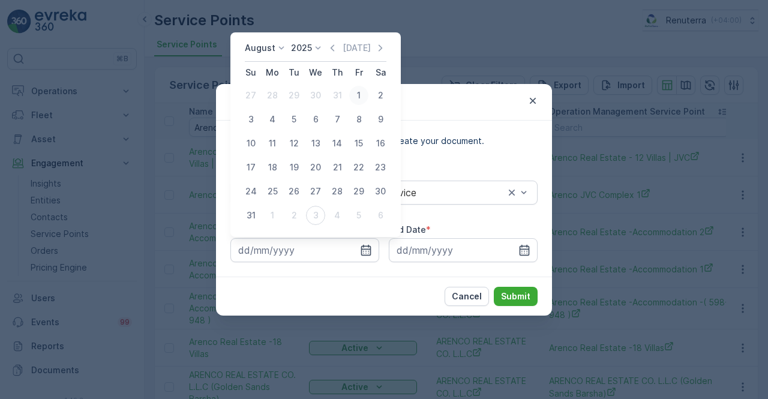
click at [357, 94] on div "1" at bounding box center [358, 95] width 19 height 19
type input "01.08.2025"
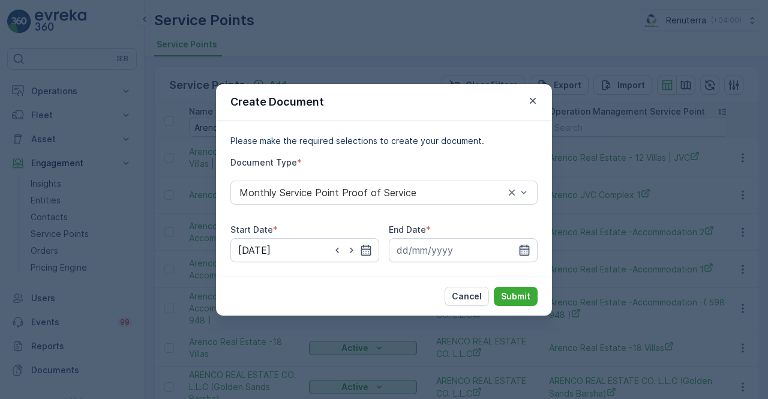
drag, startPoint x: 524, startPoint y: 252, endPoint x: 526, endPoint y: 244, distance: 8.2
click at [524, 251] on icon "button" at bounding box center [525, 250] width 12 height 12
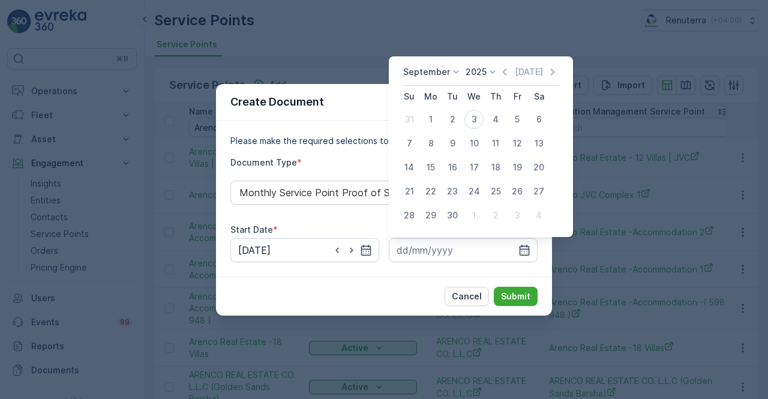
drag, startPoint x: 507, startPoint y: 69, endPoint x: 502, endPoint y: 73, distance: 6.4
click at [505, 70] on icon "button" at bounding box center [505, 72] width 12 height 12
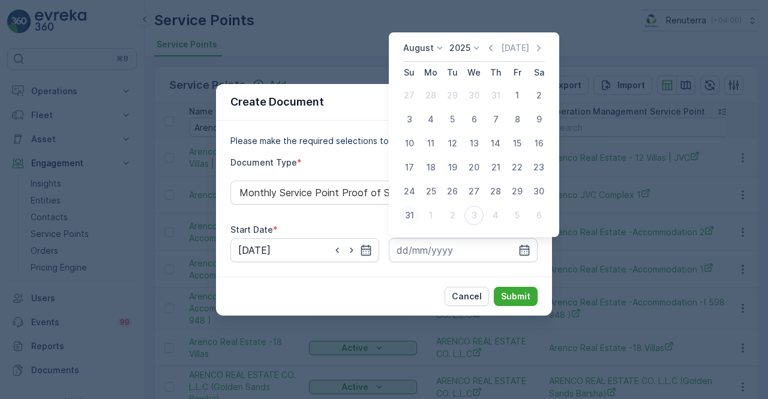
drag, startPoint x: 411, startPoint y: 213, endPoint x: 450, endPoint y: 277, distance: 75.7
click at [411, 213] on div "31" at bounding box center [409, 215] width 19 height 19
type input "31.08.2025"
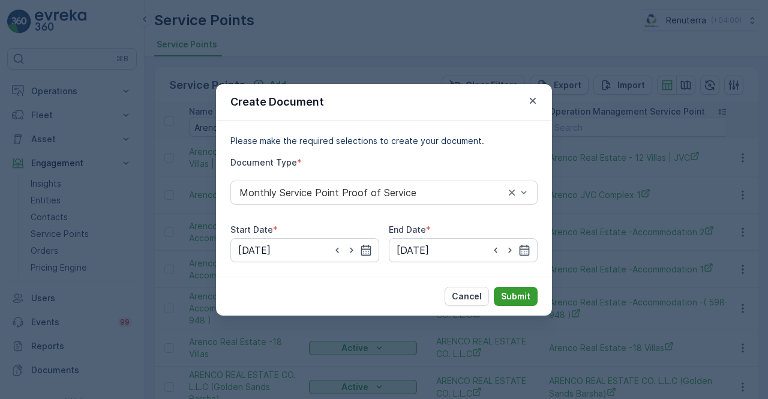
click at [513, 294] on p "Submit" at bounding box center [515, 297] width 29 height 12
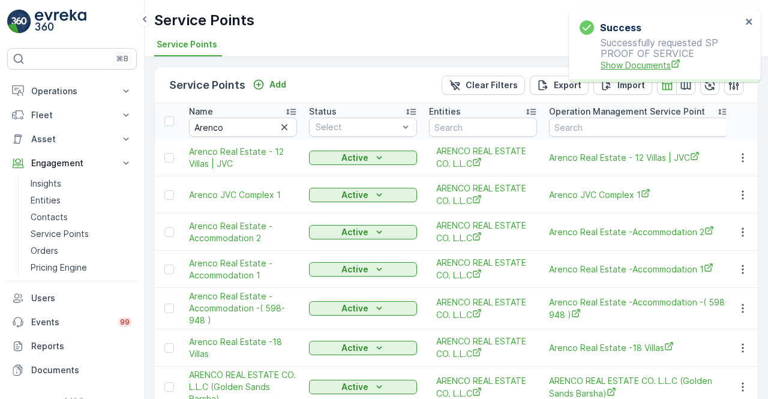
click at [645, 65] on span "Show Documents" at bounding box center [671, 65] width 141 height 13
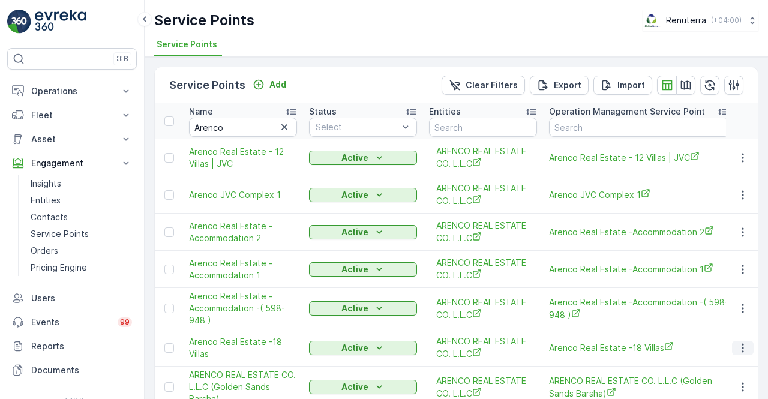
click at [737, 349] on icon "button" at bounding box center [743, 348] width 12 height 12
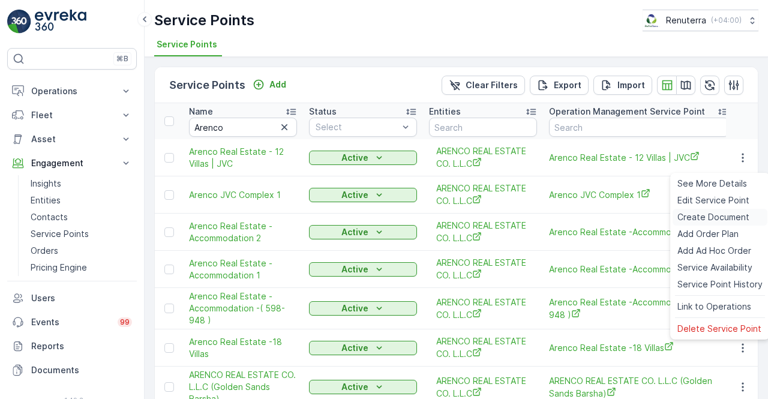
click at [699, 217] on span "Create Document" at bounding box center [714, 217] width 72 height 12
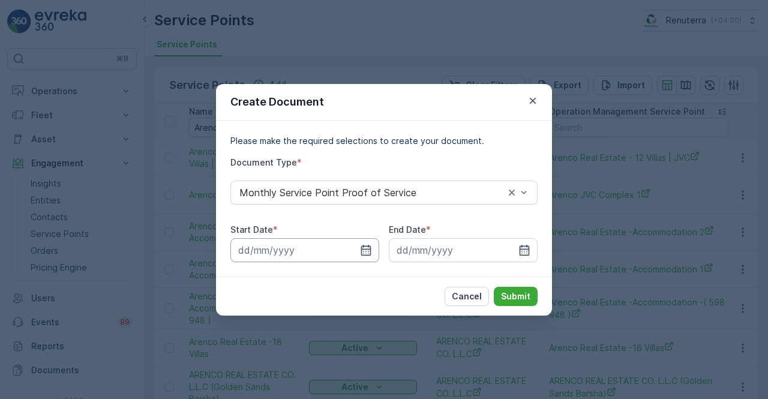
click at [375, 249] on input at bounding box center [305, 250] width 149 height 24
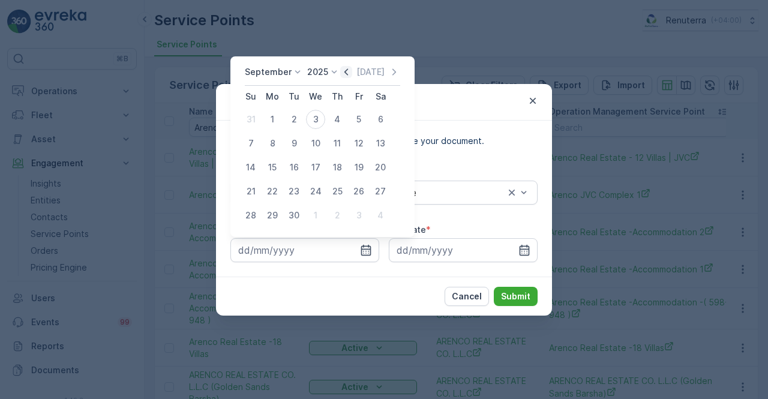
drag, startPoint x: 345, startPoint y: 72, endPoint x: 336, endPoint y: 82, distance: 12.8
click at [345, 71] on icon "button" at bounding box center [346, 72] width 12 height 12
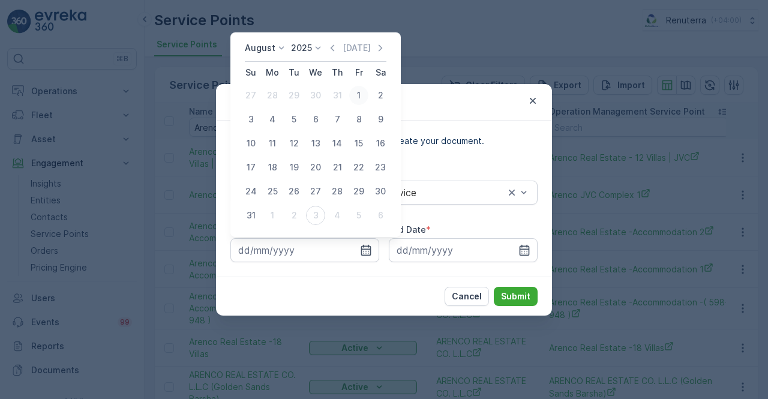
click at [359, 93] on div "1" at bounding box center [358, 95] width 19 height 19
type input "01.08.2025"
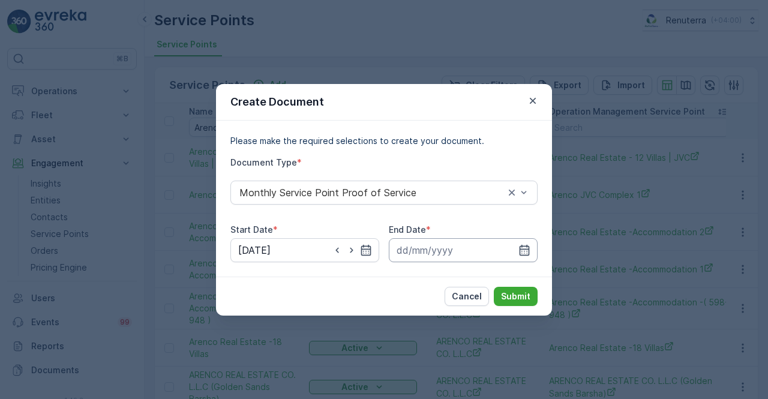
drag, startPoint x: 526, startPoint y: 249, endPoint x: 525, endPoint y: 240, distance: 9.7
click at [525, 246] on icon "button" at bounding box center [525, 250] width 12 height 12
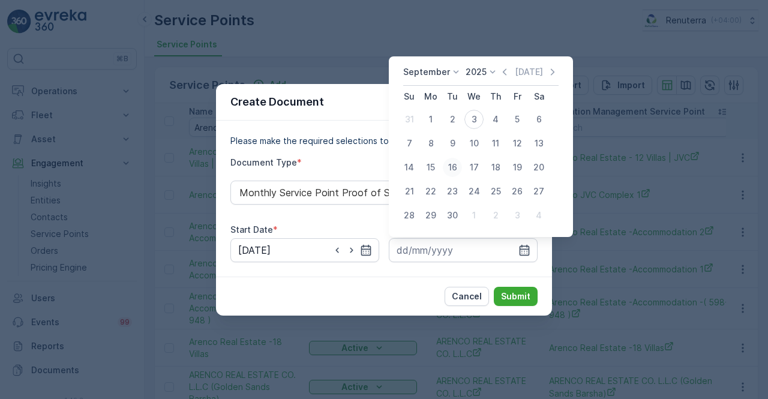
drag, startPoint x: 504, startPoint y: 74, endPoint x: 447, endPoint y: 177, distance: 118.0
click at [501, 79] on div "September 2025 Today" at bounding box center [480, 76] width 155 height 20
drag, startPoint x: 505, startPoint y: 71, endPoint x: 496, endPoint y: 83, distance: 14.5
click at [501, 74] on icon "button" at bounding box center [505, 72] width 12 height 12
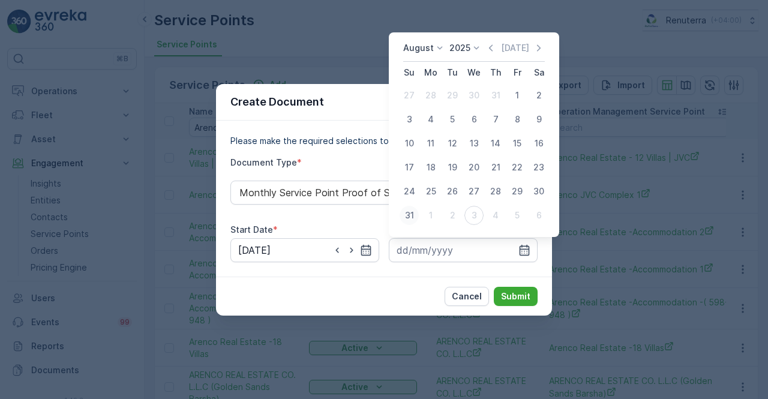
click at [413, 214] on div "31" at bounding box center [409, 215] width 19 height 19
type input "31.08.2025"
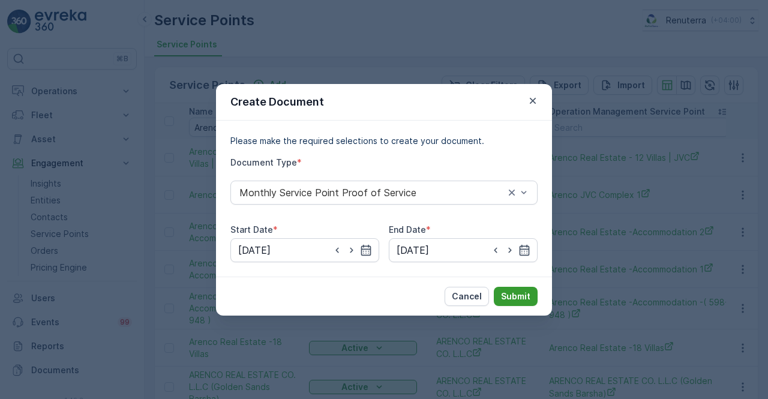
click at [510, 295] on p "Submit" at bounding box center [515, 297] width 29 height 12
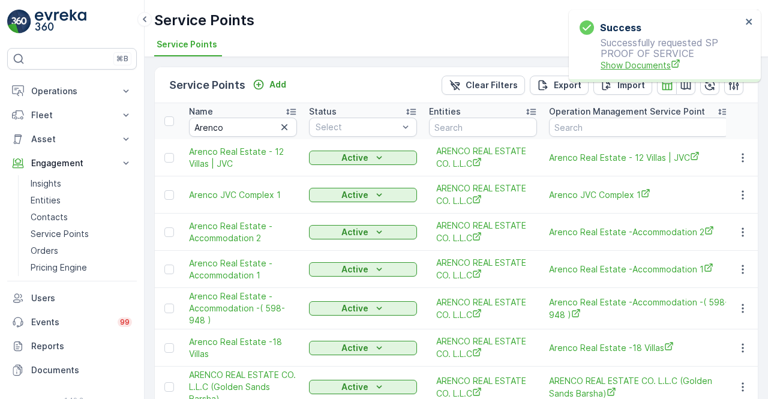
click at [643, 68] on span "Show Documents" at bounding box center [671, 65] width 141 height 13
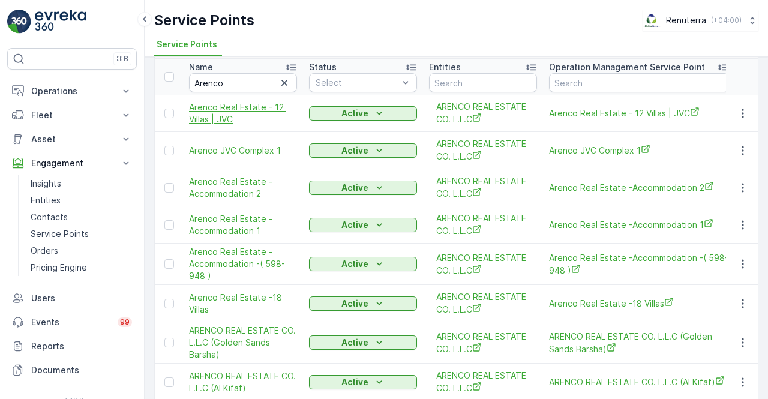
scroll to position [60, 0]
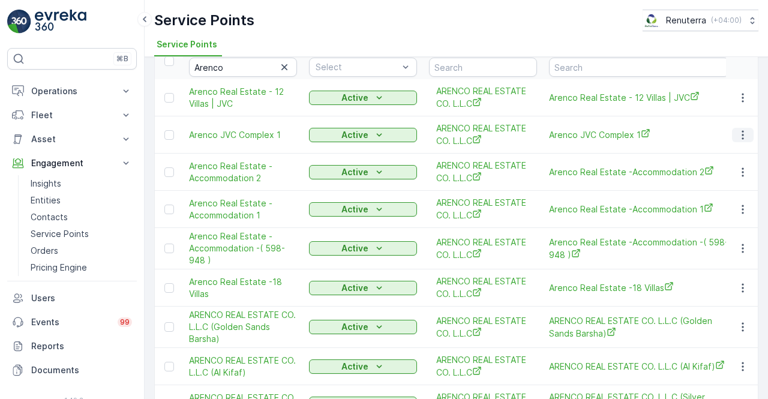
drag, startPoint x: 740, startPoint y: 129, endPoint x: 739, endPoint y: 137, distance: 7.8
click at [741, 130] on icon "button" at bounding box center [743, 135] width 12 height 12
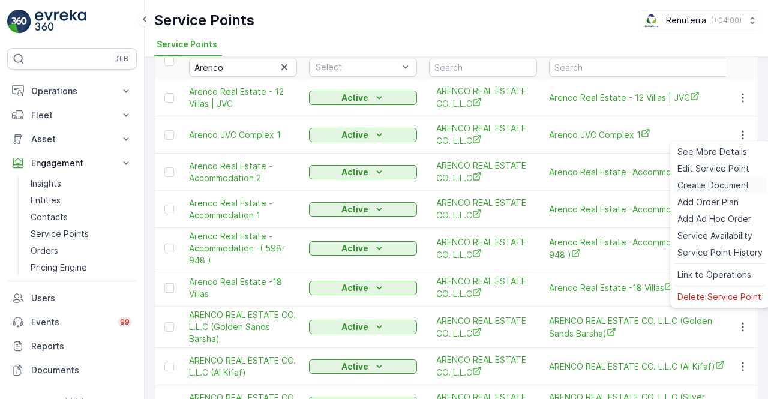
click at [701, 189] on span "Create Document" at bounding box center [714, 186] width 72 height 12
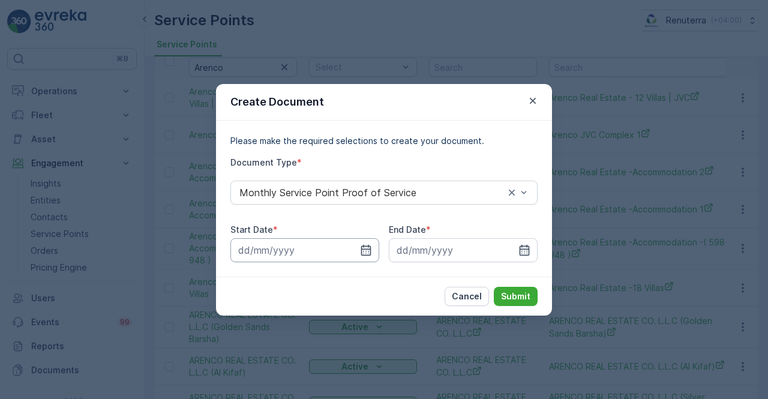
drag, startPoint x: 363, startPoint y: 254, endPoint x: 363, endPoint y: 241, distance: 13.2
click at [363, 253] on icon "button" at bounding box center [366, 250] width 12 height 12
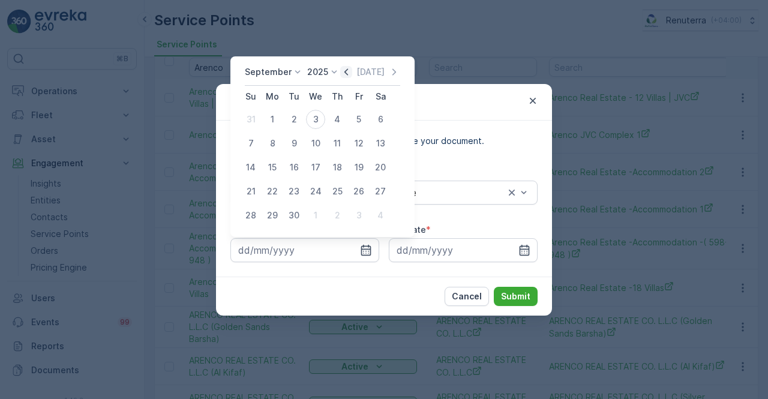
click at [340, 69] on icon "button" at bounding box center [346, 72] width 12 height 12
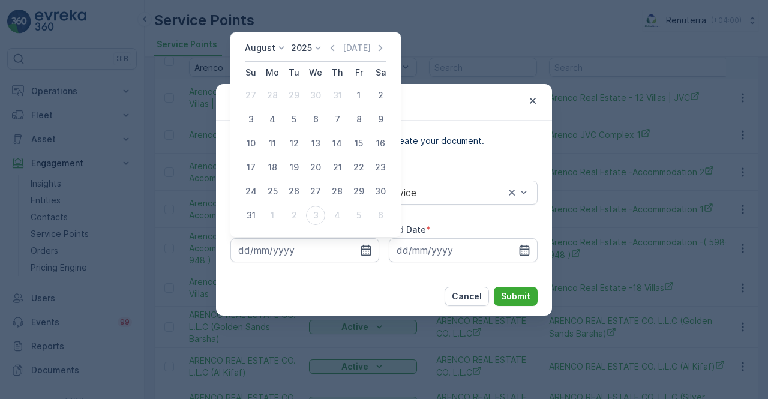
drag, startPoint x: 357, startPoint y: 95, endPoint x: 393, endPoint y: 139, distance: 55.9
click at [358, 97] on div "1" at bounding box center [358, 95] width 19 height 19
type input "01.08.2025"
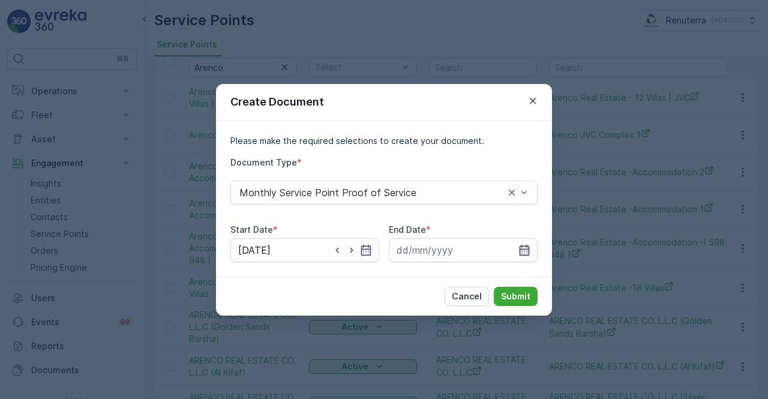
click at [530, 250] on icon "button" at bounding box center [525, 250] width 12 height 12
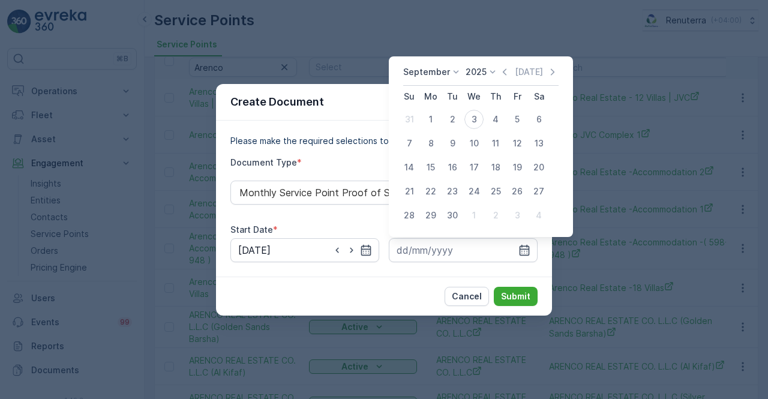
click at [509, 71] on div "Today" at bounding box center [529, 72] width 60 height 12
click at [504, 71] on icon "button" at bounding box center [505, 72] width 12 height 12
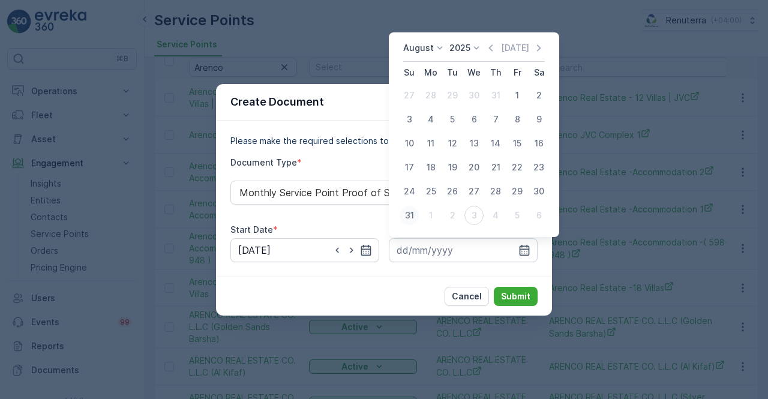
click at [405, 213] on div "31" at bounding box center [409, 215] width 19 height 19
type input "31.08.2025"
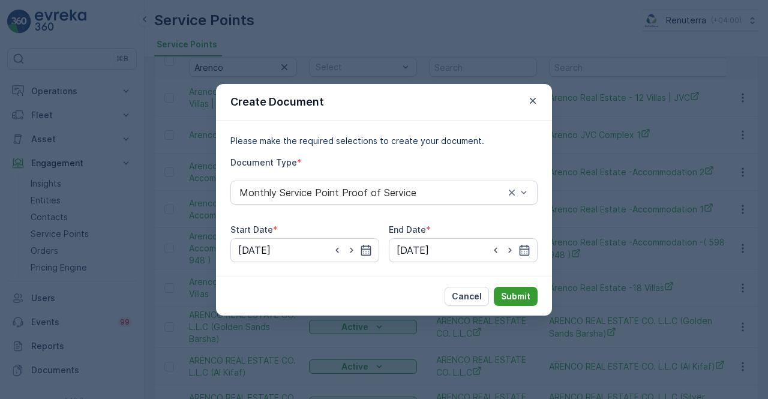
click at [524, 296] on p "Submit" at bounding box center [515, 297] width 29 height 12
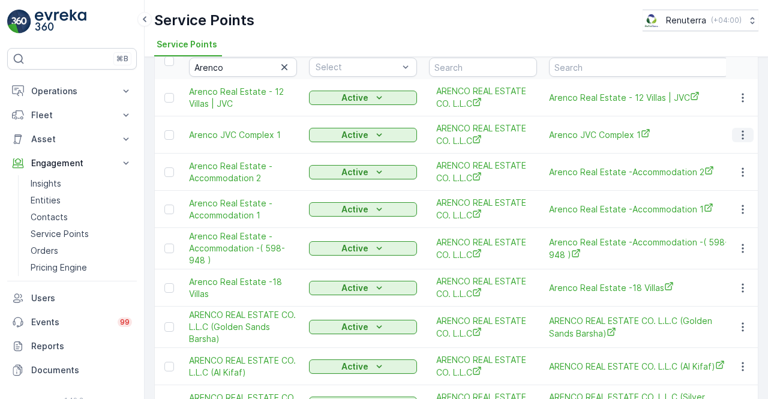
click at [737, 137] on icon "button" at bounding box center [743, 135] width 12 height 12
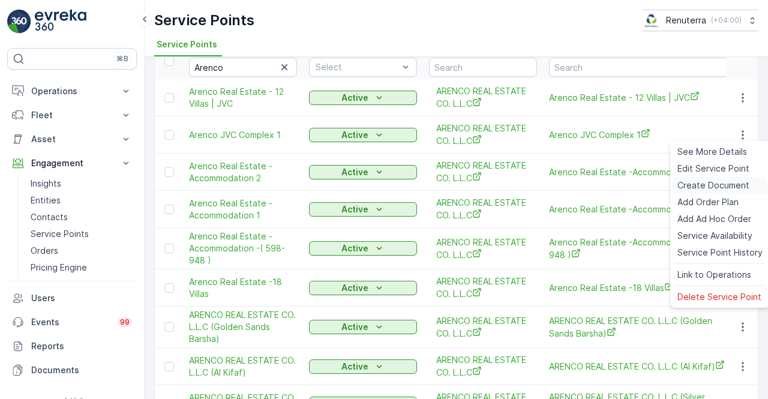
click at [697, 183] on span "Create Document" at bounding box center [714, 186] width 72 height 12
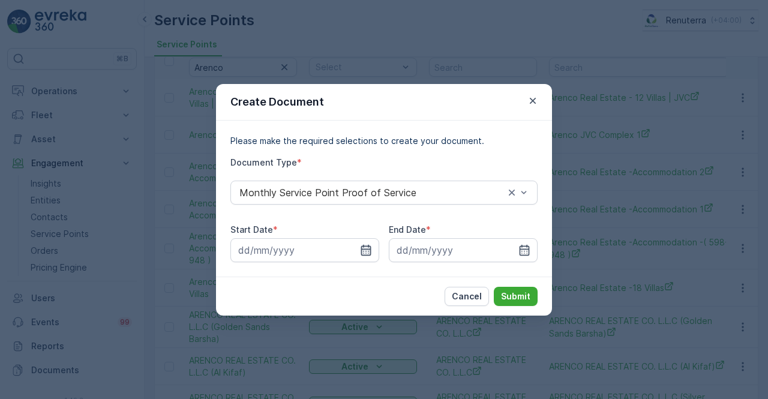
click at [363, 252] on icon "button" at bounding box center [366, 250] width 12 height 12
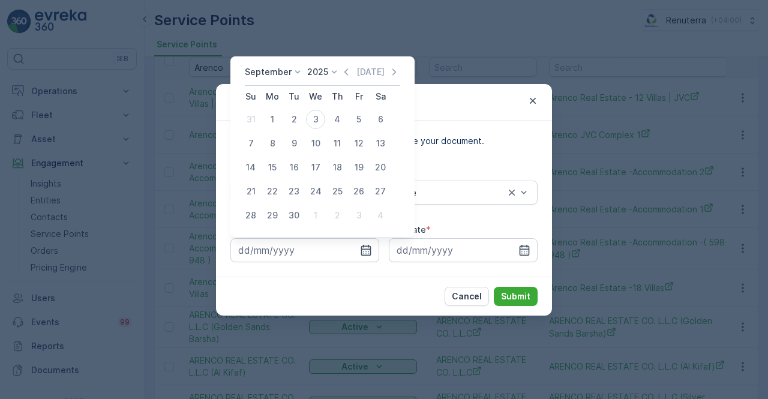
click at [345, 71] on icon "button" at bounding box center [346, 72] width 12 height 12
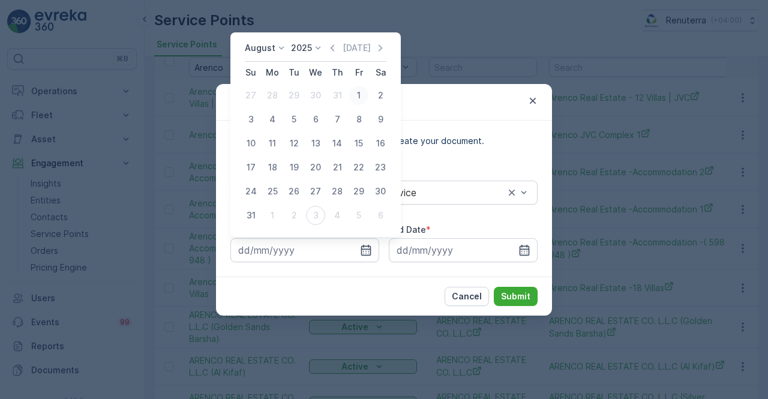
click at [354, 95] on div "1" at bounding box center [358, 95] width 19 height 19
type input "01.08.2025"
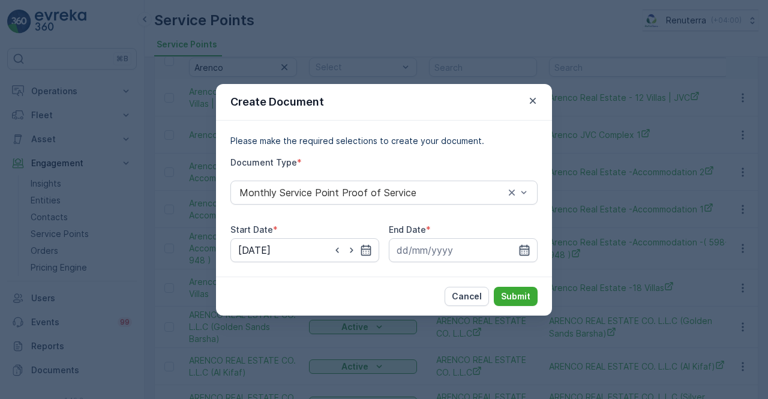
drag, startPoint x: 531, startPoint y: 254, endPoint x: 525, endPoint y: 249, distance: 7.2
click at [529, 253] on div at bounding box center [463, 250] width 149 height 24
click at [522, 245] on icon "button" at bounding box center [525, 249] width 10 height 11
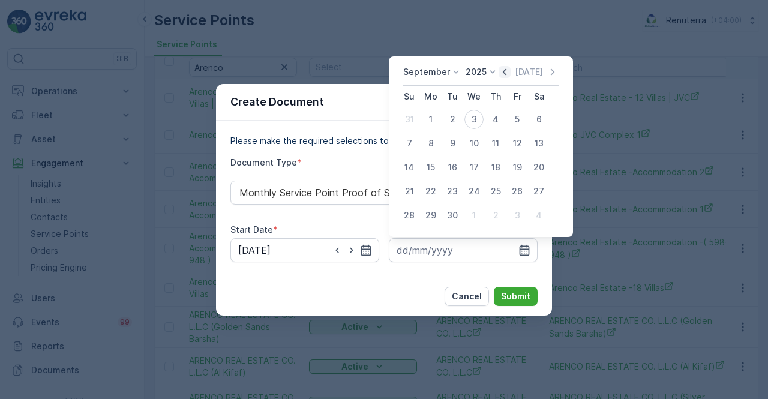
click at [501, 77] on icon "button" at bounding box center [505, 72] width 12 height 12
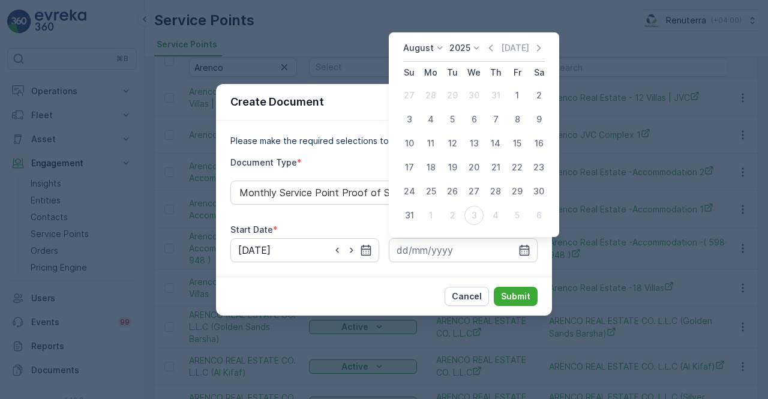
drag, startPoint x: 402, startPoint y: 214, endPoint x: 408, endPoint y: 215, distance: 6.0
click at [404, 215] on div "31" at bounding box center [409, 215] width 19 height 19
type input "31.08.2025"
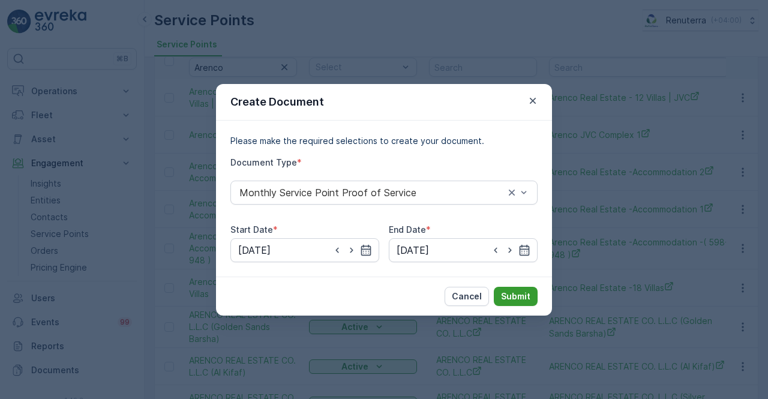
click at [515, 297] on p "Submit" at bounding box center [515, 297] width 29 height 12
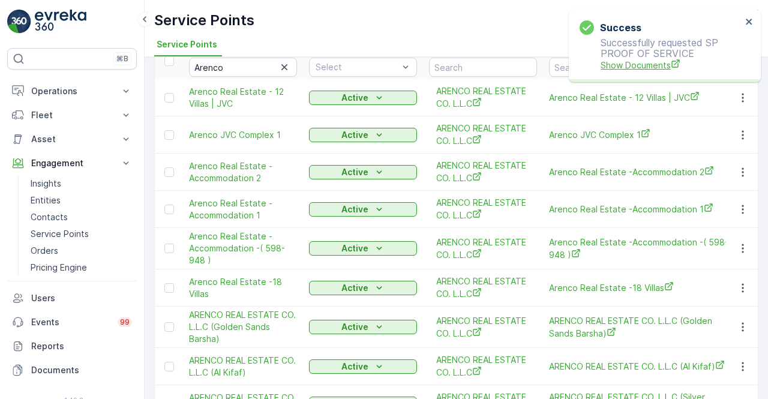
click at [621, 68] on span "Show Documents" at bounding box center [671, 65] width 141 height 13
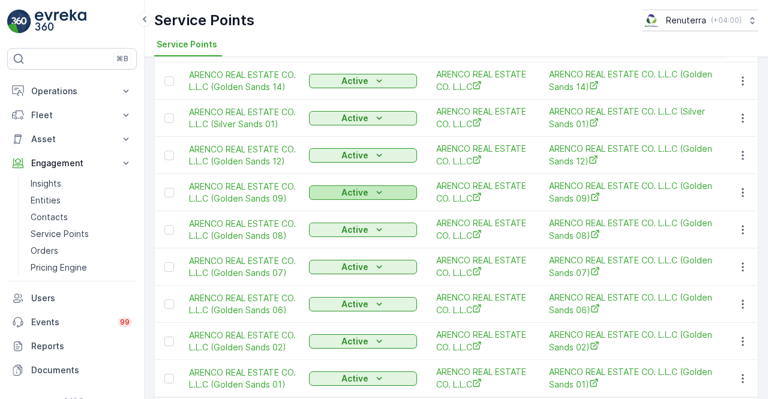
scroll to position [467, 0]
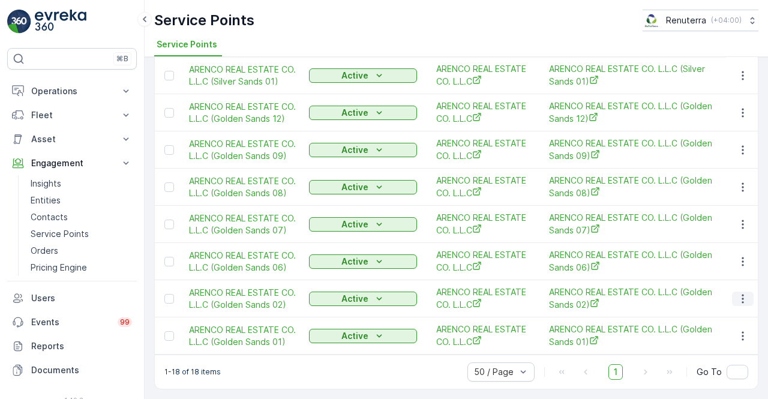
click at [742, 297] on icon "button" at bounding box center [743, 298] width 2 height 9
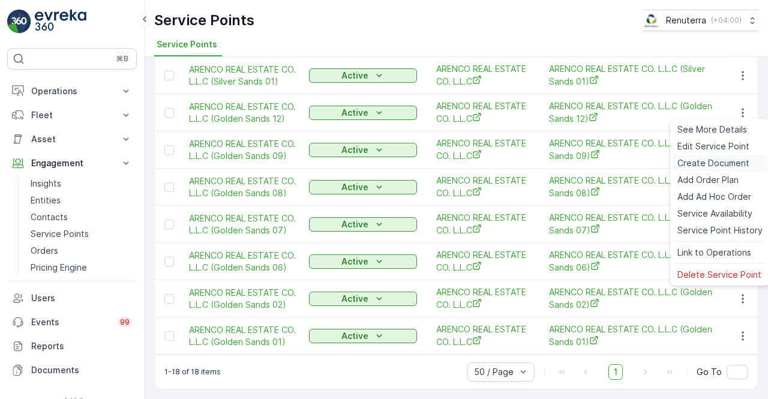
click at [696, 162] on span "Create Document" at bounding box center [714, 163] width 72 height 12
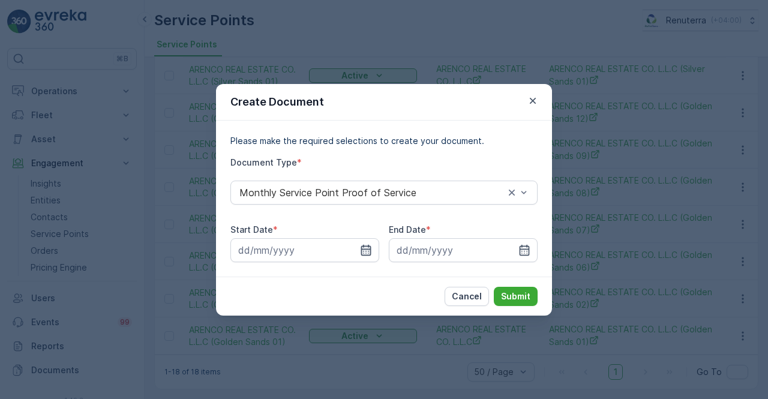
click at [364, 250] on icon "button" at bounding box center [366, 249] width 10 height 11
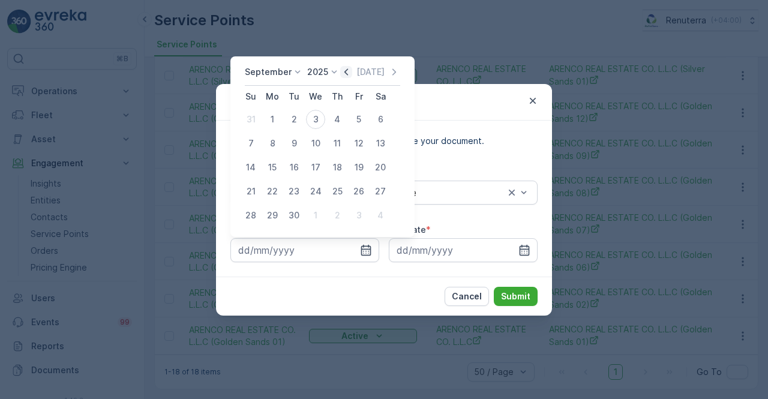
click at [346, 71] on icon "button" at bounding box center [346, 72] width 12 height 12
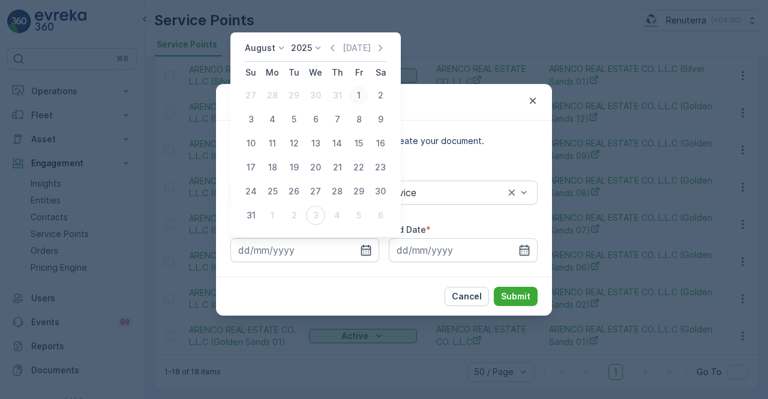
click at [362, 98] on div "1" at bounding box center [358, 95] width 19 height 19
type input "01.08.2025"
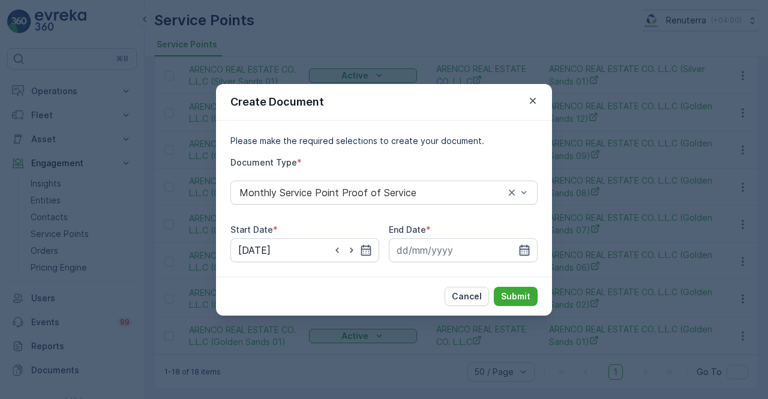
click at [524, 247] on icon "button" at bounding box center [525, 250] width 12 height 12
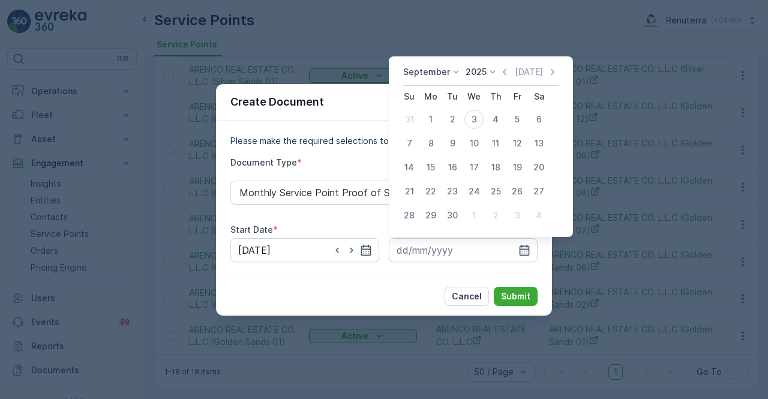
click at [502, 72] on icon "button" at bounding box center [505, 72] width 12 height 12
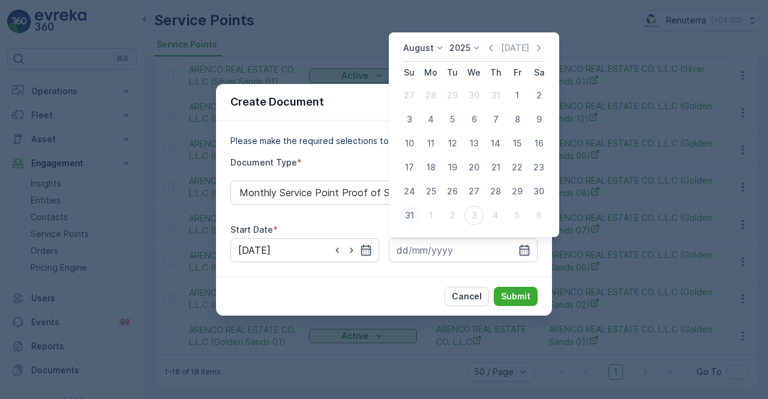
click at [406, 208] on div "31" at bounding box center [409, 215] width 19 height 19
type input "31.08.2025"
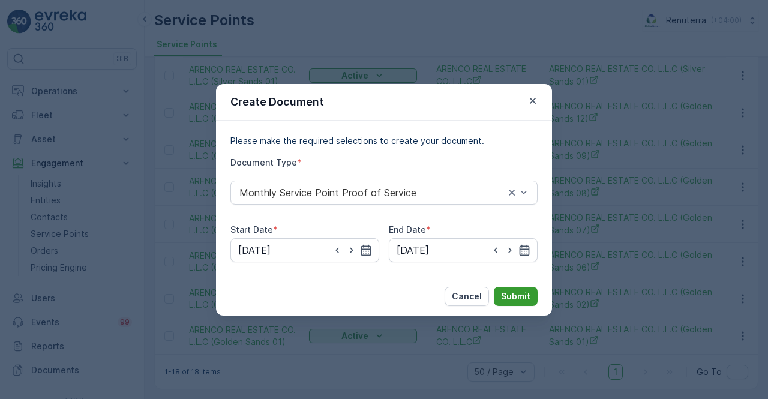
click at [521, 297] on p "Submit" at bounding box center [515, 297] width 29 height 12
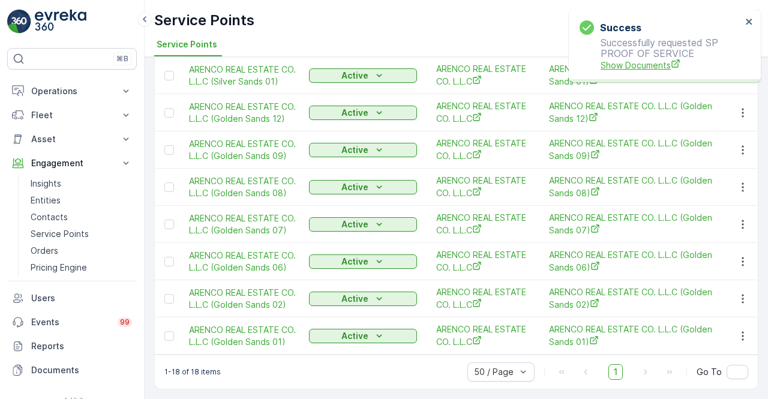
click at [687, 60] on span "Show Documents" at bounding box center [671, 65] width 141 height 13
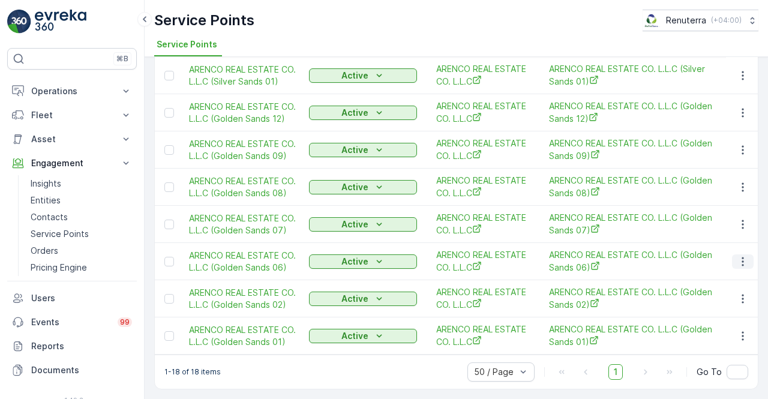
click at [742, 260] on icon "button" at bounding box center [743, 261] width 2 height 9
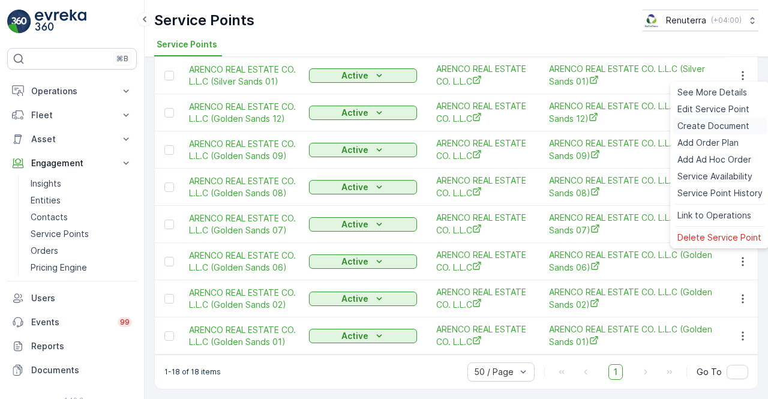
click at [704, 125] on span "Create Document" at bounding box center [714, 126] width 72 height 12
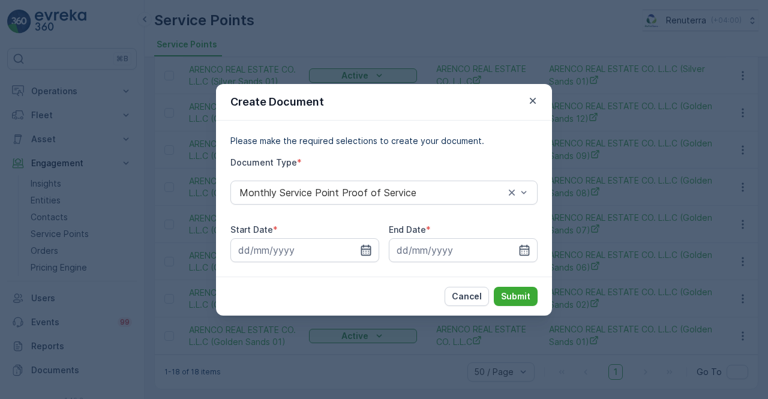
click at [364, 252] on icon "button" at bounding box center [366, 250] width 12 height 12
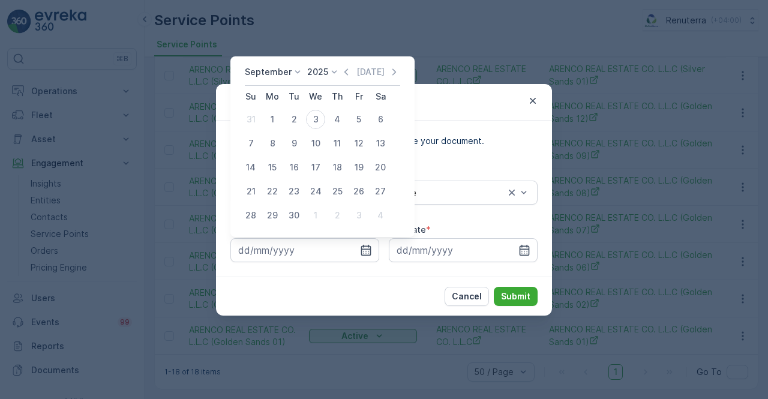
click at [345, 79] on div "September 2025 Today" at bounding box center [322, 76] width 155 height 20
click at [345, 73] on icon "button" at bounding box center [346, 72] width 12 height 12
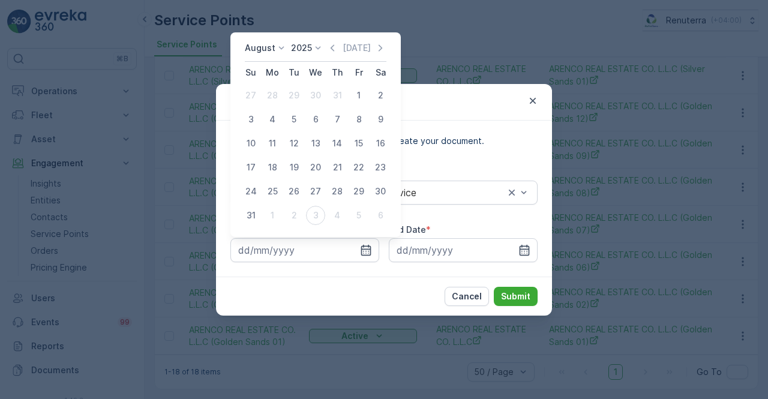
click at [355, 97] on div "1" at bounding box center [358, 95] width 19 height 19
type input "01.08.2025"
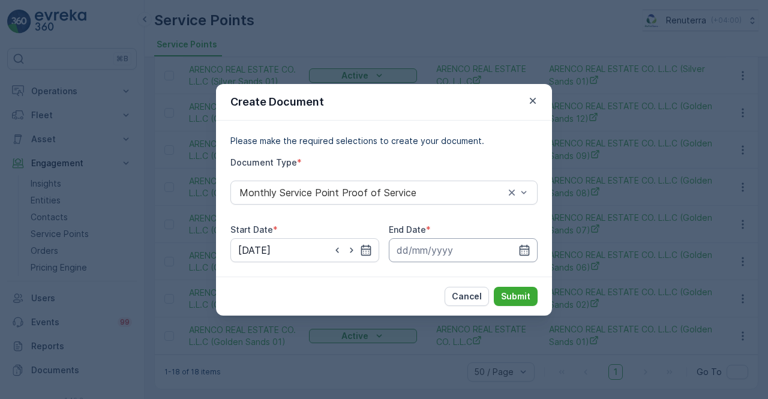
drag, startPoint x: 524, startPoint y: 248, endPoint x: 523, endPoint y: 238, distance: 10.2
click at [524, 246] on icon "button" at bounding box center [525, 250] width 12 height 12
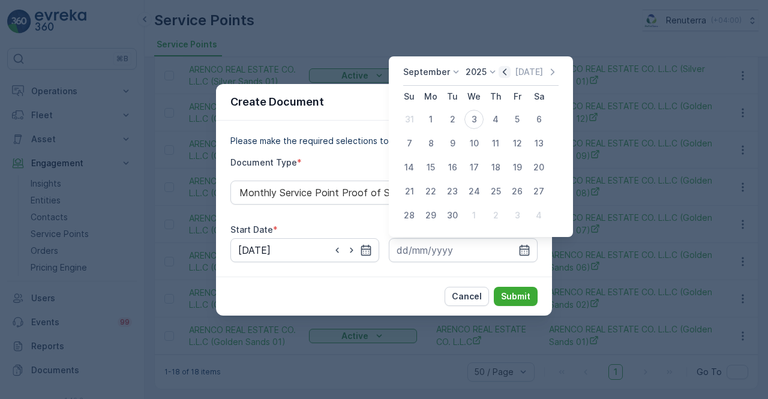
click at [504, 69] on icon "button" at bounding box center [505, 71] width 4 height 7
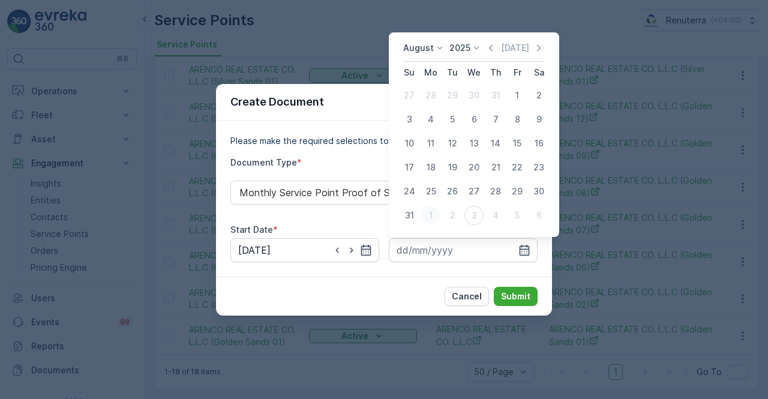
click at [421, 216] on div "1" at bounding box center [430, 215] width 19 height 19
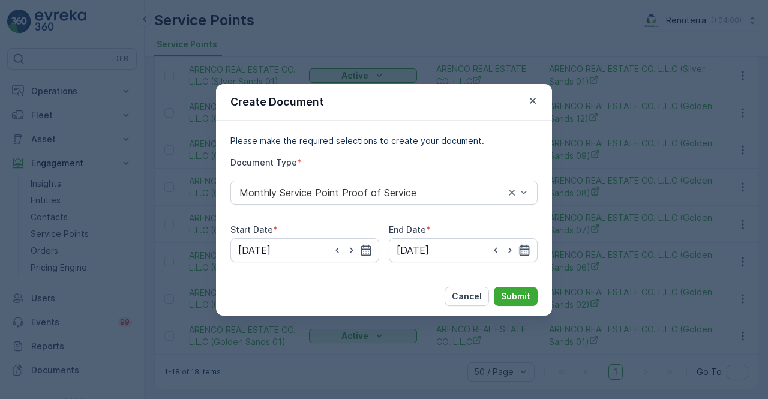
click at [525, 250] on icon "button" at bounding box center [525, 250] width 12 height 12
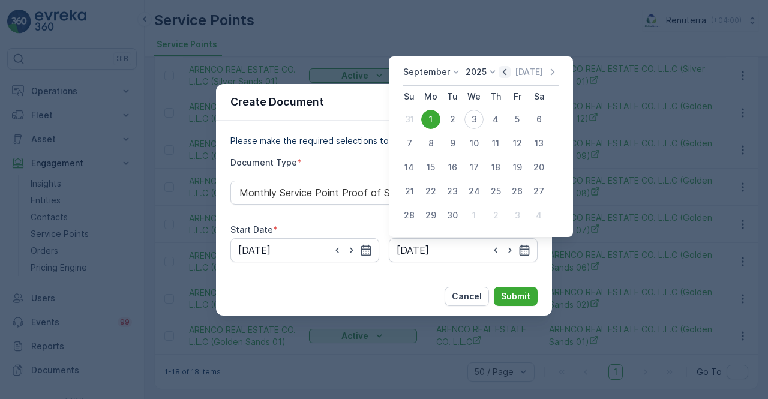
click at [504, 73] on icon "button" at bounding box center [505, 72] width 12 height 12
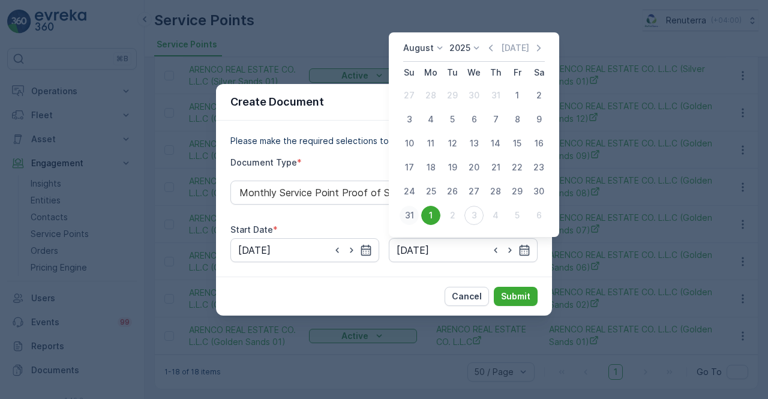
click at [412, 215] on div "31" at bounding box center [409, 215] width 19 height 19
type input "31.08.2025"
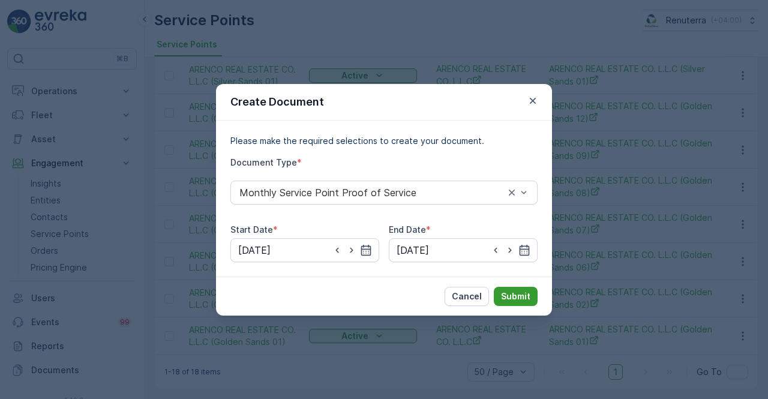
click at [515, 289] on button "Submit" at bounding box center [516, 296] width 44 height 19
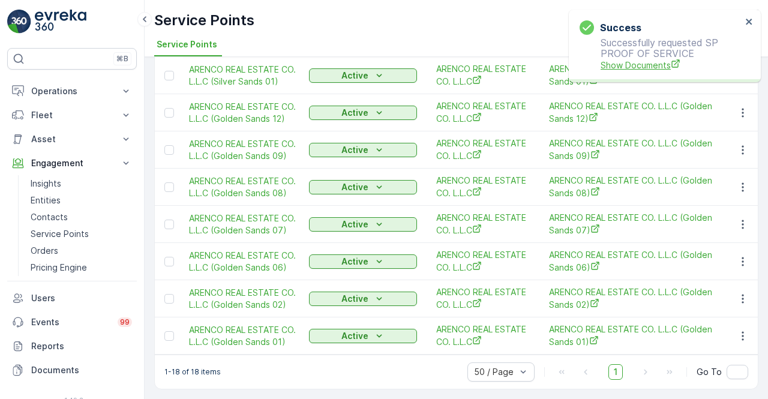
click at [651, 63] on span "Show Documents" at bounding box center [671, 65] width 141 height 13
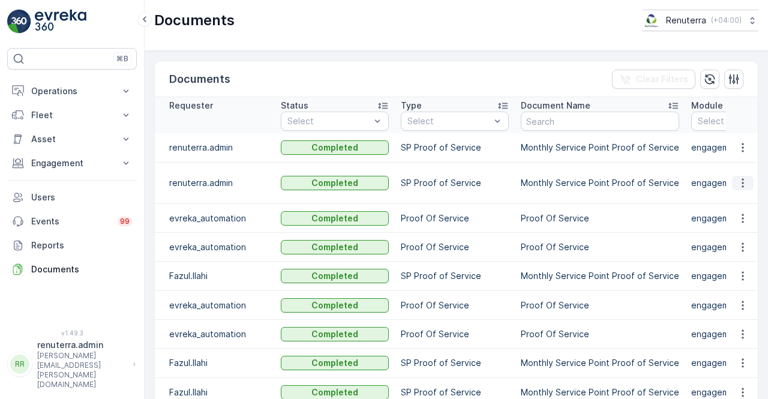
click at [744, 178] on icon "button" at bounding box center [743, 183] width 12 height 12
click at [737, 194] on span "See Details" at bounding box center [740, 194] width 46 height 12
click at [744, 147] on icon "button" at bounding box center [743, 148] width 12 height 12
click at [726, 156] on div "See Details" at bounding box center [740, 164] width 56 height 17
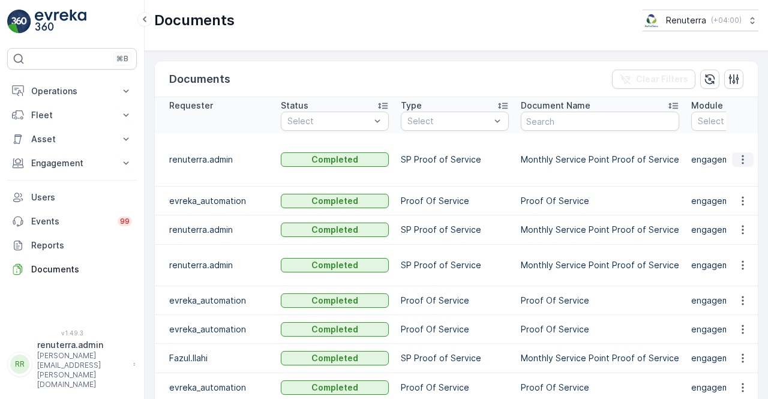
click at [741, 154] on icon "button" at bounding box center [743, 160] width 12 height 12
click at [739, 170] on span "See Details" at bounding box center [740, 170] width 46 height 12
click at [732, 223] on button "button" at bounding box center [743, 230] width 22 height 14
click at [721, 231] on span "See Details" at bounding box center [740, 235] width 46 height 12
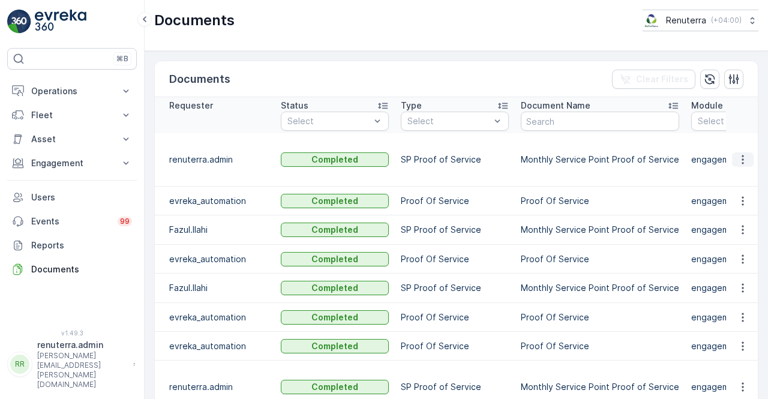
click at [743, 154] on icon "button" at bounding box center [743, 160] width 12 height 12
click at [743, 171] on span "See Details" at bounding box center [740, 170] width 46 height 12
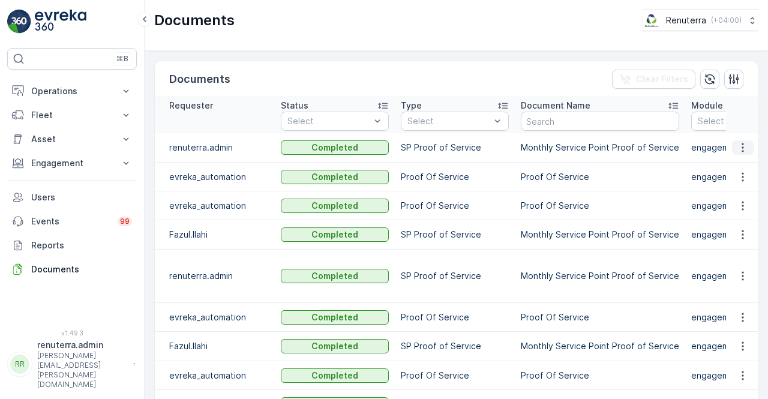
click at [740, 145] on icon "button" at bounding box center [743, 148] width 12 height 12
click at [730, 166] on span "See Details" at bounding box center [740, 164] width 46 height 12
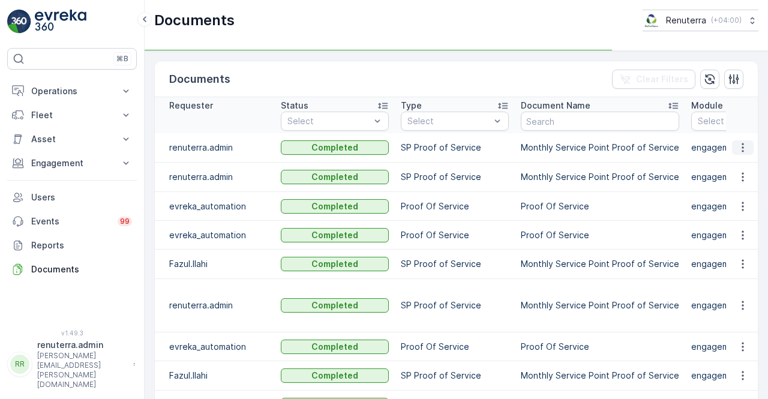
click at [740, 151] on icon "button" at bounding box center [743, 148] width 12 height 12
click at [739, 166] on td at bounding box center [742, 177] width 32 height 29
click at [740, 148] on icon "button" at bounding box center [743, 148] width 12 height 12
click at [740, 161] on span "See Details" at bounding box center [740, 164] width 46 height 12
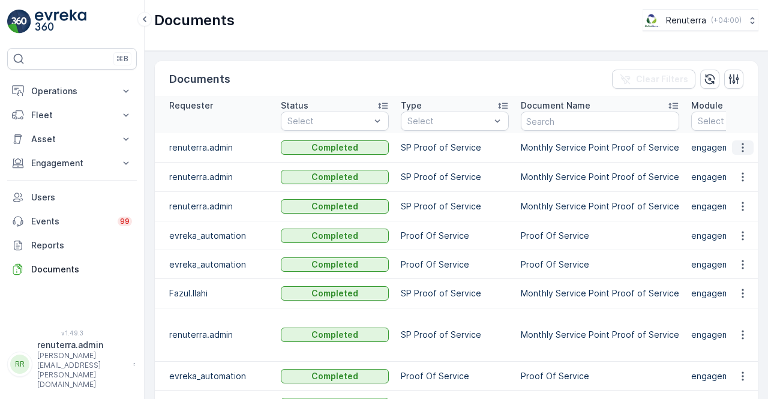
click at [742, 148] on icon "button" at bounding box center [743, 148] width 12 height 12
click at [736, 161] on span "See Details" at bounding box center [740, 164] width 46 height 12
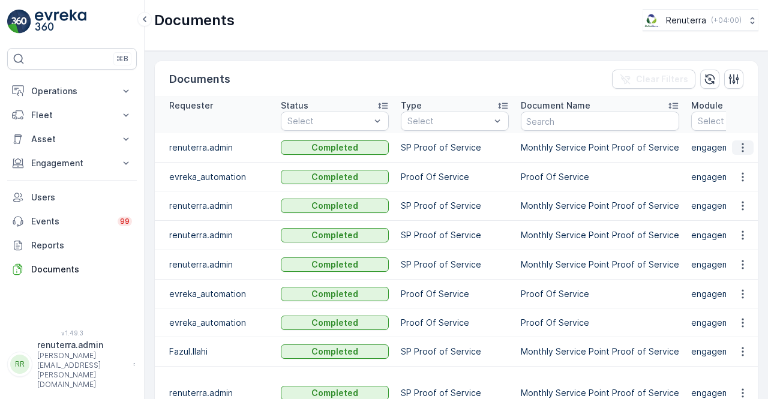
click at [737, 148] on icon "button" at bounding box center [743, 148] width 12 height 12
click at [731, 164] on span "See Details" at bounding box center [740, 164] width 46 height 12
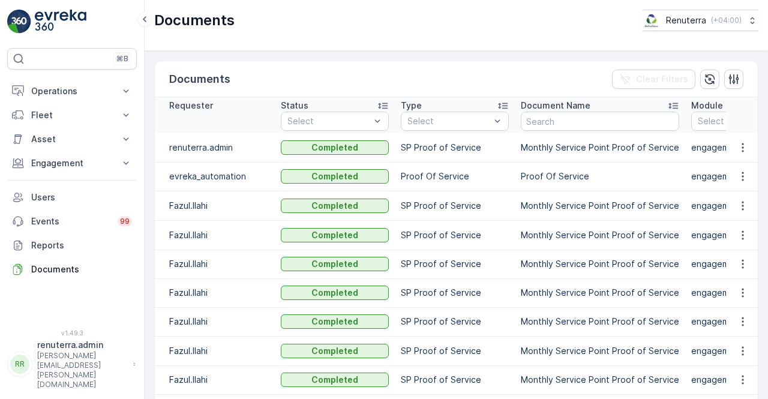
drag, startPoint x: 726, startPoint y: 157, endPoint x: 740, endPoint y: 155, distance: 13.9
click at [732, 157] on td at bounding box center [742, 147] width 32 height 29
click at [737, 149] on icon "button" at bounding box center [743, 148] width 12 height 12
click at [738, 166] on span "See Details" at bounding box center [740, 164] width 46 height 12
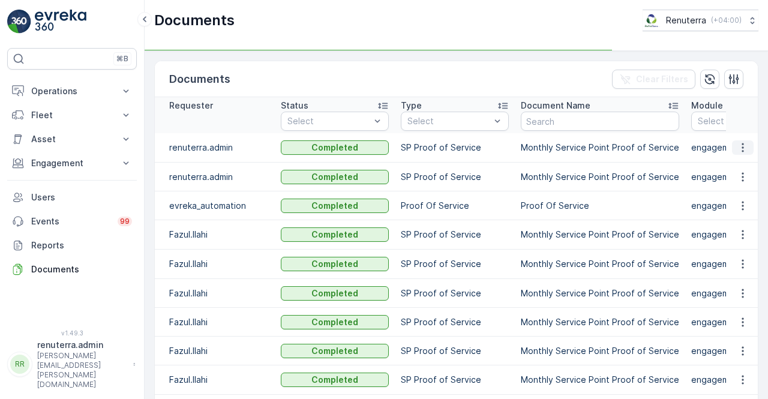
click at [745, 149] on button "button" at bounding box center [743, 147] width 22 height 14
click at [738, 152] on icon "button" at bounding box center [743, 148] width 12 height 12
click at [736, 160] on span "See Details" at bounding box center [740, 164] width 46 height 12
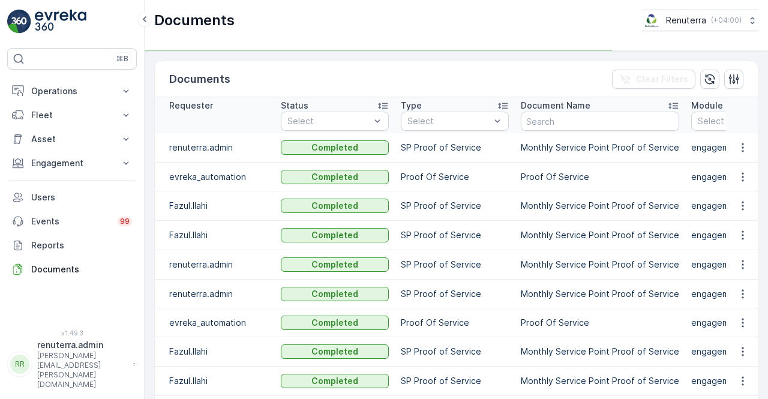
click at [740, 155] on td at bounding box center [742, 147] width 32 height 29
click at [737, 151] on icon "button" at bounding box center [743, 148] width 12 height 12
click at [732, 170] on button "button" at bounding box center [743, 177] width 22 height 14
click at [738, 149] on icon "button" at bounding box center [743, 148] width 12 height 12
click at [732, 164] on span "See Details" at bounding box center [740, 164] width 46 height 12
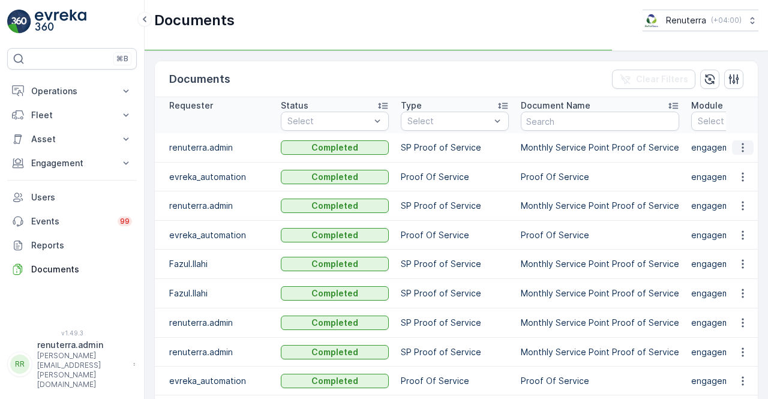
click at [733, 151] on button "button" at bounding box center [743, 147] width 22 height 14
click at [739, 149] on icon "button" at bounding box center [743, 148] width 12 height 12
click at [739, 166] on span "See Details" at bounding box center [740, 164] width 46 height 12
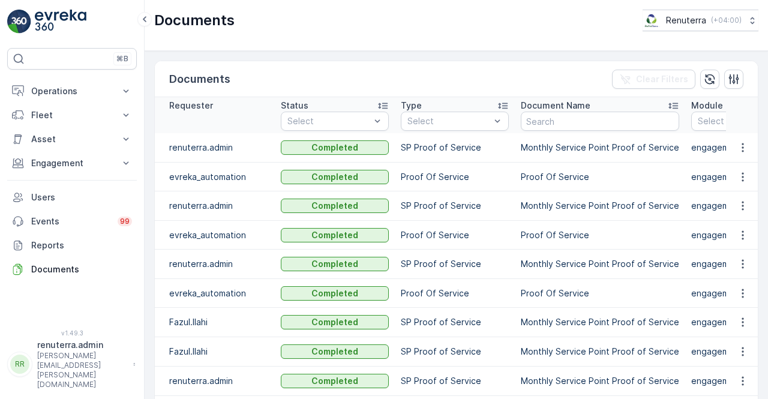
click at [738, 157] on td at bounding box center [742, 147] width 32 height 29
click at [738, 156] on td at bounding box center [742, 147] width 32 height 29
click at [741, 152] on icon "button" at bounding box center [743, 148] width 12 height 12
click at [738, 161] on span "See Details" at bounding box center [740, 164] width 46 height 12
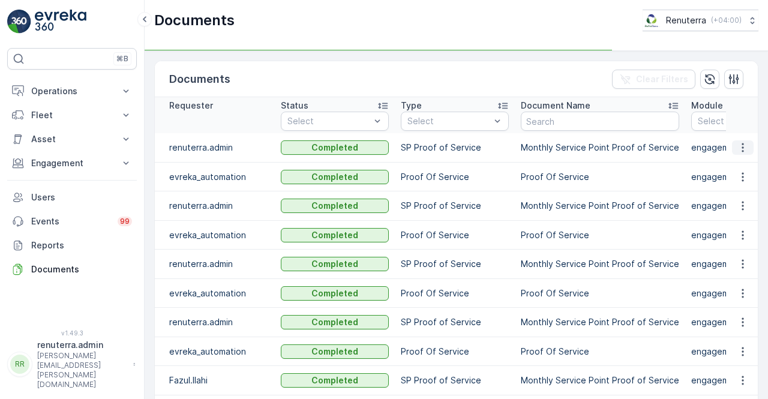
click at [740, 142] on icon "button" at bounding box center [743, 148] width 12 height 12
click at [740, 158] on td at bounding box center [742, 147] width 32 height 29
click at [742, 147] on icon "button" at bounding box center [743, 147] width 2 height 9
click at [740, 166] on span "See Details" at bounding box center [740, 164] width 46 height 12
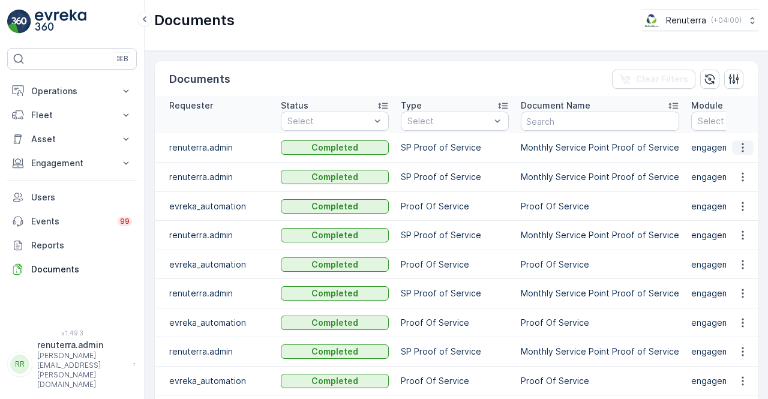
click at [749, 152] on button "button" at bounding box center [743, 147] width 22 height 14
click at [732, 167] on span "See Details" at bounding box center [740, 164] width 46 height 12
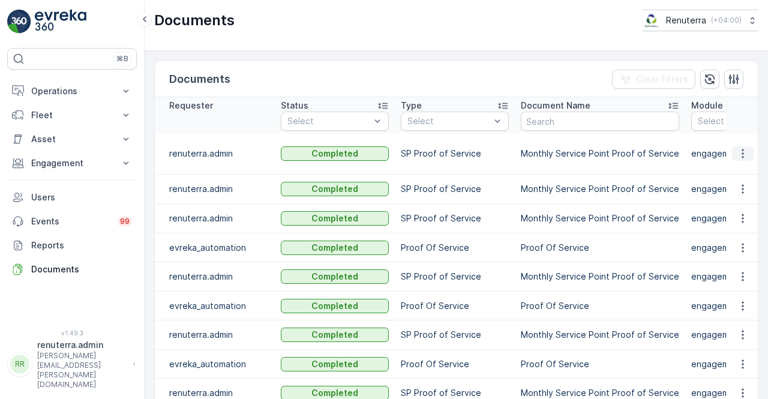
click at [741, 153] on icon "button" at bounding box center [743, 154] width 12 height 12
click at [741, 166] on span "See Details" at bounding box center [740, 170] width 46 height 12
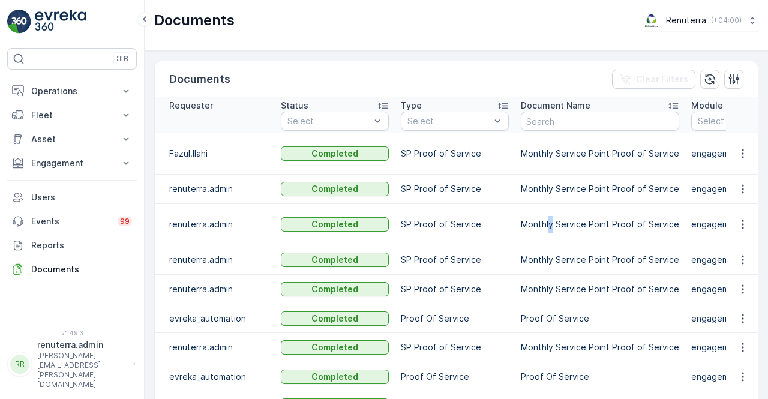
click at [551, 242] on td "Monthly Service Point Proof of Service" at bounding box center [600, 224] width 170 height 41
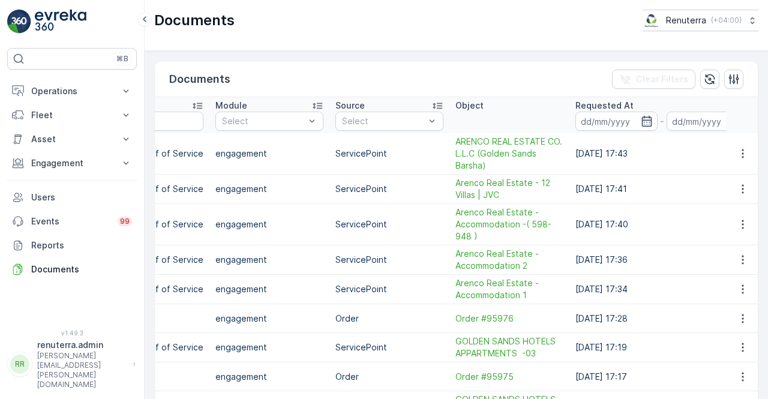
scroll to position [0, 502]
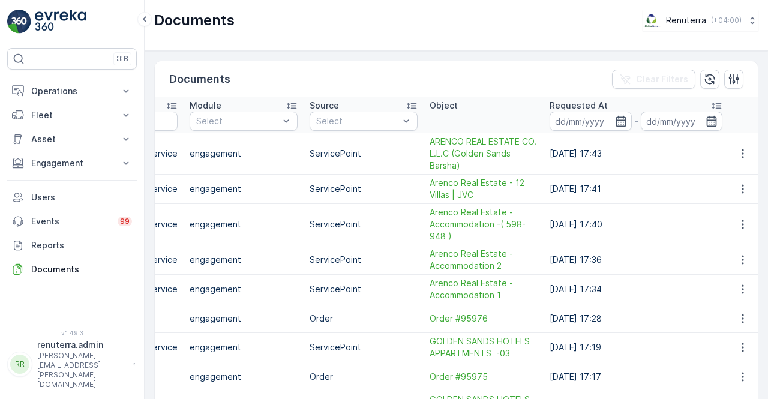
click at [740, 195] on td at bounding box center [742, 189] width 32 height 29
click at [744, 190] on icon "button" at bounding box center [743, 189] width 12 height 12
click at [721, 207] on span "See Details" at bounding box center [740, 206] width 46 height 12
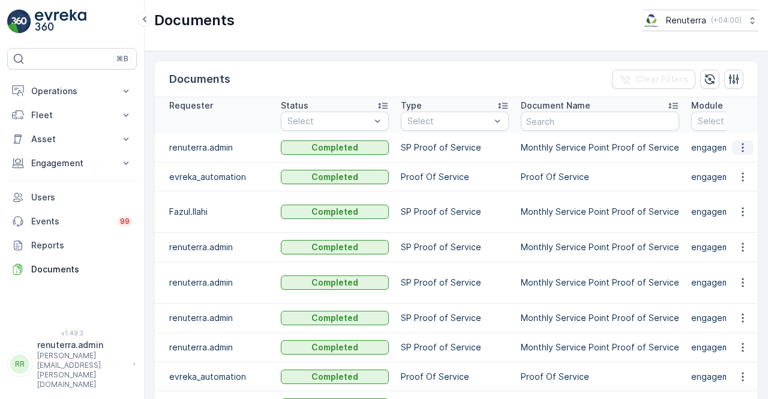
click at [740, 148] on icon "button" at bounding box center [743, 148] width 12 height 12
click at [729, 161] on span "See Details" at bounding box center [740, 164] width 46 height 12
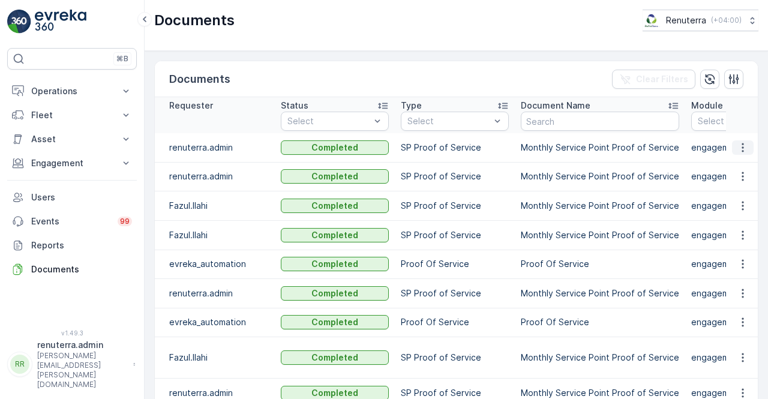
click at [740, 147] on icon "button" at bounding box center [743, 148] width 12 height 12
drag, startPoint x: 747, startPoint y: 135, endPoint x: 744, endPoint y: 140, distance: 6.2
click at [745, 139] on td at bounding box center [742, 147] width 32 height 29
click at [742, 143] on icon "button" at bounding box center [743, 148] width 12 height 12
click at [741, 162] on span "See Details" at bounding box center [740, 164] width 46 height 12
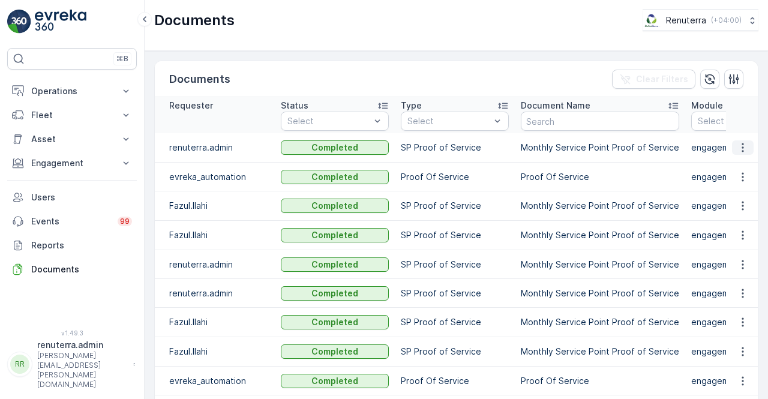
click at [737, 149] on icon "button" at bounding box center [743, 148] width 12 height 12
drag, startPoint x: 737, startPoint y: 152, endPoint x: 731, endPoint y: 170, distance: 19.0
click at [731, 170] on span "See Details" at bounding box center [740, 164] width 46 height 12
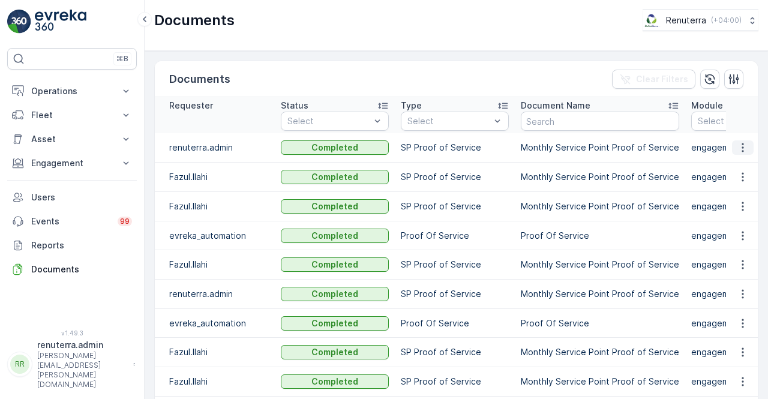
click at [737, 151] on icon "button" at bounding box center [743, 148] width 12 height 12
click at [744, 147] on icon "button" at bounding box center [743, 148] width 12 height 12
click at [735, 160] on span "See Details" at bounding box center [740, 164] width 46 height 12
